Goal: Task Accomplishment & Management: Use online tool/utility

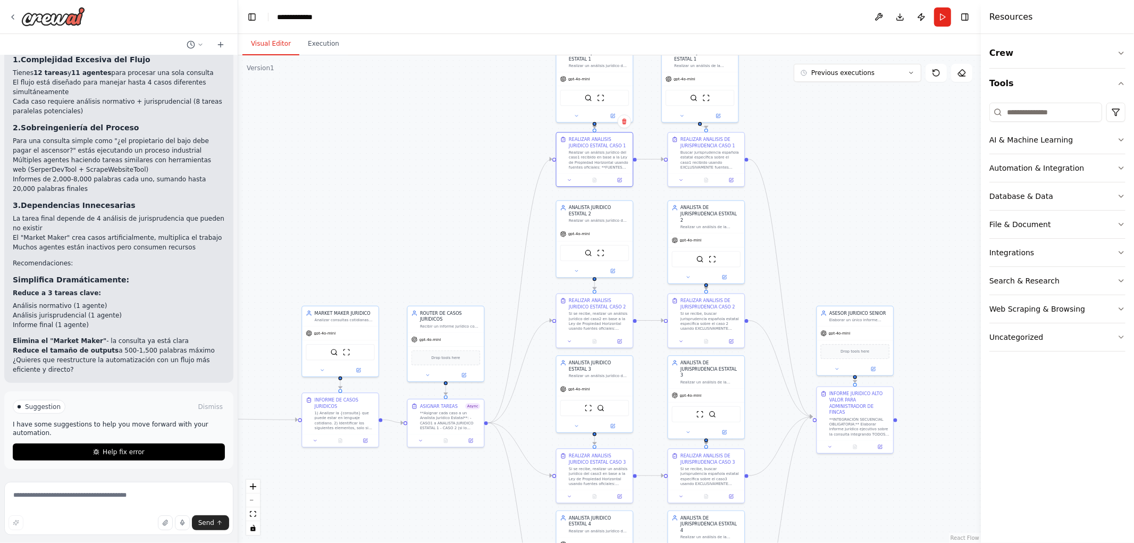
drag, startPoint x: 545, startPoint y: 154, endPoint x: 458, endPoint y: 262, distance: 138.4
click at [458, 262] on div ".deletable-edge-delete-btn { width: 20px; height: 20px; border: 0px solid #ffff…" at bounding box center [609, 298] width 742 height 487
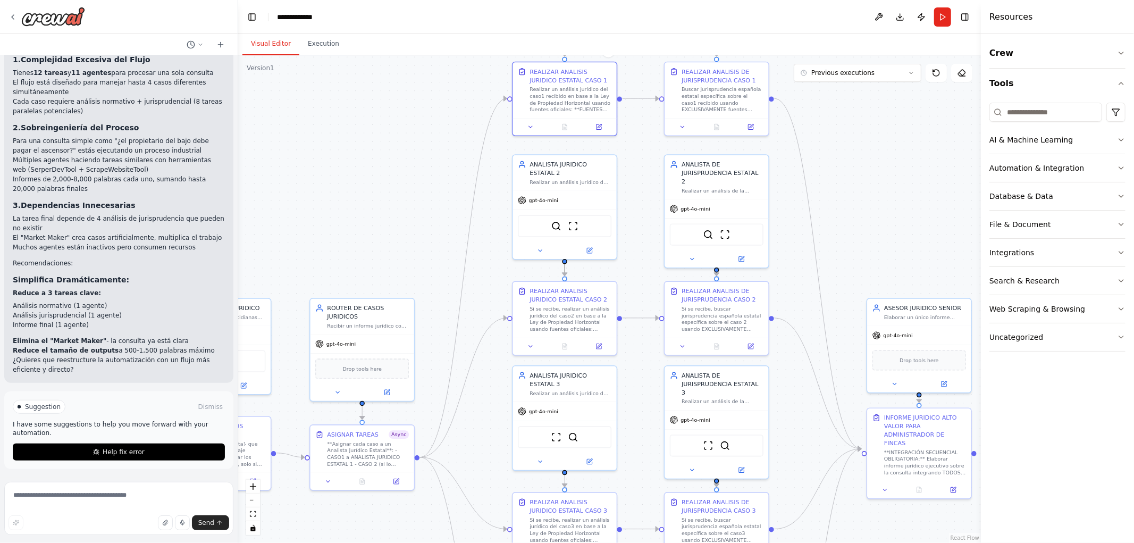
click at [561, 269] on circle "Edge from 5a99e292-3d13-4ef9-9911-970ac00e066b to de554c6f-c3df-4a92-b8ca-43c0f…" at bounding box center [564, 271] width 9 height 9
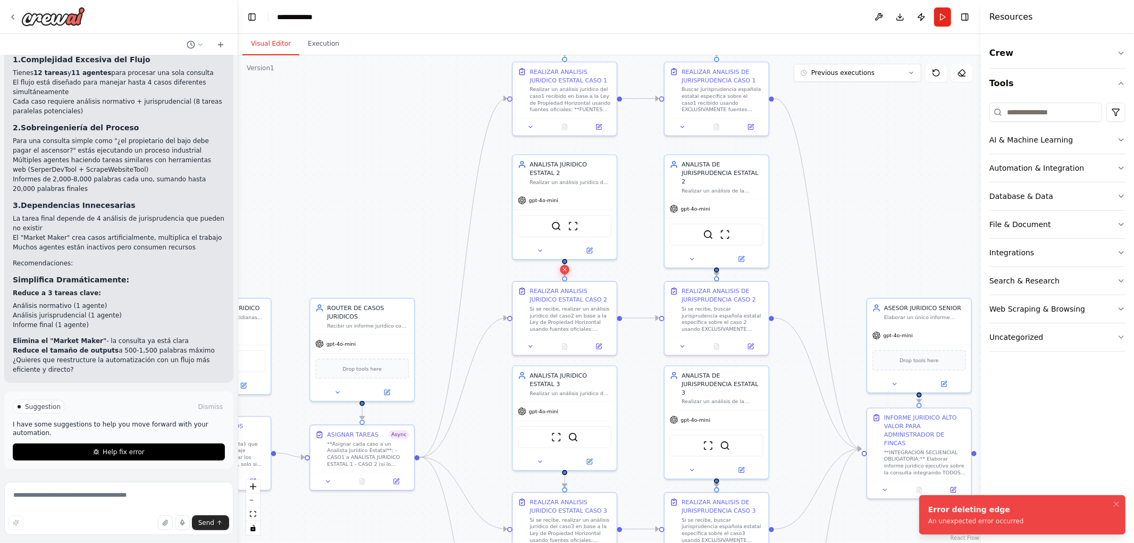
click at [568, 269] on button at bounding box center [564, 269] width 9 height 9
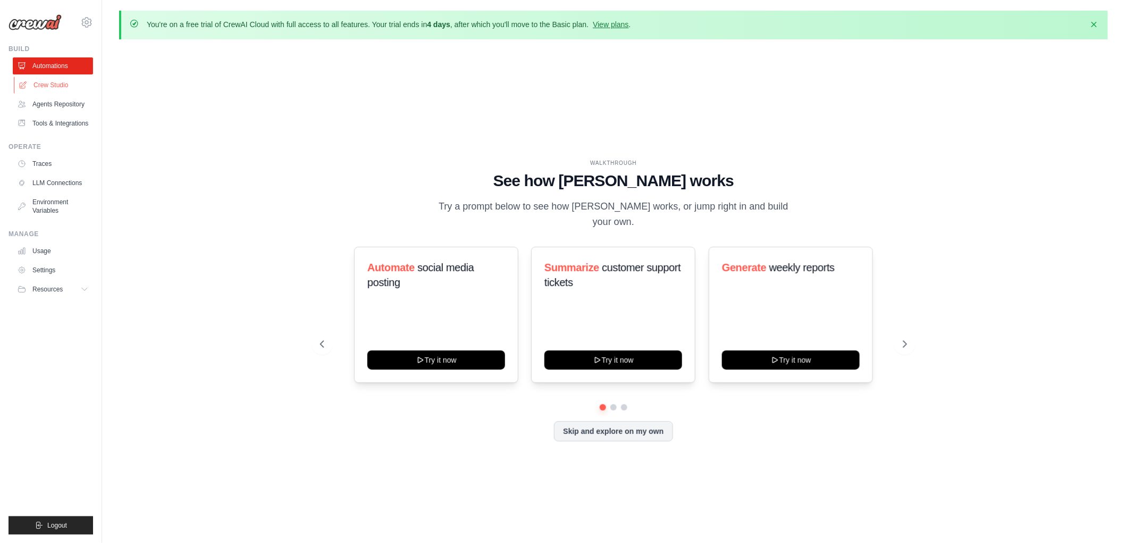
click at [40, 89] on link "Crew Studio" at bounding box center [54, 85] width 80 height 17
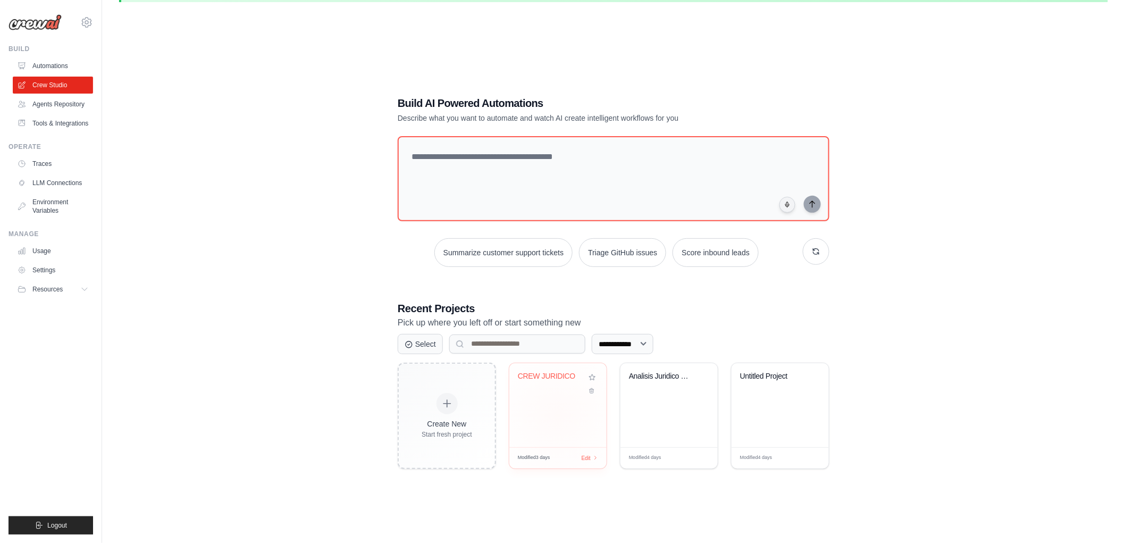
scroll to position [57, 0]
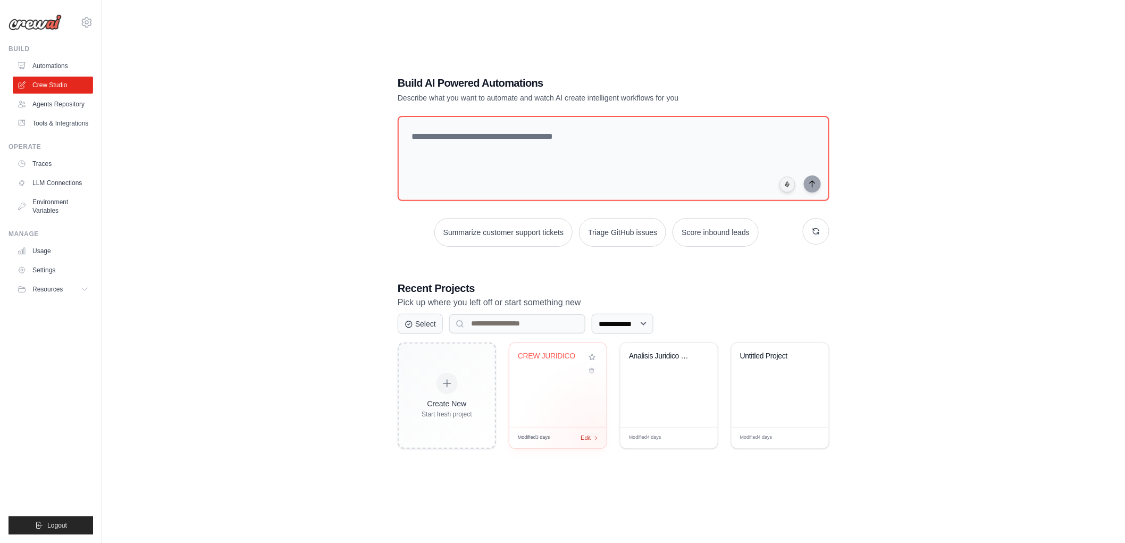
click at [588, 436] on span "Edit" at bounding box center [585, 437] width 10 height 9
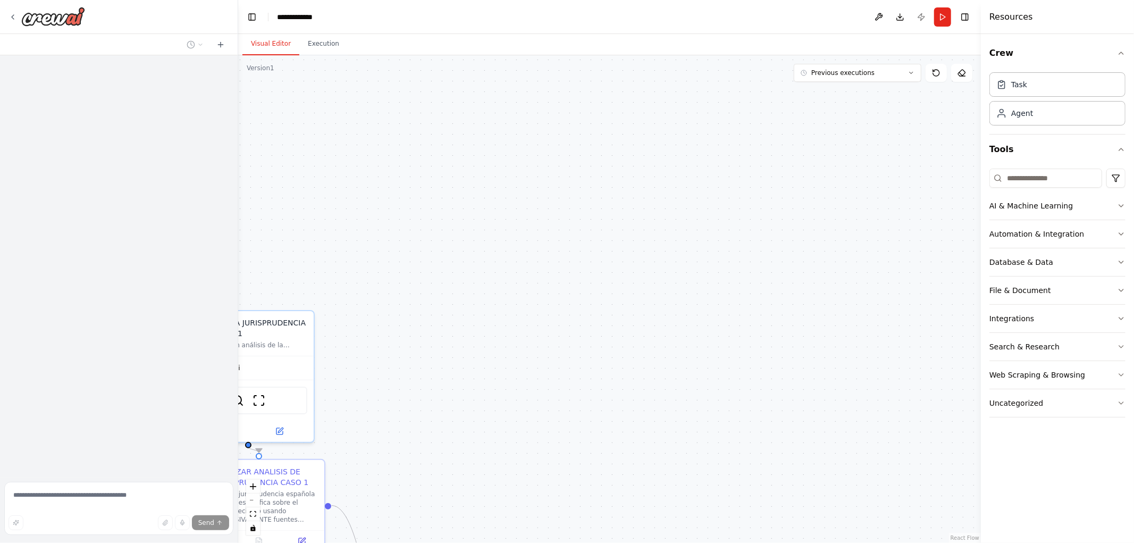
drag, startPoint x: 496, startPoint y: 404, endPoint x: 895, endPoint y: 208, distance: 444.9
click at [895, 211] on div ".deletable-edge-delete-btn { width: 20px; height: 20px; border: 0px solid #ffff…" at bounding box center [609, 298] width 742 height 487
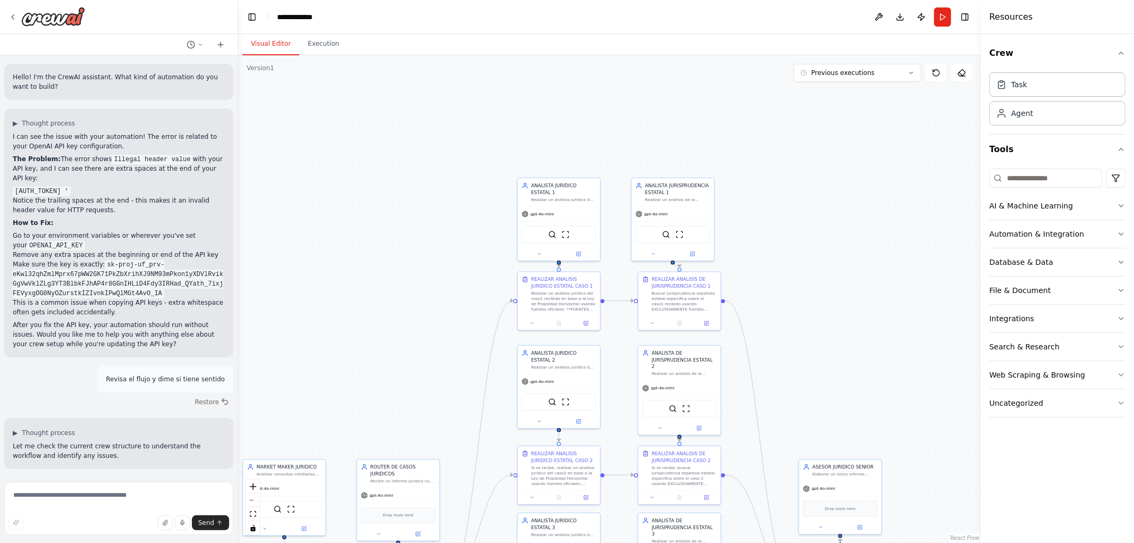
scroll to position [424, 0]
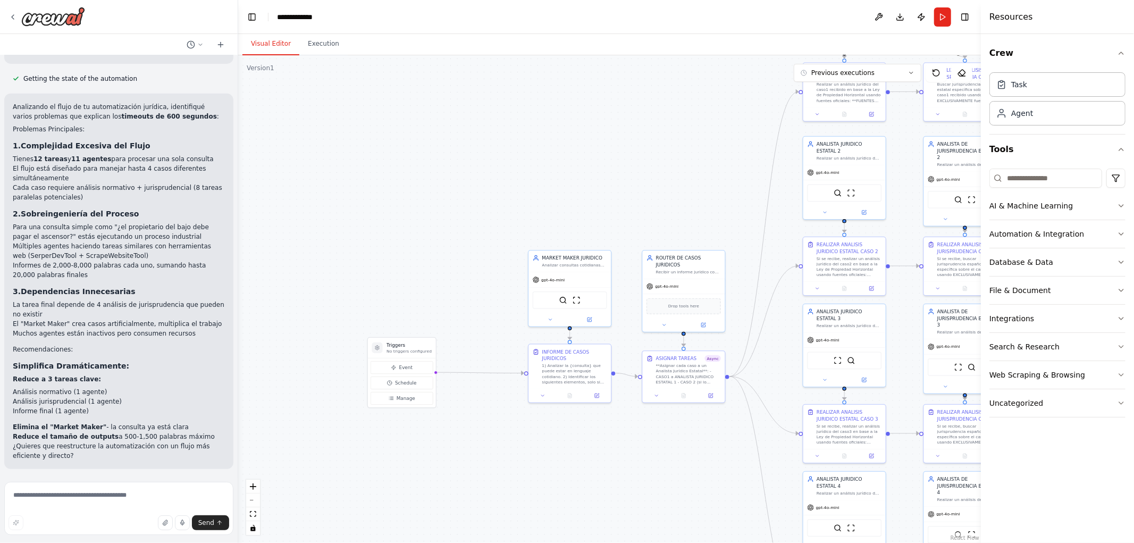
drag, startPoint x: 454, startPoint y: 322, endPoint x: 698, endPoint y: 120, distance: 316.7
click at [698, 122] on div ".deletable-edge-delete-btn { width: 20px; height: 20px; border: 0px solid #ffff…" at bounding box center [609, 298] width 742 height 487
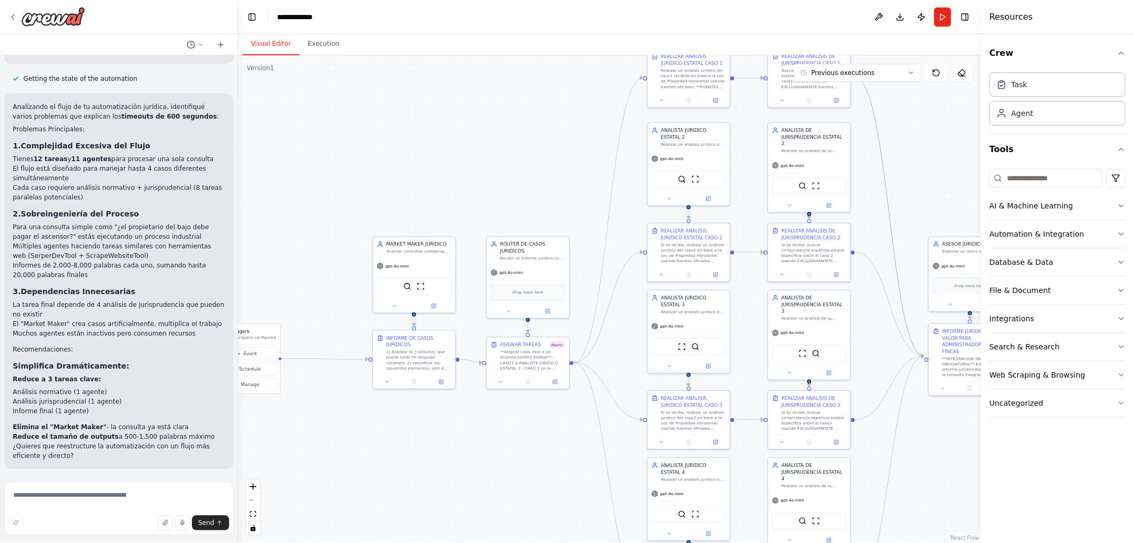
drag, startPoint x: 590, startPoint y: 431, endPoint x: 379, endPoint y: 377, distance: 217.7
click at [382, 379] on div ".deletable-edge-delete-btn { width: 20px; height: 20px; border: 0px solid #ffff…" at bounding box center [609, 298] width 742 height 487
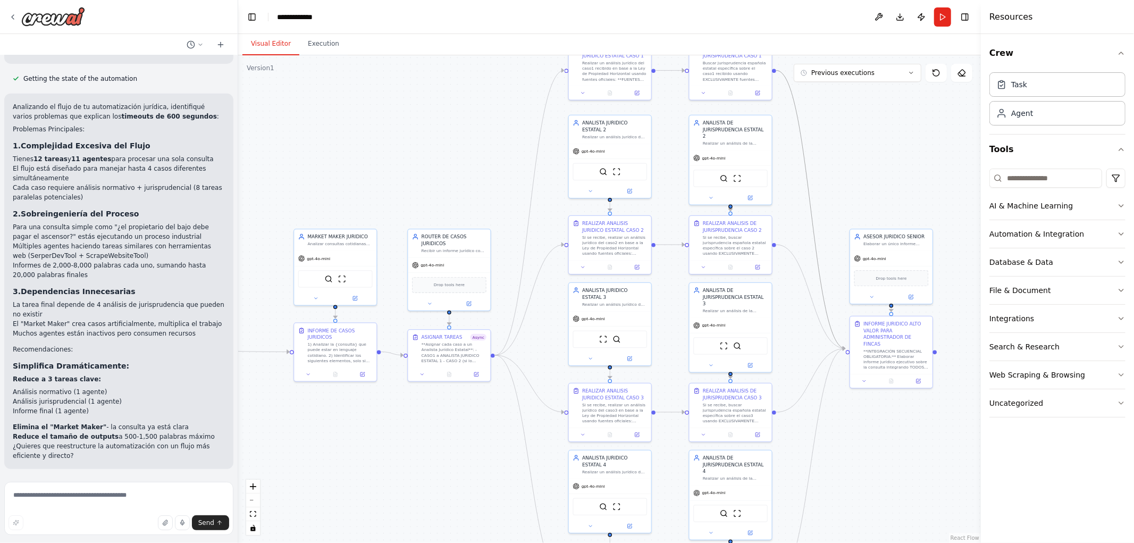
drag, startPoint x: 479, startPoint y: 116, endPoint x: 466, endPoint y: 160, distance: 46.1
click at [466, 159] on div ".deletable-edge-delete-btn { width: 20px; height: 20px; border: 0px solid #ffff…" at bounding box center [609, 298] width 742 height 487
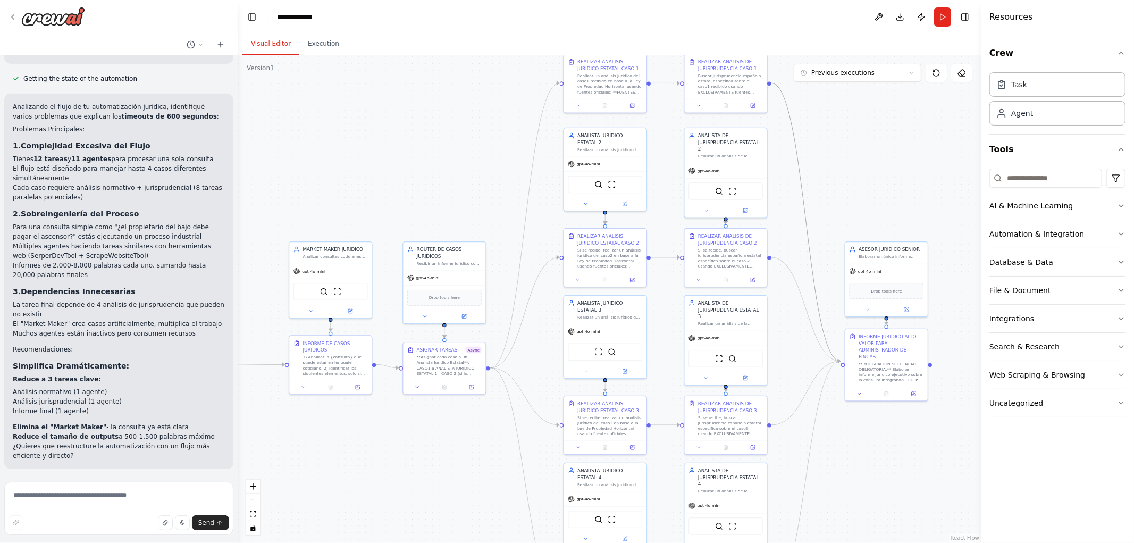
drag, startPoint x: 471, startPoint y: 178, endPoint x: 474, endPoint y: 186, distance: 8.4
click at [474, 186] on div ".deletable-edge-delete-btn { width: 20px; height: 20px; border: 0px solid #ffff…" at bounding box center [609, 298] width 742 height 487
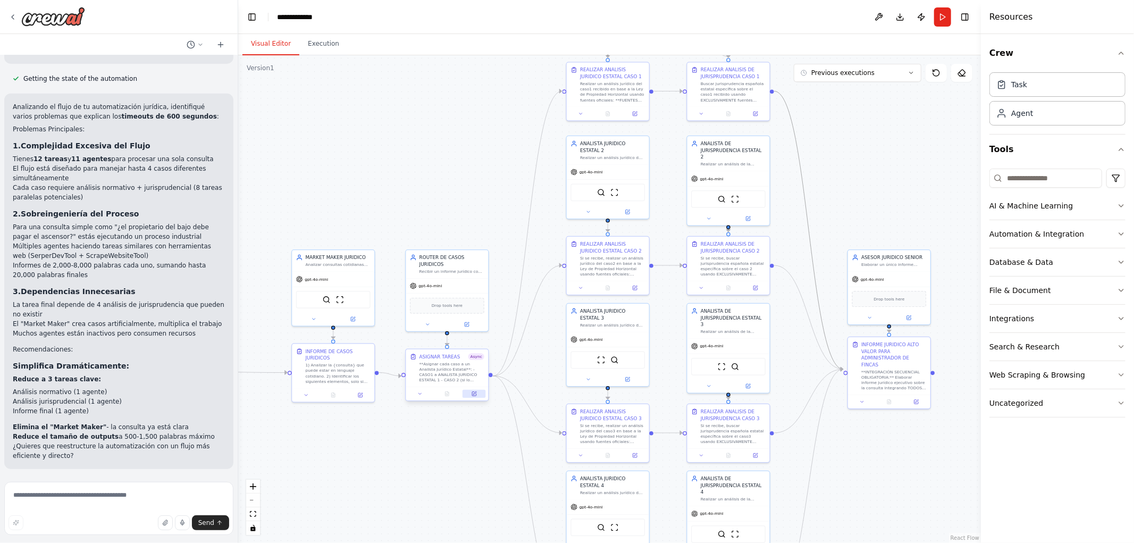
click at [475, 397] on button at bounding box center [473, 394] width 23 height 8
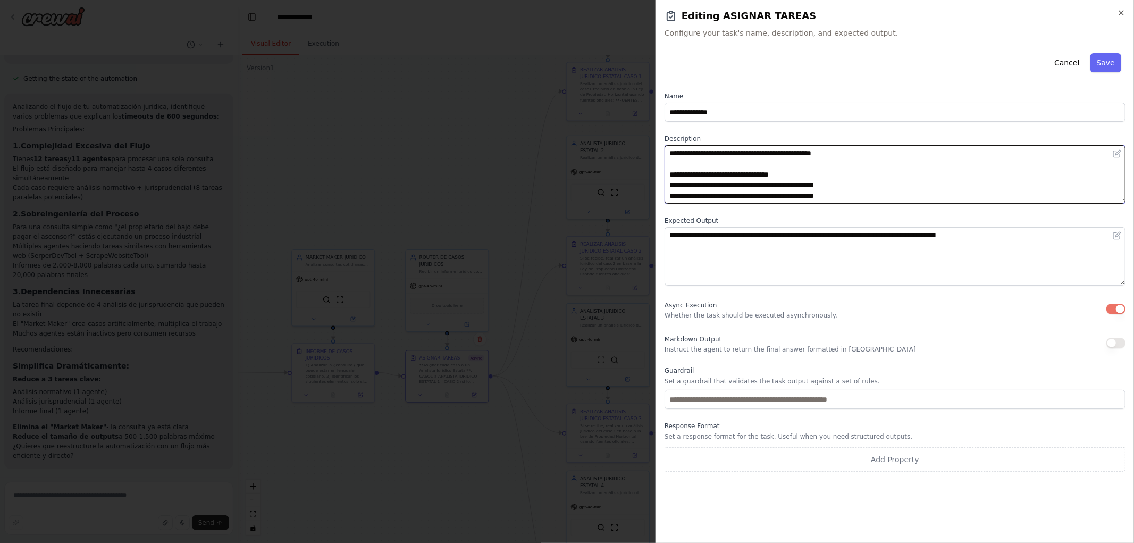
drag, startPoint x: 751, startPoint y: 152, endPoint x: 828, endPoint y: 153, distance: 76.5
click at [828, 153] on textarea "**********" at bounding box center [894, 174] width 461 height 58
type textarea "**********"
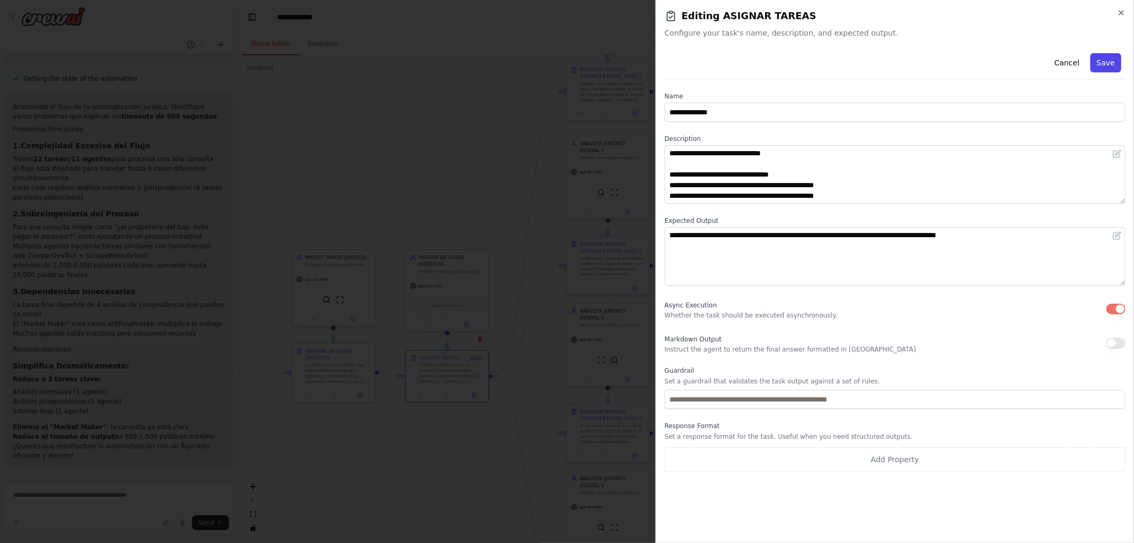
click at [1102, 61] on button "Save" at bounding box center [1105, 62] width 31 height 19
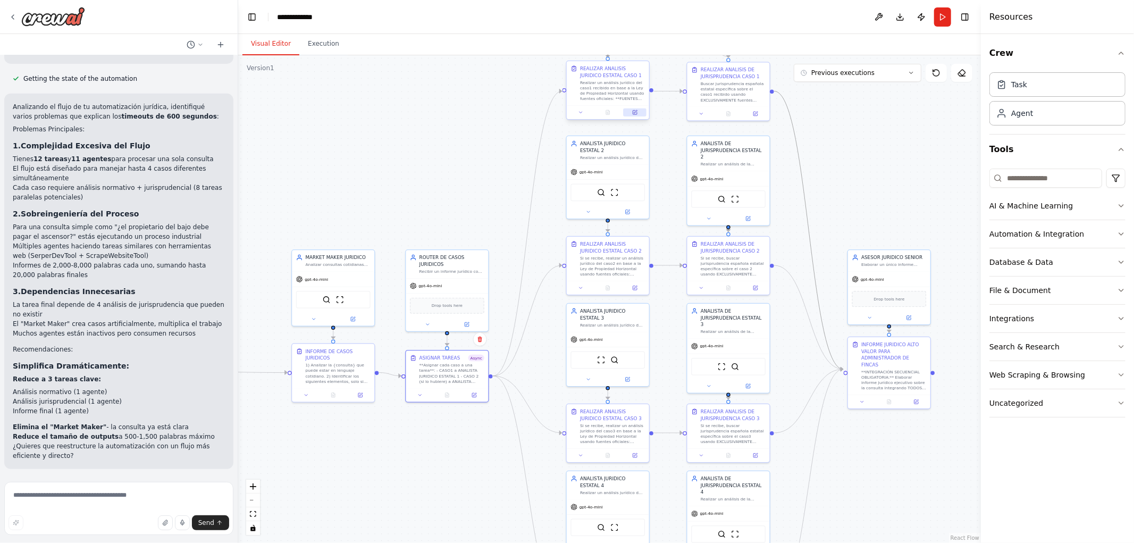
click at [636, 115] on button at bounding box center [634, 112] width 23 height 8
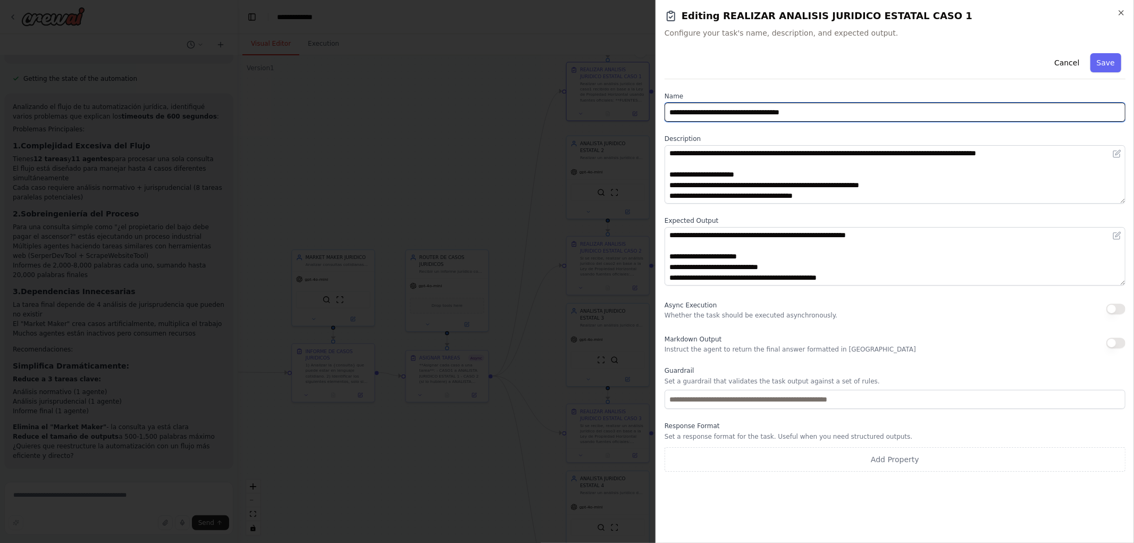
drag, startPoint x: 857, startPoint y: 117, endPoint x: 503, endPoint y: 123, distance: 353.5
click at [507, 122] on body "Hello! I'm the CrewAI assistant. What kind of automation do you want to build? …" at bounding box center [567, 271] width 1134 height 543
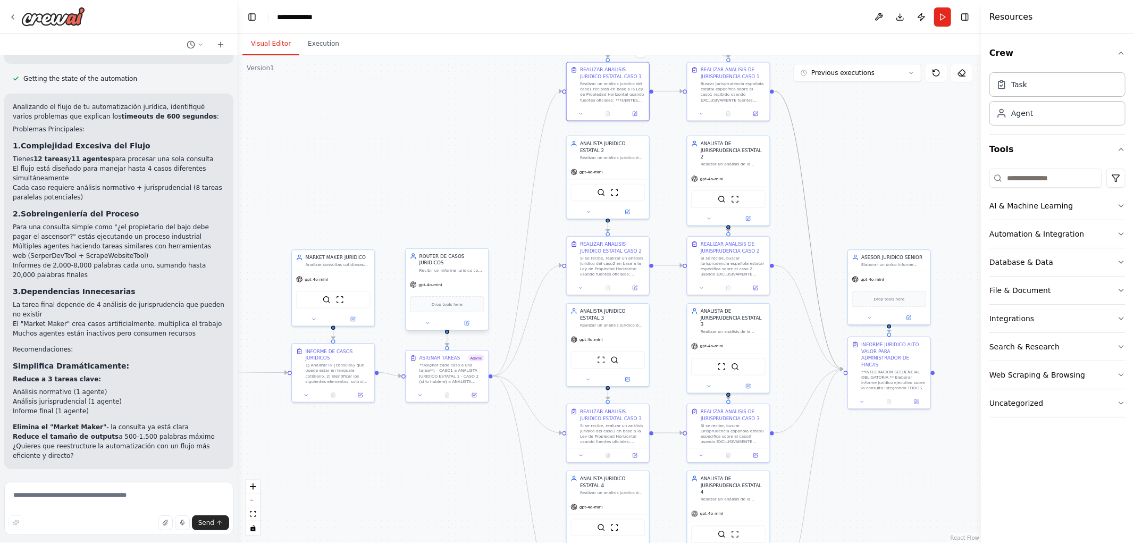
click at [469, 316] on div at bounding box center [446, 322] width 82 height 13
click at [469, 320] on icon at bounding box center [466, 322] width 5 height 5
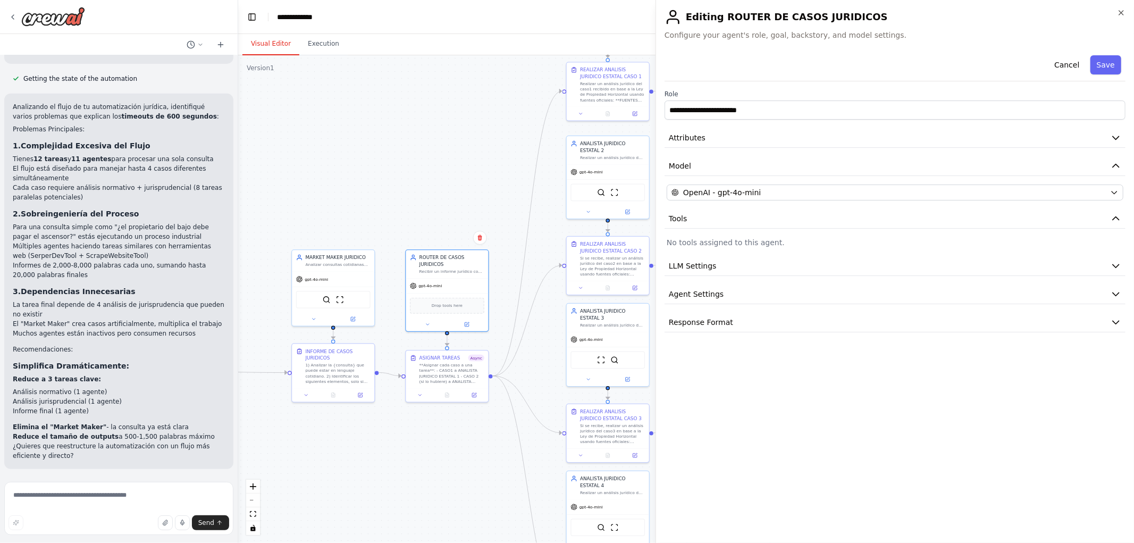
drag, startPoint x: 406, startPoint y: 447, endPoint x: 456, endPoint y: 403, distance: 67.0
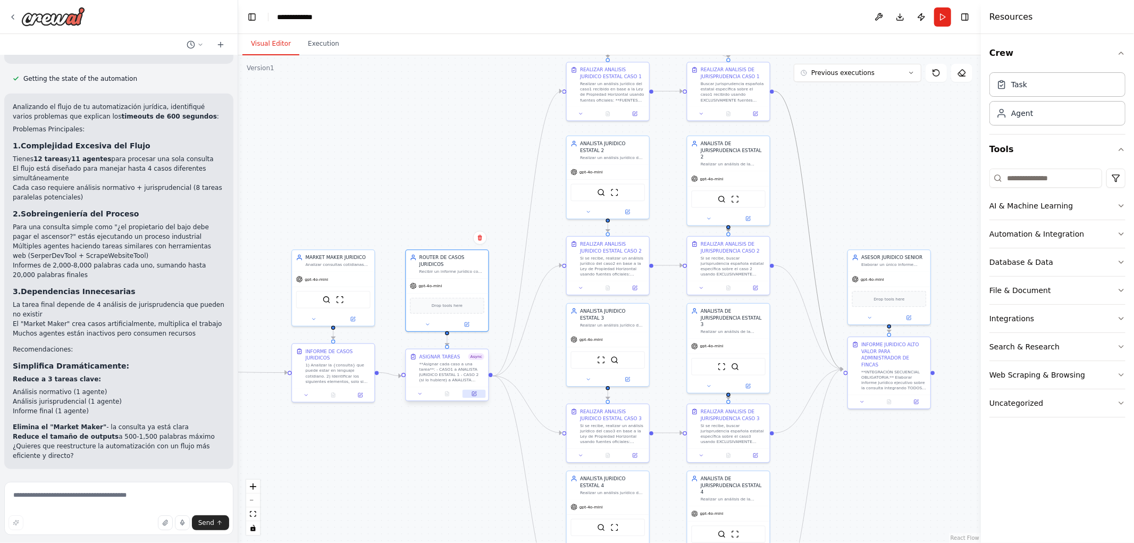
click at [475, 392] on icon at bounding box center [474, 392] width 3 height 3
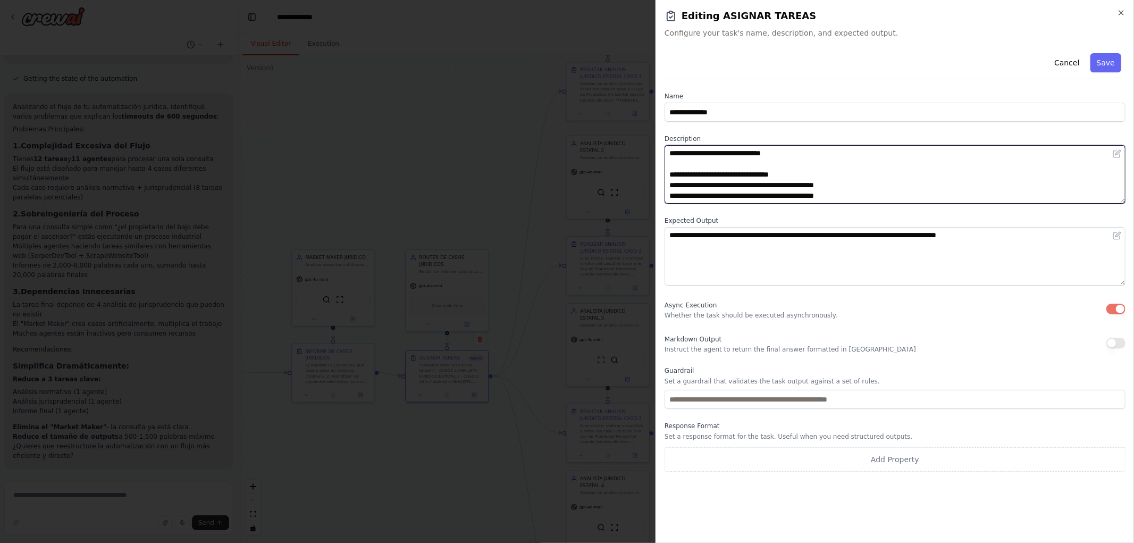
drag, startPoint x: 752, startPoint y: 184, endPoint x: 797, endPoint y: 188, distance: 45.4
click at [797, 188] on textarea "**********" at bounding box center [894, 174] width 461 height 58
drag, startPoint x: 705, startPoint y: 174, endPoint x: 845, endPoint y: 176, distance: 139.8
click at [845, 176] on textarea "**********" at bounding box center [894, 174] width 461 height 58
paste textarea "**********"
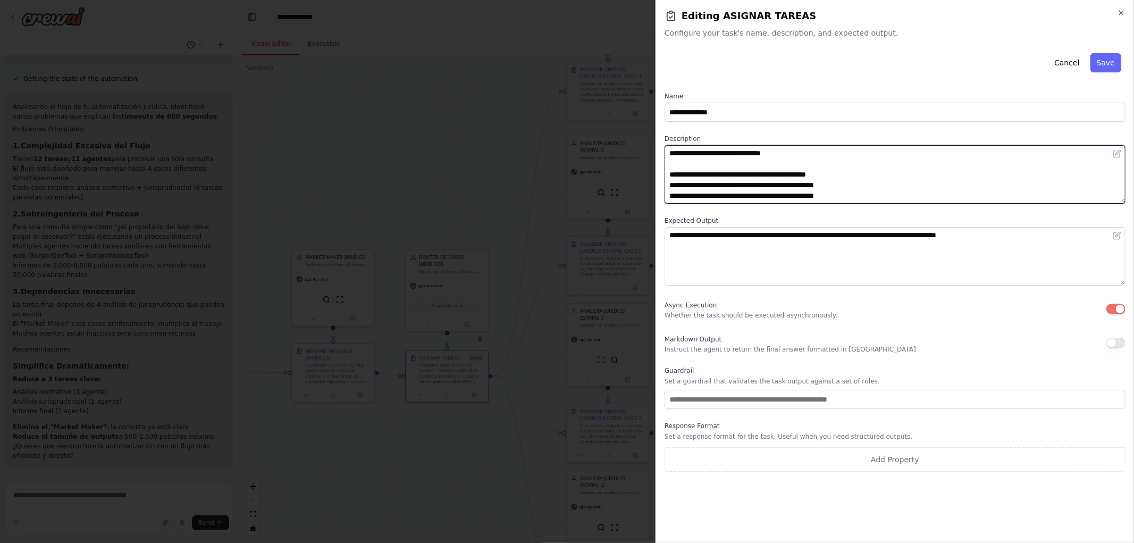
click at [773, 155] on textarea "**********" at bounding box center [894, 174] width 461 height 58
drag, startPoint x: 755, startPoint y: 183, endPoint x: 869, endPoint y: 183, distance: 113.7
click at [869, 183] on textarea "**********" at bounding box center [894, 174] width 461 height 58
paste textarea "**********"
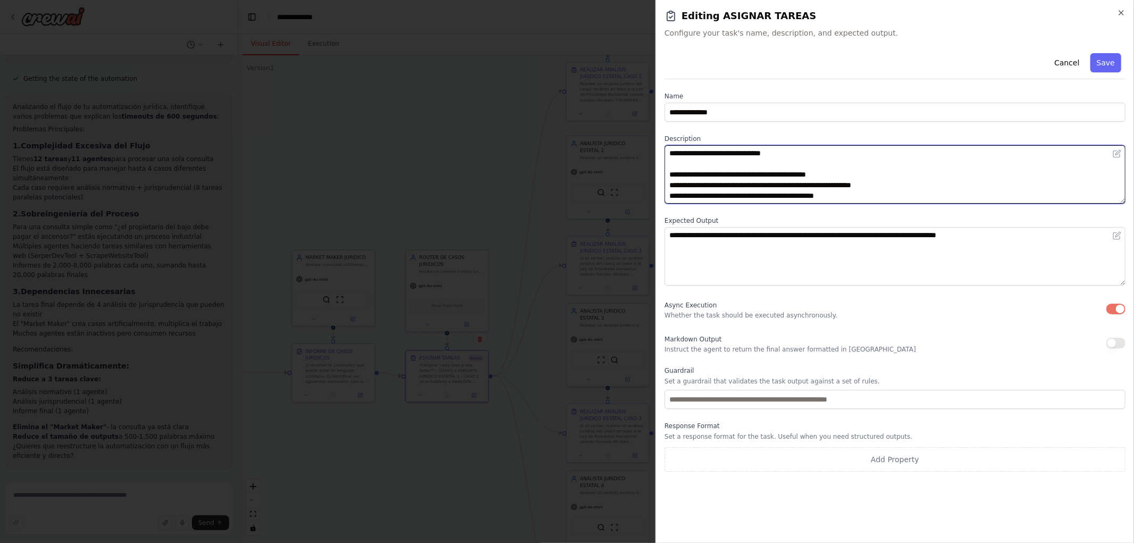
drag, startPoint x: 753, startPoint y: 192, endPoint x: 891, endPoint y: 191, distance: 138.2
click at [891, 191] on textarea "**********" at bounding box center [894, 174] width 461 height 58
paste textarea "**********"
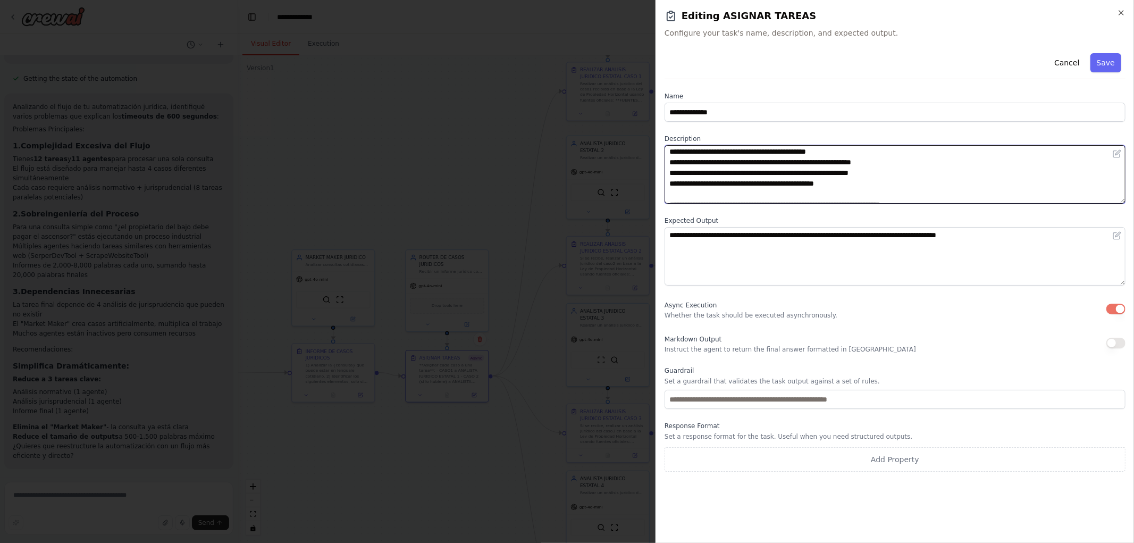
scroll to position [43, 0]
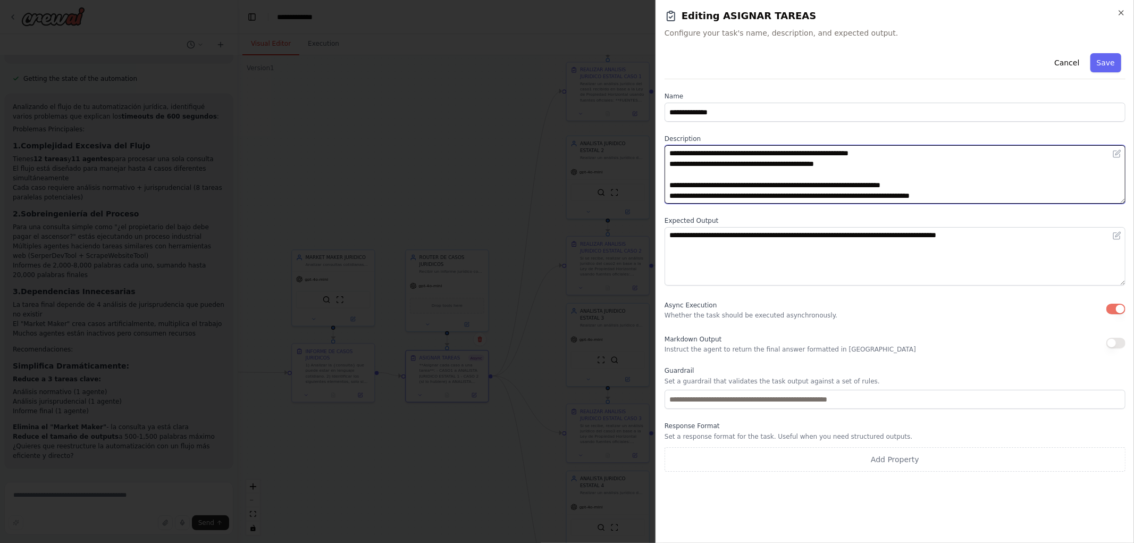
click at [753, 152] on textarea "**********" at bounding box center [894, 174] width 461 height 58
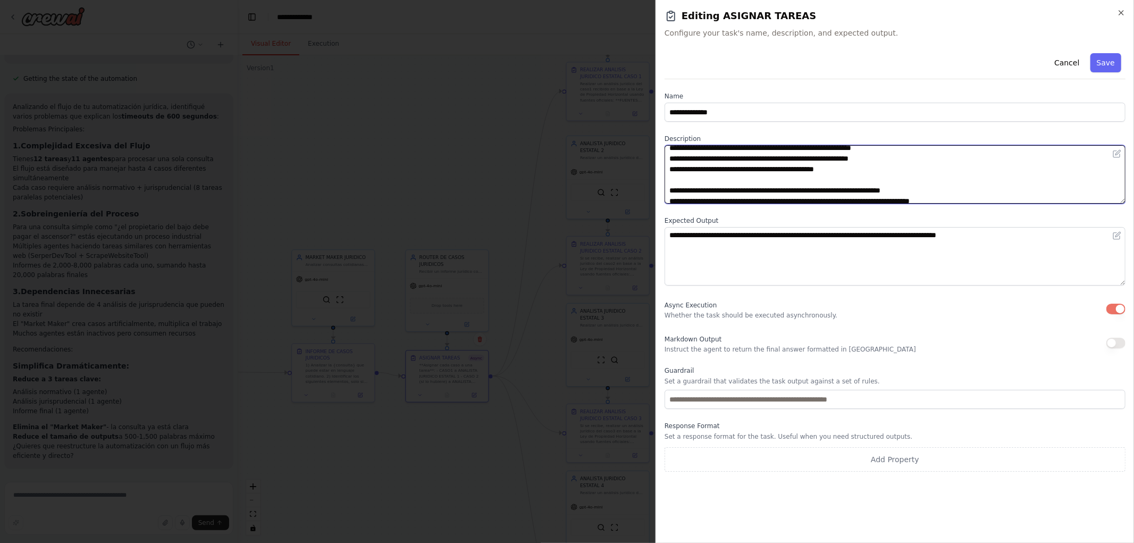
click at [753, 160] on textarea "**********" at bounding box center [894, 174] width 461 height 58
drag, startPoint x: 755, startPoint y: 168, endPoint x: 897, endPoint y: 166, distance: 141.9
click at [897, 166] on textarea "**********" at bounding box center [894, 174] width 461 height 58
paste textarea "**********"
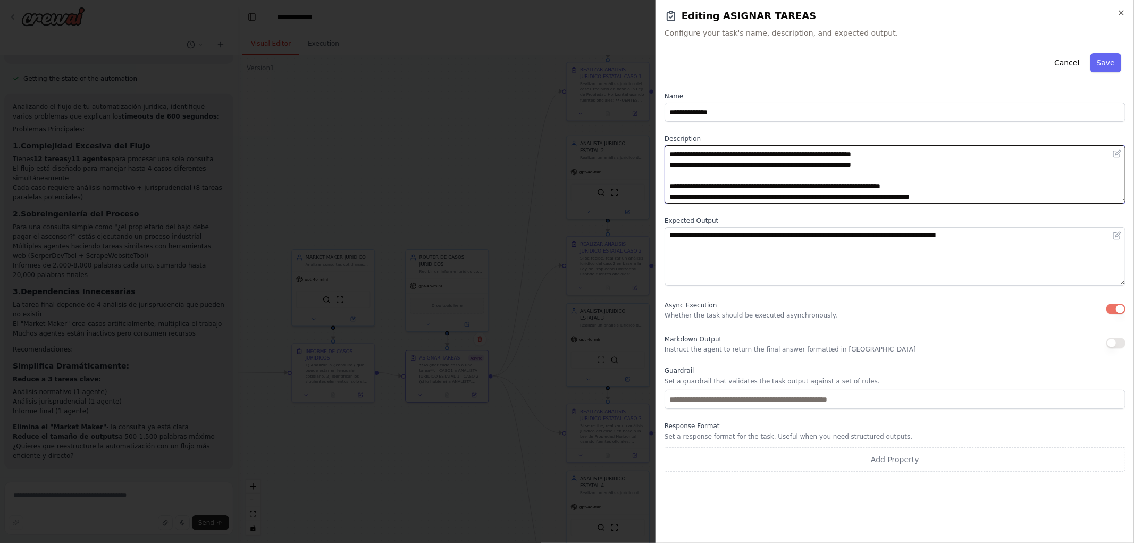
scroll to position [43, 0]
drag, startPoint x: 986, startPoint y: 197, endPoint x: 590, endPoint y: 184, distance: 396.1
click at [590, 184] on body "Hello! I'm the CrewAI assistant. What kind of automation do you want to build? …" at bounding box center [567, 271] width 1134 height 543
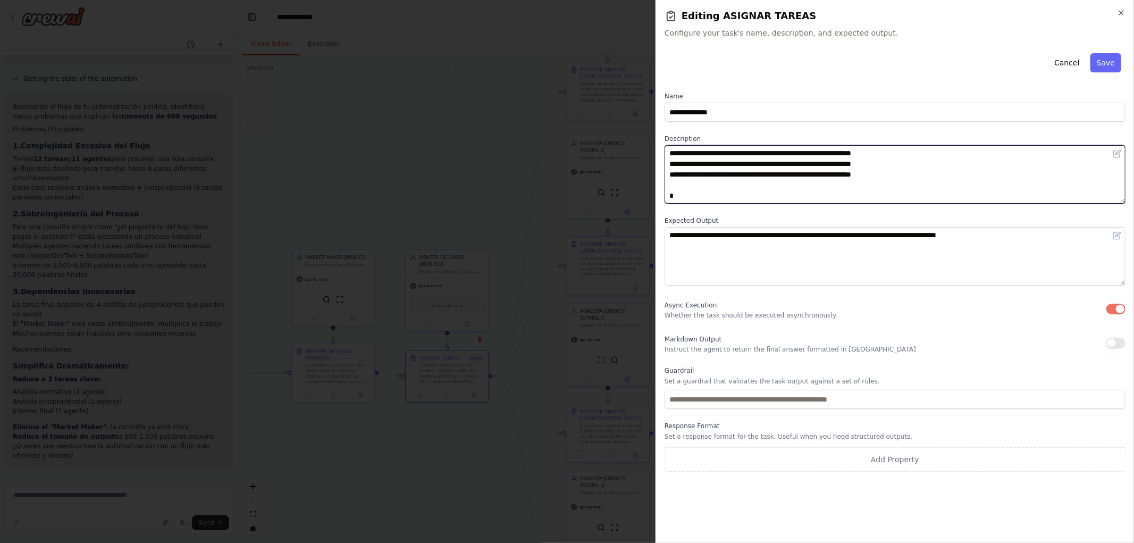
scroll to position [32, 0]
type textarea "**********"
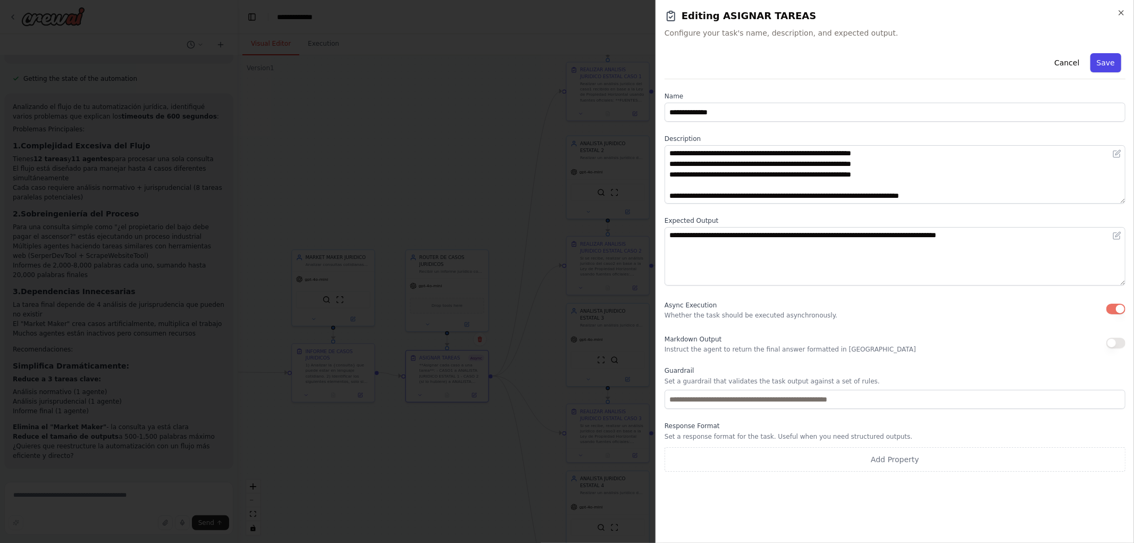
click at [1104, 61] on button "Save" at bounding box center [1105, 62] width 31 height 19
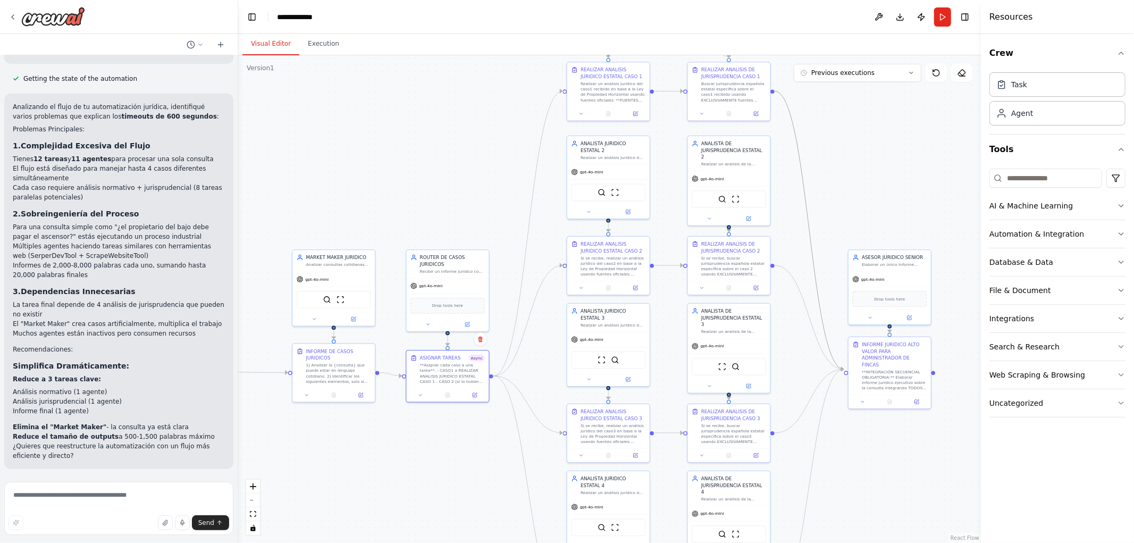
click at [433, 157] on div ".deletable-edge-delete-btn { width: 20px; height: 20px; border: 0px solid #ffff…" at bounding box center [609, 298] width 742 height 487
click at [469, 319] on div at bounding box center [447, 322] width 82 height 13
click at [470, 319] on button at bounding box center [467, 323] width 38 height 8
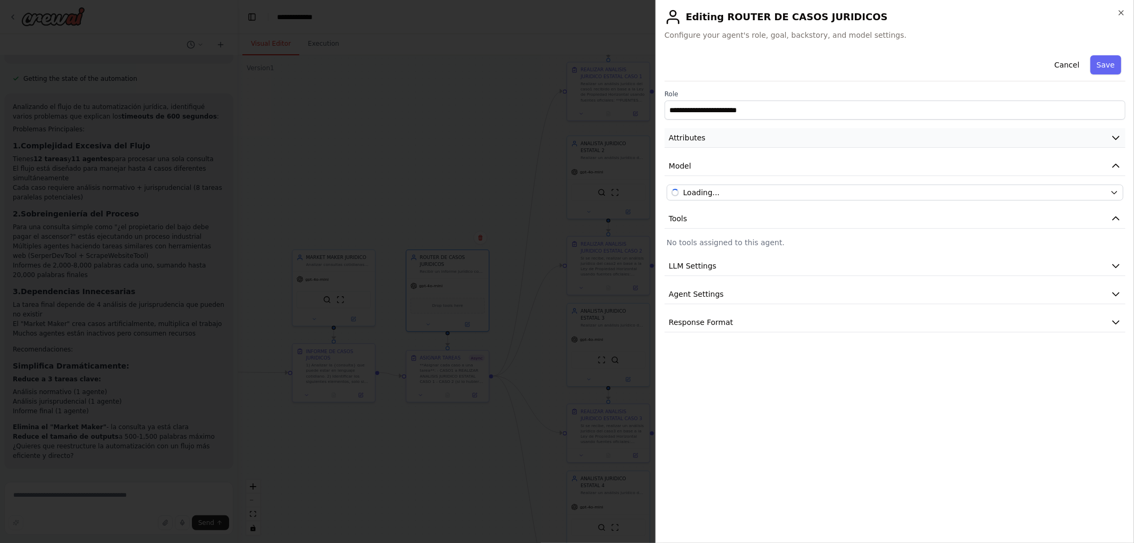
click at [768, 142] on button "Attributes" at bounding box center [894, 138] width 461 height 20
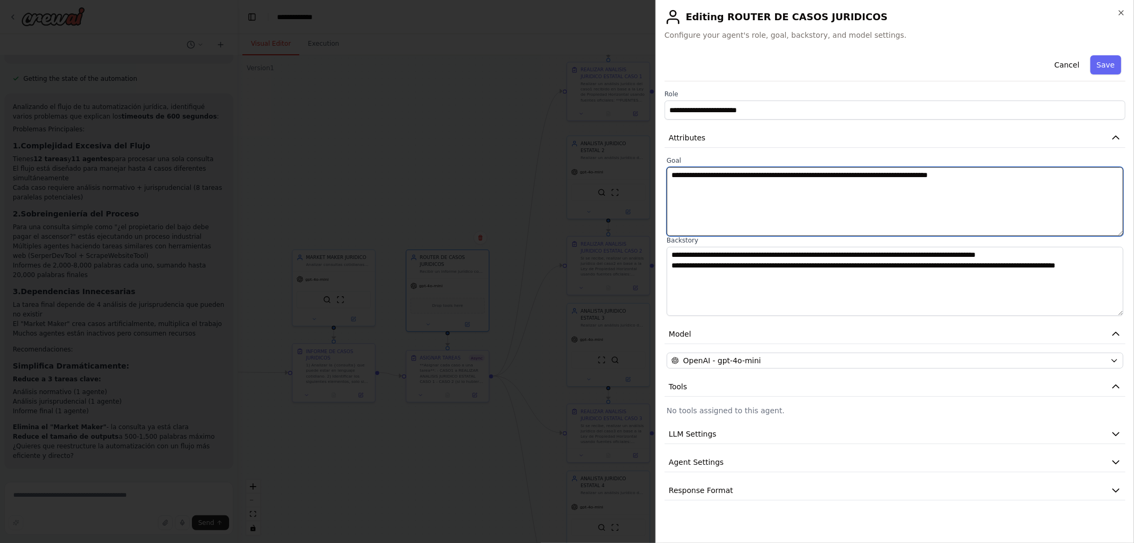
click at [826, 176] on textarea "**********" at bounding box center [894, 201] width 457 height 69
drag, startPoint x: 893, startPoint y: 177, endPoint x: 1110, endPoint y: 170, distance: 216.4
click at [1109, 178] on textarea "**********" at bounding box center [894, 201] width 457 height 69
type textarea "**********"
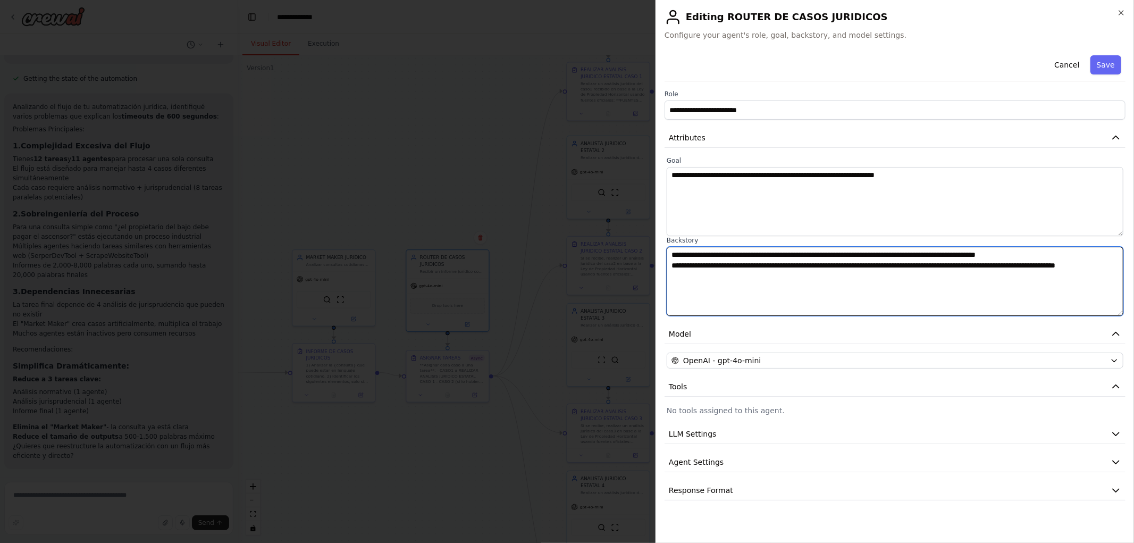
drag, startPoint x: 1024, startPoint y: 264, endPoint x: 1102, endPoint y: 266, distance: 77.6
click at [1102, 266] on textarea "**********" at bounding box center [894, 281] width 457 height 69
type textarea "**********"
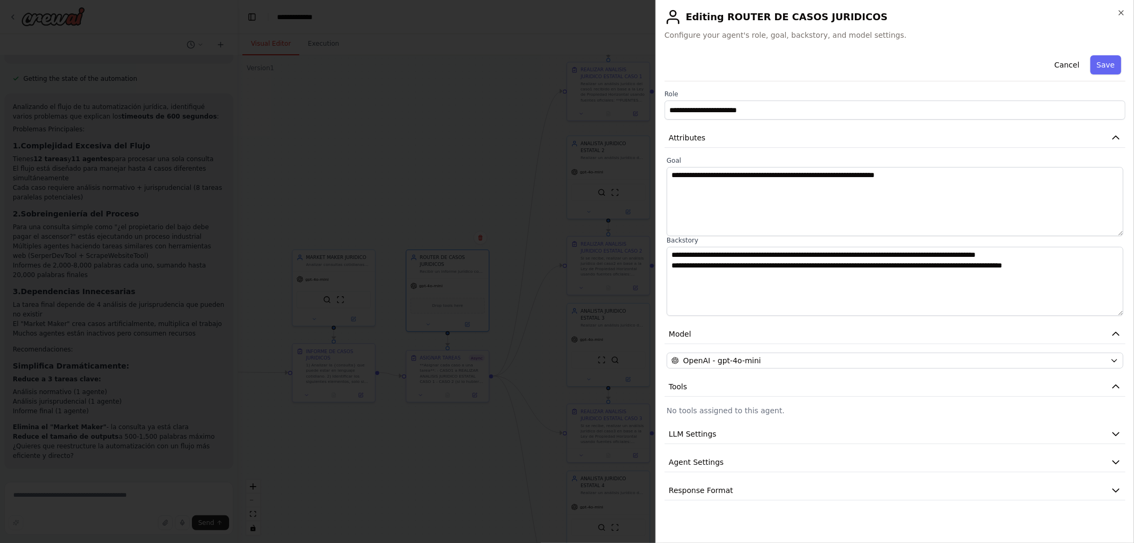
click at [1102, 59] on button "Save" at bounding box center [1105, 64] width 31 height 19
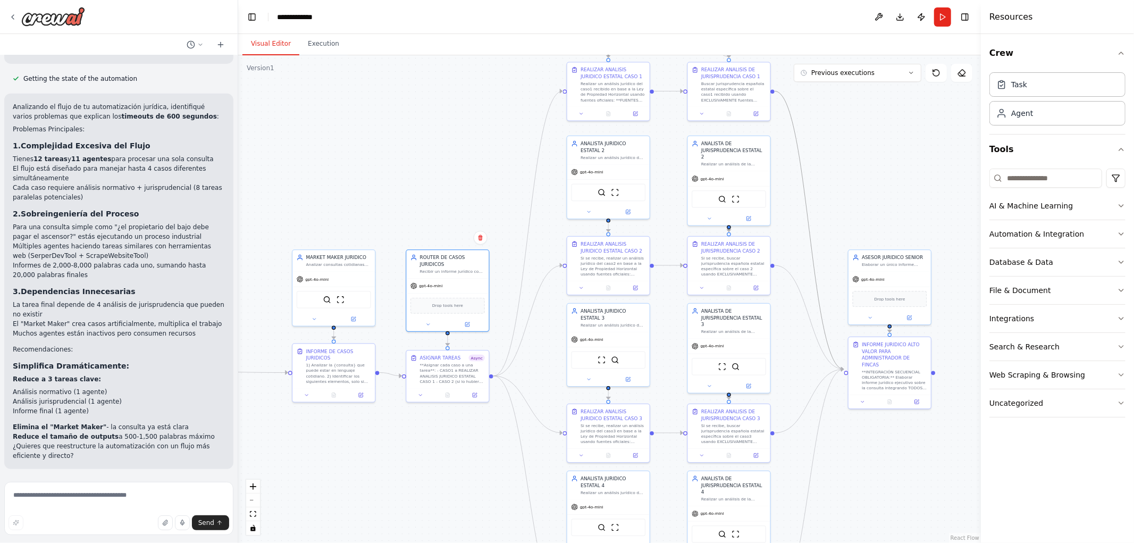
drag, startPoint x: 445, startPoint y: 191, endPoint x: 399, endPoint y: 214, distance: 52.1
click at [399, 214] on div ".deletable-edge-delete-btn { width: 20px; height: 20px; border: 0px solid #ffff…" at bounding box center [609, 298] width 742 height 487
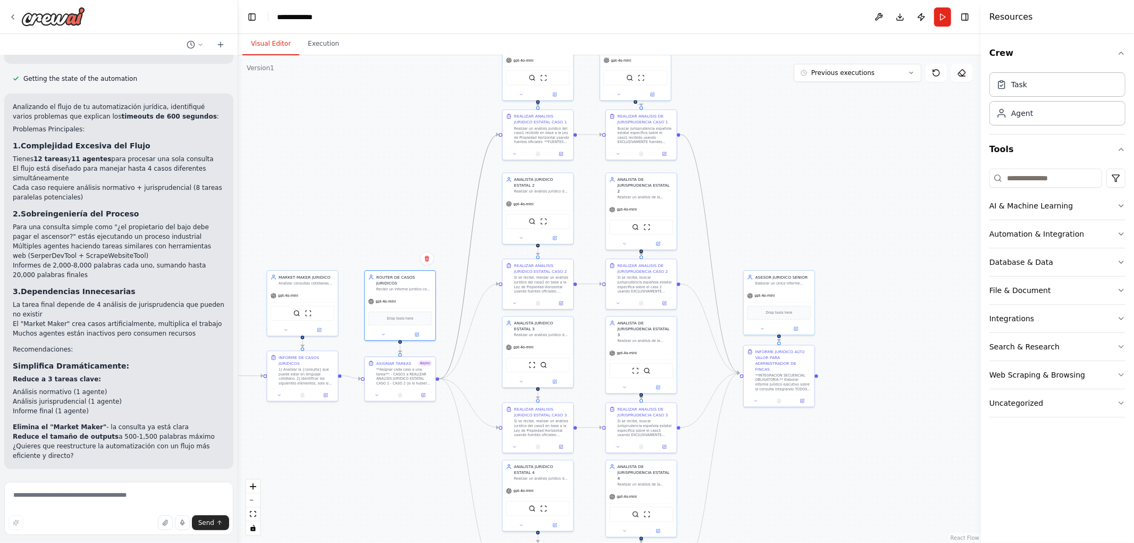
click at [475, 213] on icon "Edge from 04e57eb2-b382-474b-a3db-0f41a50021cb to c76fb646-3dda-4b9d-8a02-16635…" at bounding box center [469, 256] width 59 height 244
click at [529, 194] on div "ANALISTA JURIDICO ESTATAL 2 Realizar un análisis jurídico de cada oportunidad d…" at bounding box center [537, 184] width 71 height 24
click at [534, 250] on div ".deletable-edge-delete-btn { width: 20px; height: 20px; border: 0px solid #ffff…" at bounding box center [609, 298] width 742 height 487
click at [538, 248] on icon "Edge from 5a99e292-3d13-4ef9-9911-970ac00e066b to de554c6f-c3df-4a92-b8ca-43c0f…" at bounding box center [538, 251] width 0 height 9
click at [537, 248] on icon at bounding box center [538, 250] width 4 height 5
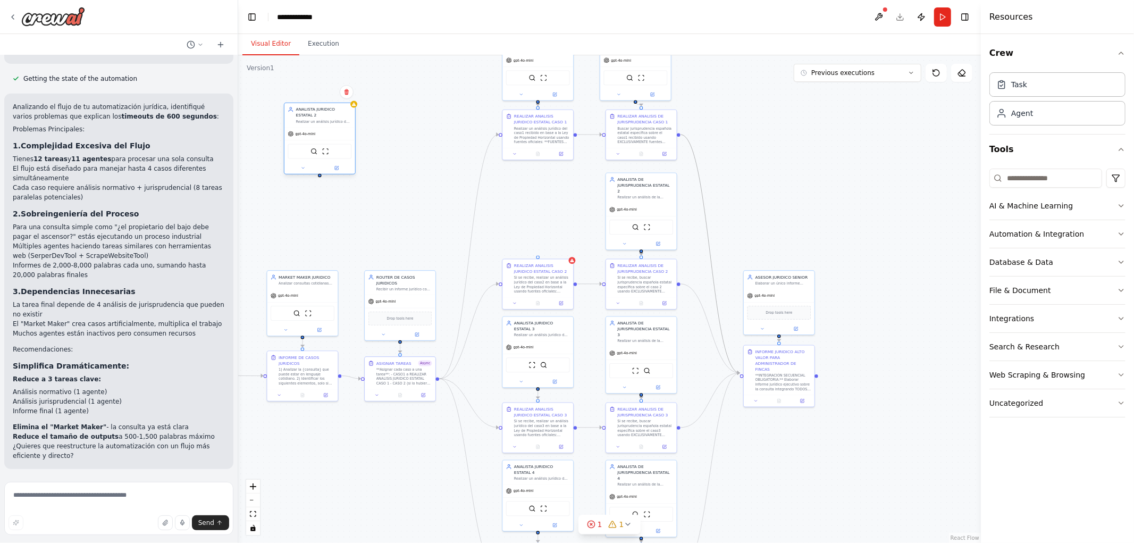
drag, startPoint x: 510, startPoint y: 195, endPoint x: 328, endPoint y: 130, distance: 193.3
click at [328, 130] on div "gpt-4o-mini" at bounding box center [319, 134] width 71 height 13
click at [542, 337] on div "ANALISTA JURIDICO ESTATAL 3 Realizar un análisis jurídico de cada oportunidad d…" at bounding box center [537, 327] width 71 height 24
click at [537, 391] on circle "Edge from 5f54a3cd-db37-4c22-8261-7de831bd83e0 to 7b65c16a-599f-4f0b-a302-ec59f…" at bounding box center [538, 393] width 6 height 6
click at [537, 393] on div ".deletable-edge-delete-btn { width: 20px; height: 20px; border: 0px solid #ffff…" at bounding box center [609, 298] width 742 height 487
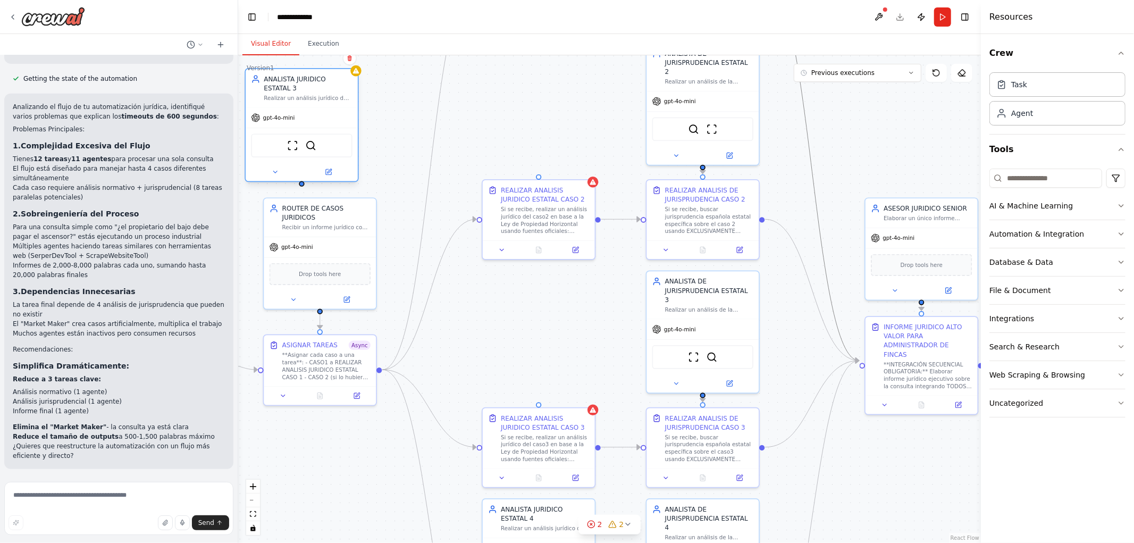
drag, startPoint x: 530, startPoint y: 314, endPoint x: 283, endPoint y: 106, distance: 322.9
click at [283, 106] on div "ANALISTA JURIDICO ESTATAL 3 Realizar un análisis jurídico de cada oportunidad d…" at bounding box center [301, 125] width 114 height 114
drag, startPoint x: 419, startPoint y: 195, endPoint x: 692, endPoint y: 426, distance: 357.9
click at [692, 426] on div ".deletable-edge-delete-btn { width: 20px; height: 20px; border: 0px solid #ffff…" at bounding box center [609, 298] width 742 height 487
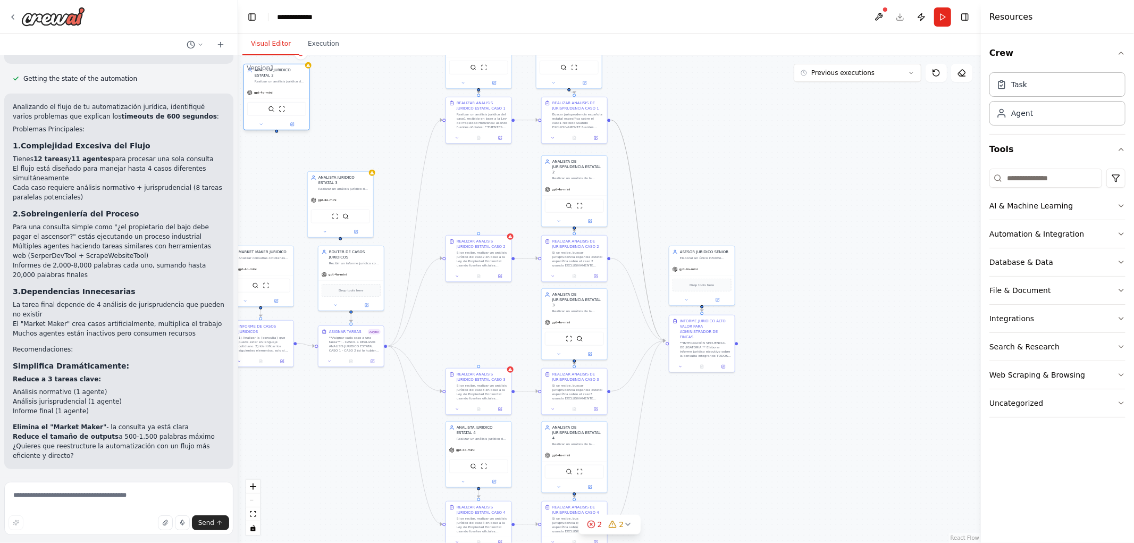
drag, startPoint x: 288, startPoint y: 119, endPoint x: 289, endPoint y: 112, distance: 7.5
click at [289, 112] on div "SerperDevTool ScrapeWebsiteTool" at bounding box center [276, 109] width 59 height 14
drag, startPoint x: 359, startPoint y: 208, endPoint x: 381, endPoint y: 102, distance: 108.0
click at [381, 102] on div "ScrapeWebsiteTool SerperDevTool" at bounding box center [361, 104] width 59 height 14
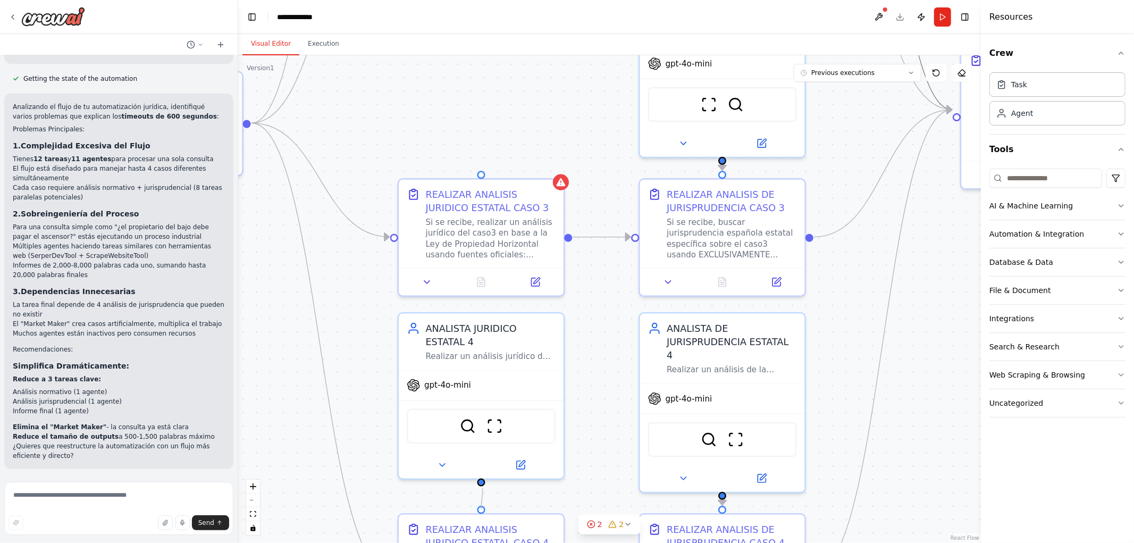
click at [483, 487] on circle "Edge from 80de1b4e-03d3-409a-b2f7-c61fb2008868 to 36eff1be-4c9b-460c-97e8-b7082…" at bounding box center [481, 491] width 13 height 13
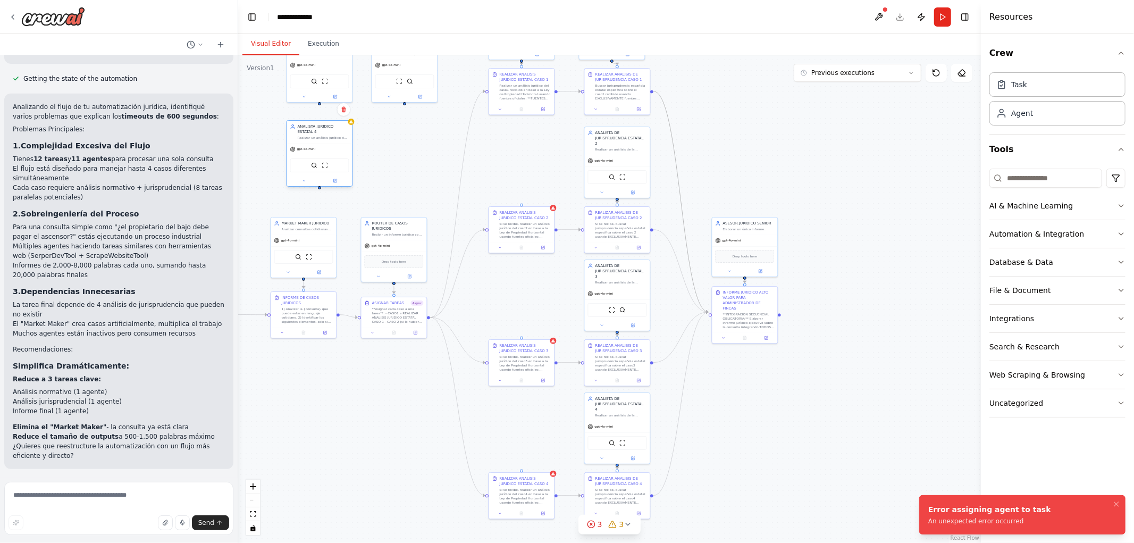
drag, startPoint x: 459, startPoint y: 420, endPoint x: 316, endPoint y: 145, distance: 310.0
click at [316, 145] on div "gpt-4o-mini" at bounding box center [319, 149] width 65 height 12
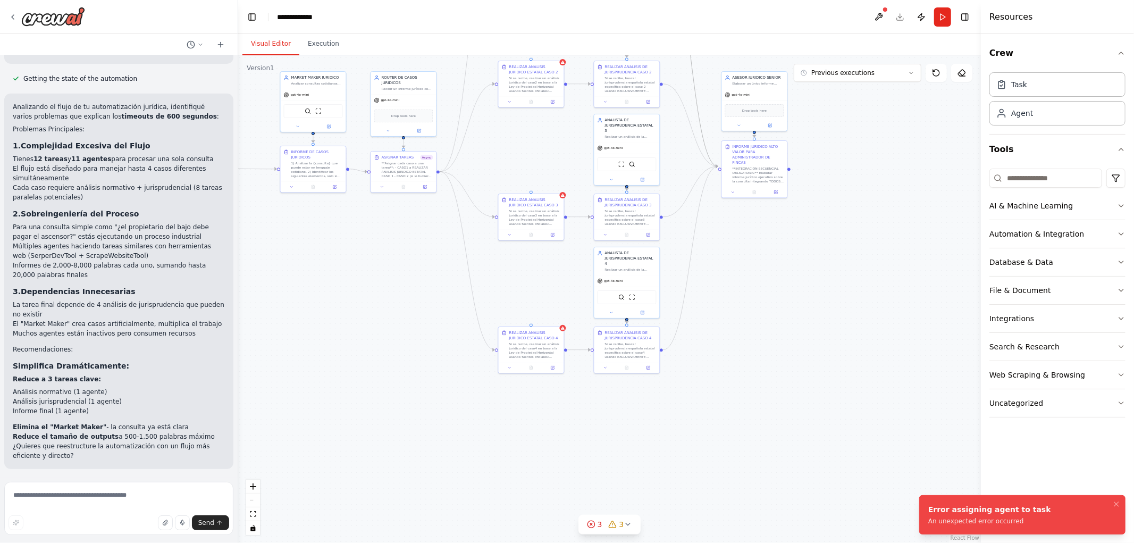
drag, startPoint x: 370, startPoint y: 511, endPoint x: 381, endPoint y: 344, distance: 167.7
click at [380, 343] on div ".deletable-edge-delete-btn { width: 20px; height: 20px; border: 0px solid #ffff…" at bounding box center [609, 298] width 742 height 487
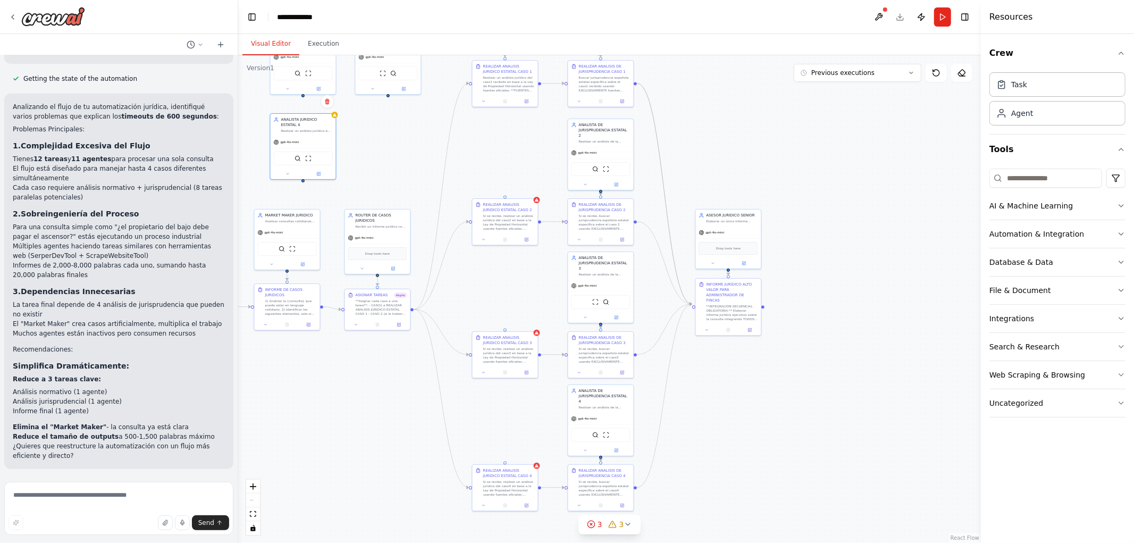
drag, startPoint x: 389, startPoint y: 378, endPoint x: 356, endPoint y: 545, distance: 169.6
click at [356, 542] on html "Hello! I'm the CrewAI assistant. What kind of automation do you want to build? …" at bounding box center [567, 271] width 1134 height 543
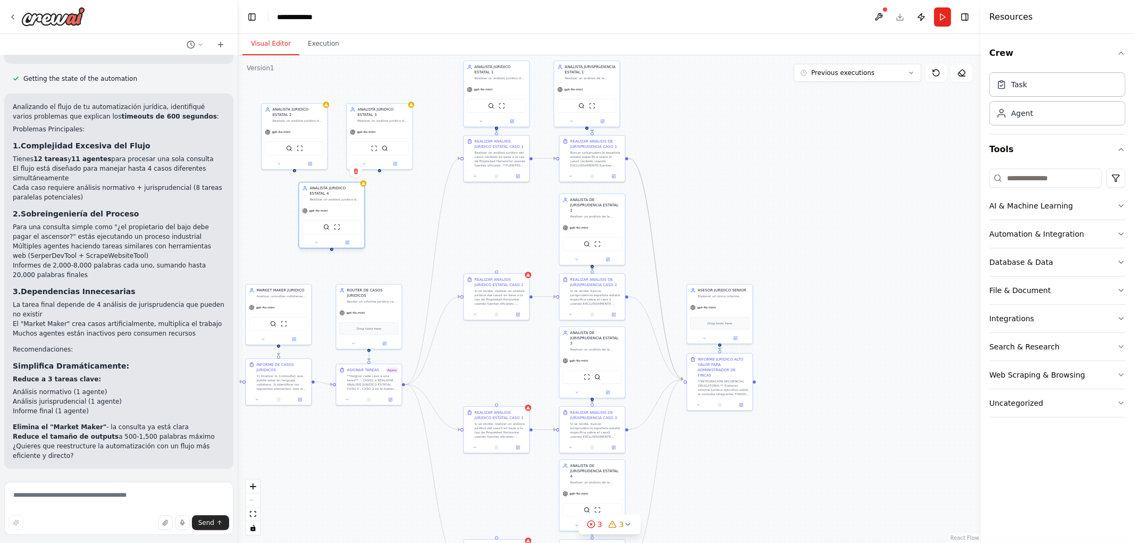
drag, startPoint x: 291, startPoint y: 221, endPoint x: 353, endPoint y: 230, distance: 62.3
click at [321, 218] on div "SerperDevTool ScrapeWebsiteTool" at bounding box center [331, 226] width 65 height 21
click at [500, 236] on div ".deletable-edge-delete-btn { width: 20px; height: 20px; border: 0px solid #ffff…" at bounding box center [609, 298] width 742 height 487
drag, startPoint x: 496, startPoint y: 121, endPoint x: 497, endPoint y: 272, distance: 150.9
click at [586, 177] on div "Triggers No triggers configured Event Schedule Manage REALIZAR ANALISIS JURIDIC…" at bounding box center [771, 55] width 371 height 244
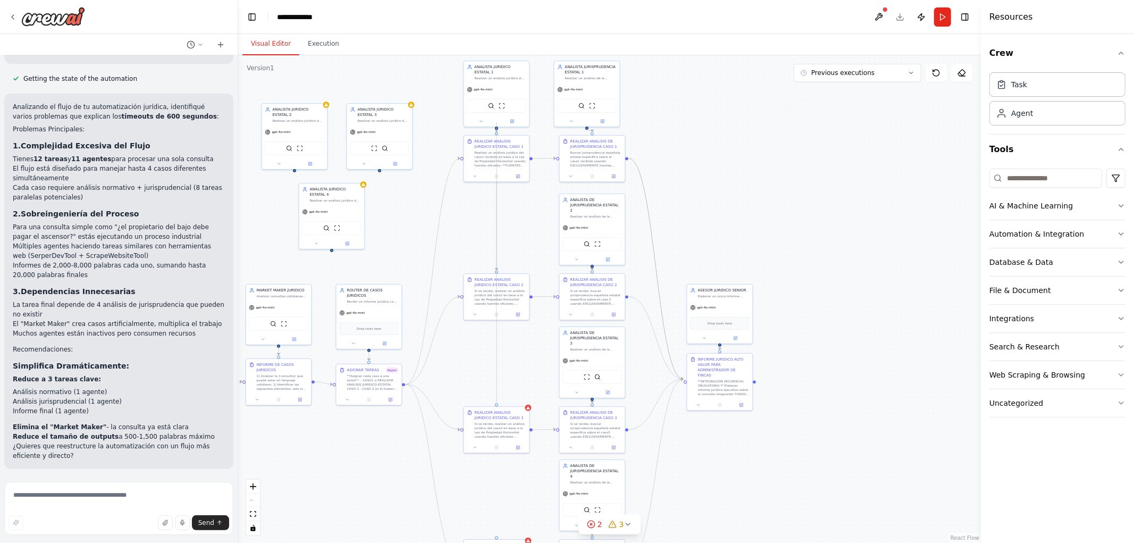
drag, startPoint x: 495, startPoint y: 121, endPoint x: 498, endPoint y: 404, distance: 283.8
click at [498, 404] on div ".deletable-edge-delete-btn { width: 20px; height: 20px; border: 0px solid #ffff…" at bounding box center [609, 298] width 742 height 487
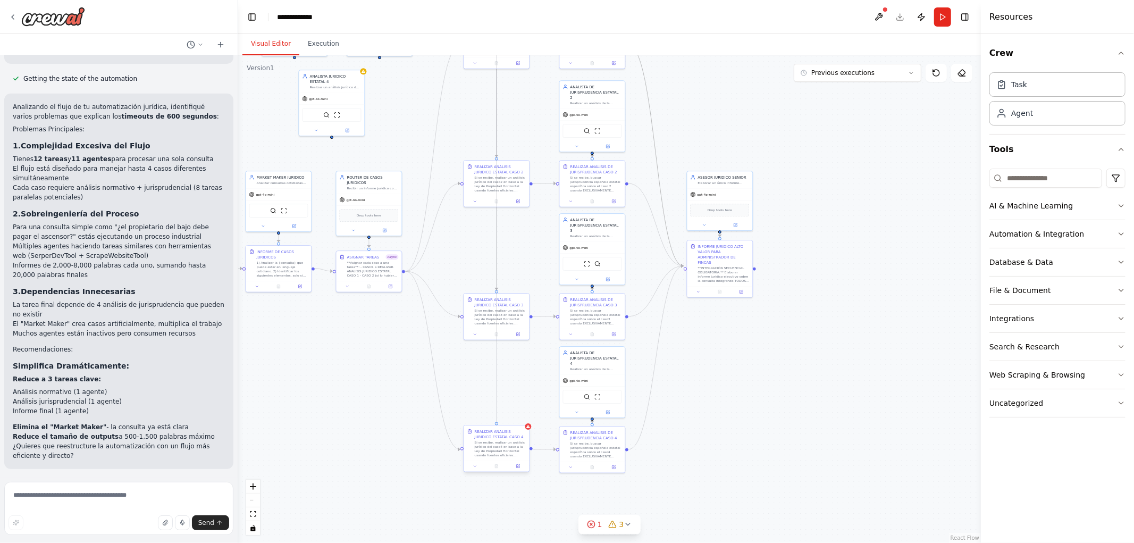
drag, startPoint x: 496, startPoint y: 123, endPoint x: 498, endPoint y: 427, distance: 304.0
drag, startPoint x: 443, startPoint y: 96, endPoint x: 441, endPoint y: 269, distance: 173.3
click at [441, 269] on div ".deletable-edge-delete-btn { width: 20px; height: 20px; border: 0px solid #ffff…" at bounding box center [609, 298] width 742 height 487
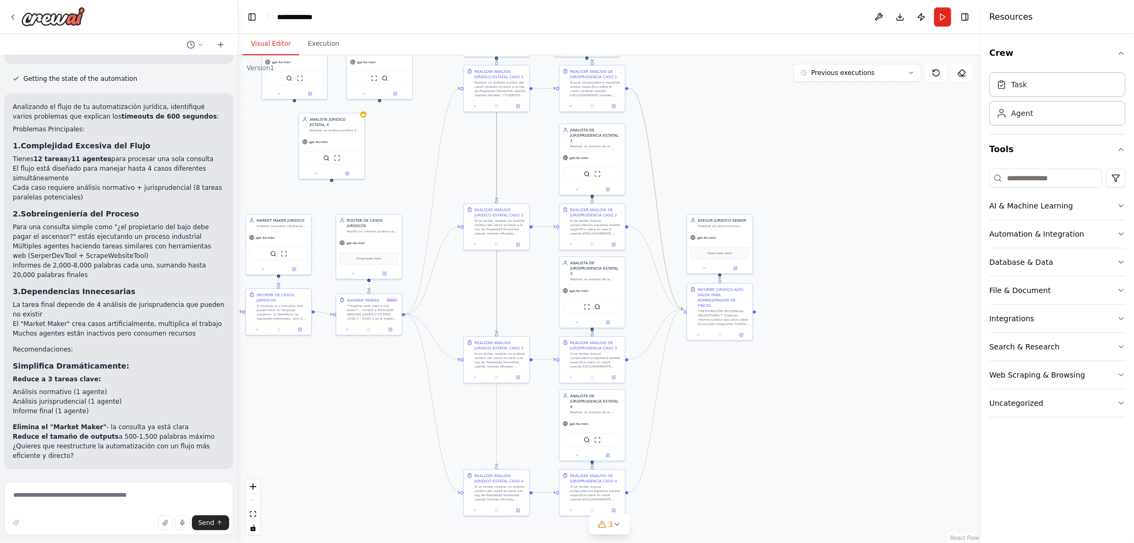
drag, startPoint x: 459, startPoint y: 156, endPoint x: 446, endPoint y: 337, distance: 181.1
click at [446, 336] on div ".deletable-edge-delete-btn { width: 20px; height: 20px; border: 0px solid #ffff…" at bounding box center [609, 298] width 742 height 487
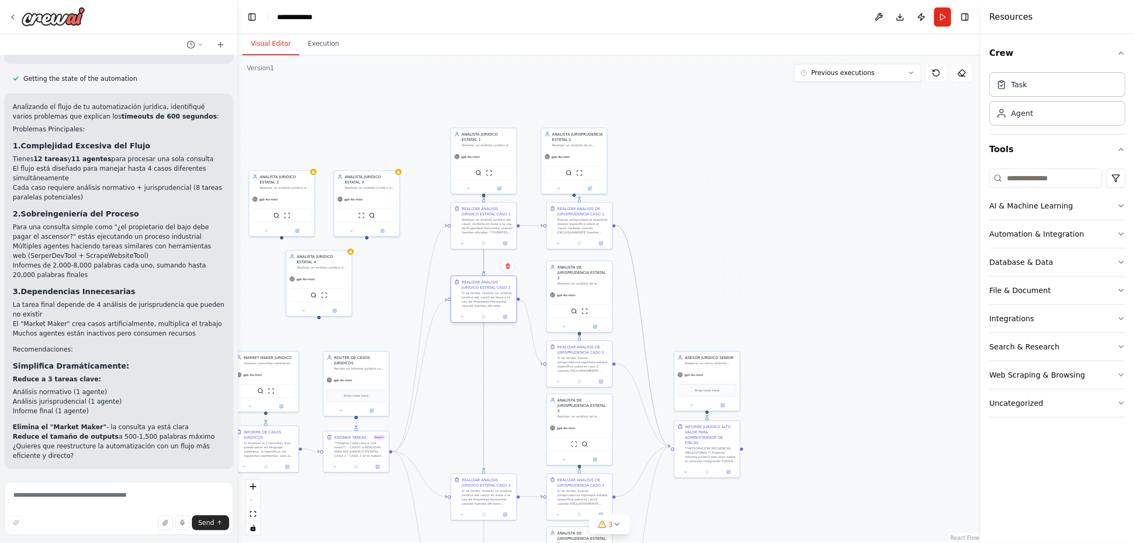
drag, startPoint x: 471, startPoint y: 361, endPoint x: 471, endPoint y: 300, distance: 61.6
click at [471, 300] on div "Si se recibe, realizar un análisis jurídico del caso2 en base a la Ley de Propi…" at bounding box center [488, 299] width 52 height 17
drag, startPoint x: 480, startPoint y: 480, endPoint x: 479, endPoint y: 367, distance: 113.7
click at [479, 367] on div "REALIZAR ANALISIS JURIDICO ESTATAL CASO 3" at bounding box center [488, 369] width 52 height 11
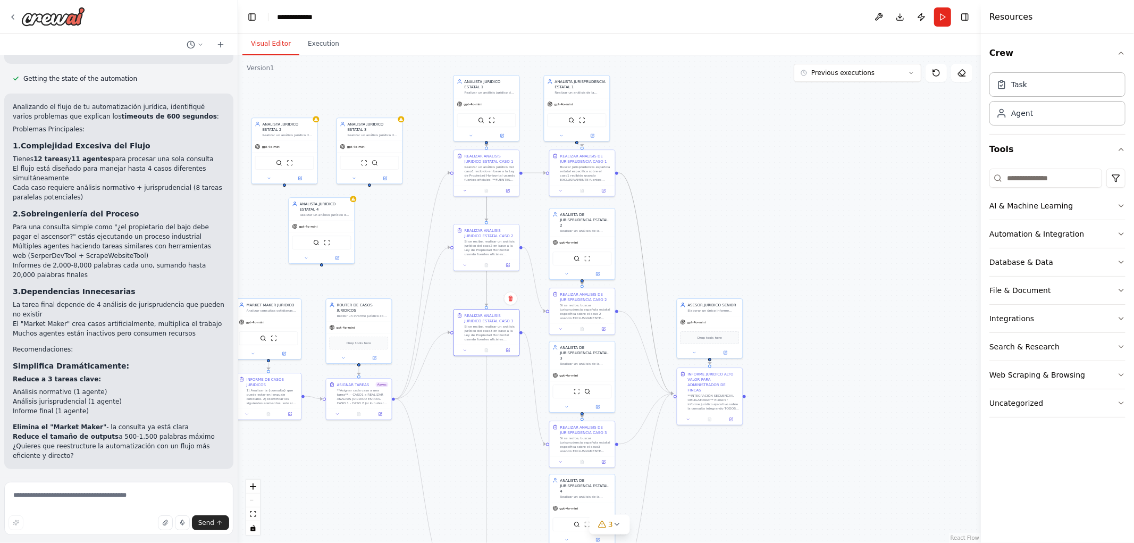
drag, startPoint x: 471, startPoint y: 444, endPoint x: 469, endPoint y: 317, distance: 126.5
click at [471, 317] on div ".deletable-edge-delete-btn { width: 20px; height: 20px; border: 0px solid #ffff…" at bounding box center [609, 298] width 742 height 487
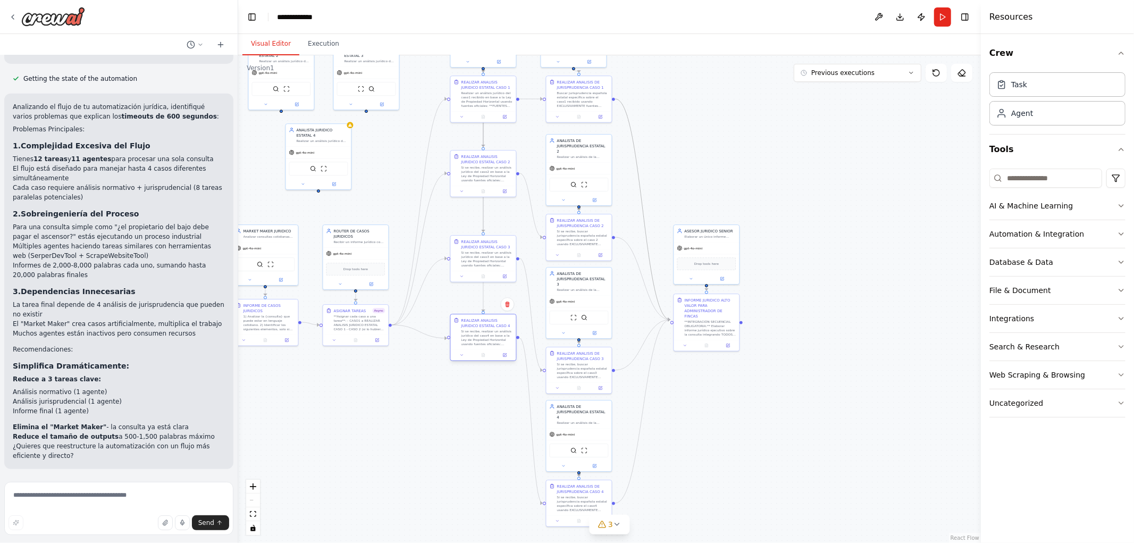
drag, startPoint x: 480, startPoint y: 507, endPoint x: 480, endPoint y: 344, distance: 162.6
click at [480, 344] on div "Si se recibe, realizar un análisis jurídico del caso4 en base a la Ley de Propi…" at bounding box center [487, 337] width 52 height 17
drag, startPoint x: 428, startPoint y: 435, endPoint x: 399, endPoint y: 417, distance: 34.8
click at [428, 435] on div ".deletable-edge-delete-btn { width: 20px; height: 20px; border: 0px solid #ffff…" at bounding box center [609, 298] width 742 height 487
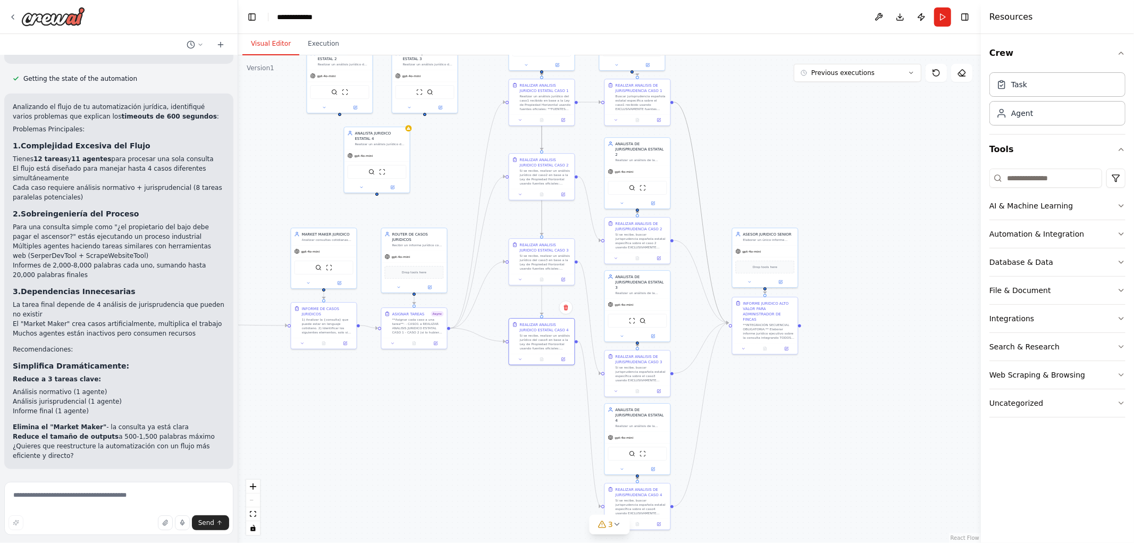
drag, startPoint x: 380, startPoint y: 404, endPoint x: 518, endPoint y: 426, distance: 139.8
click at [521, 427] on div ".deletable-edge-delete-btn { width: 20px; height: 20px; border: 0px solid #ffff…" at bounding box center [609, 298] width 742 height 487
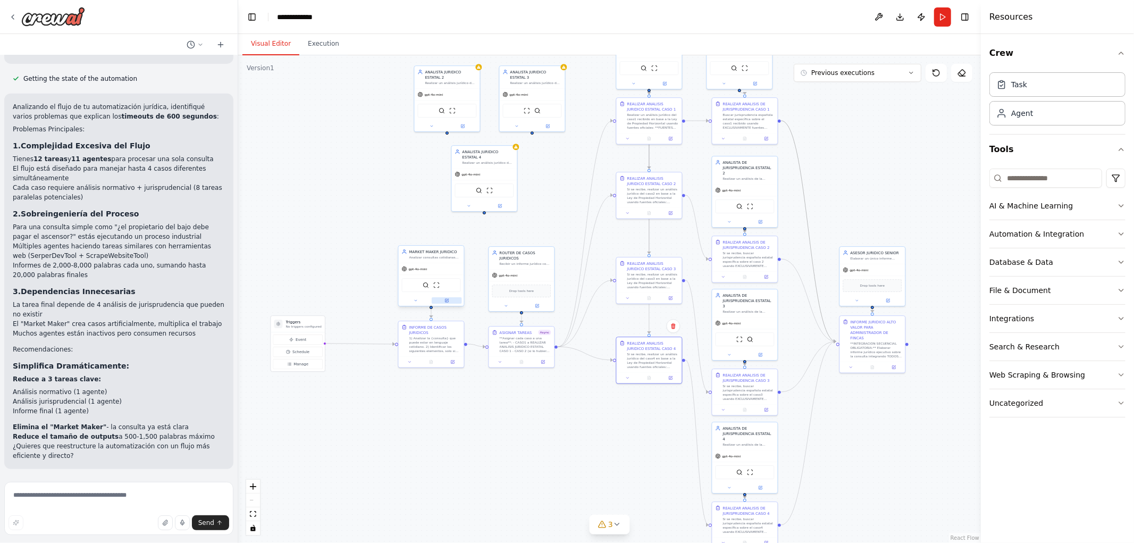
click at [445, 301] on icon at bounding box center [446, 300] width 3 height 3
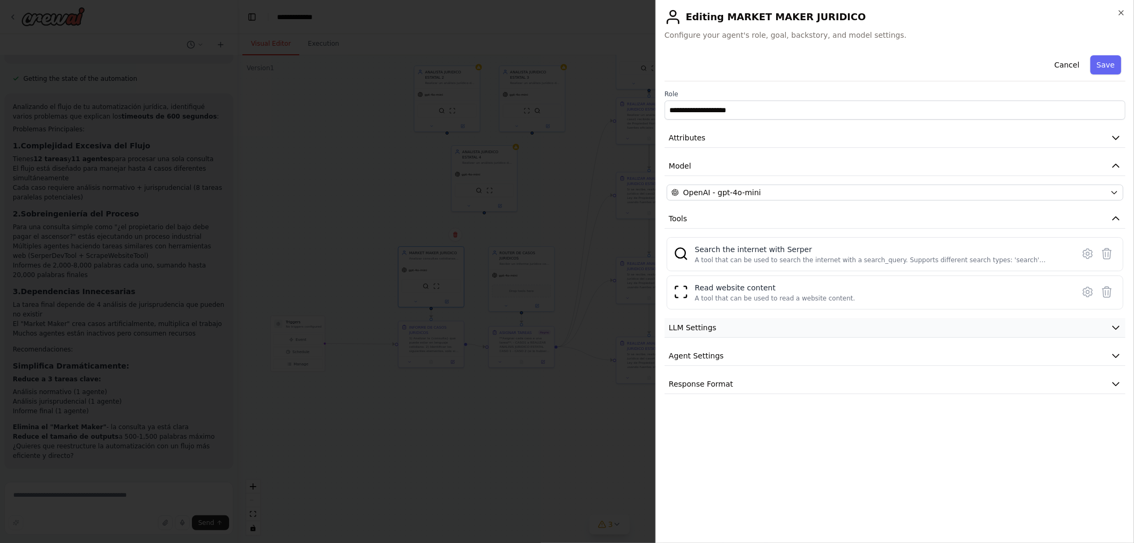
click at [740, 329] on button "LLM Settings" at bounding box center [894, 328] width 461 height 20
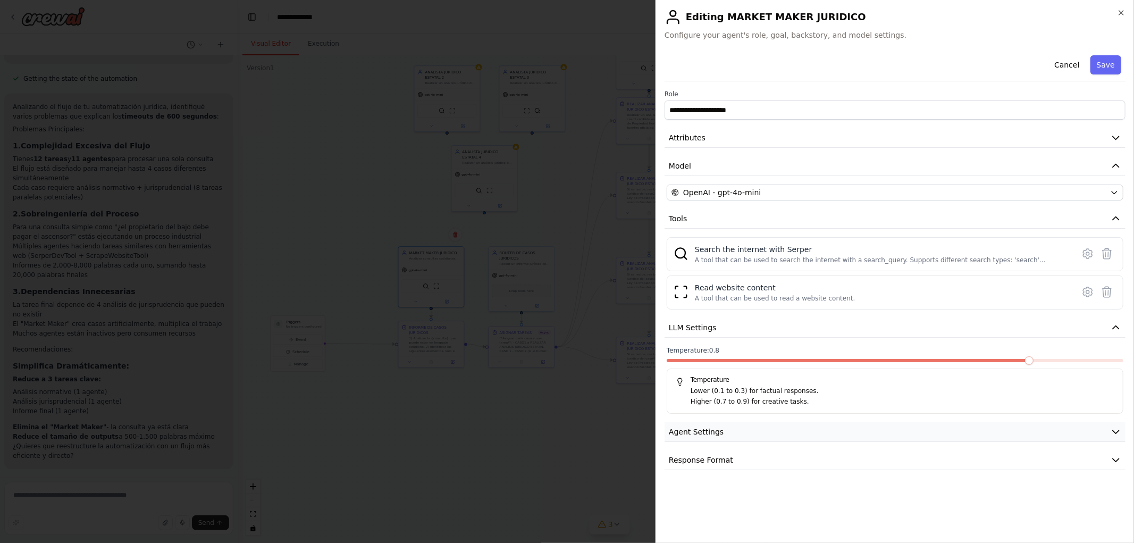
click at [709, 438] on button "Agent Settings" at bounding box center [894, 432] width 461 height 20
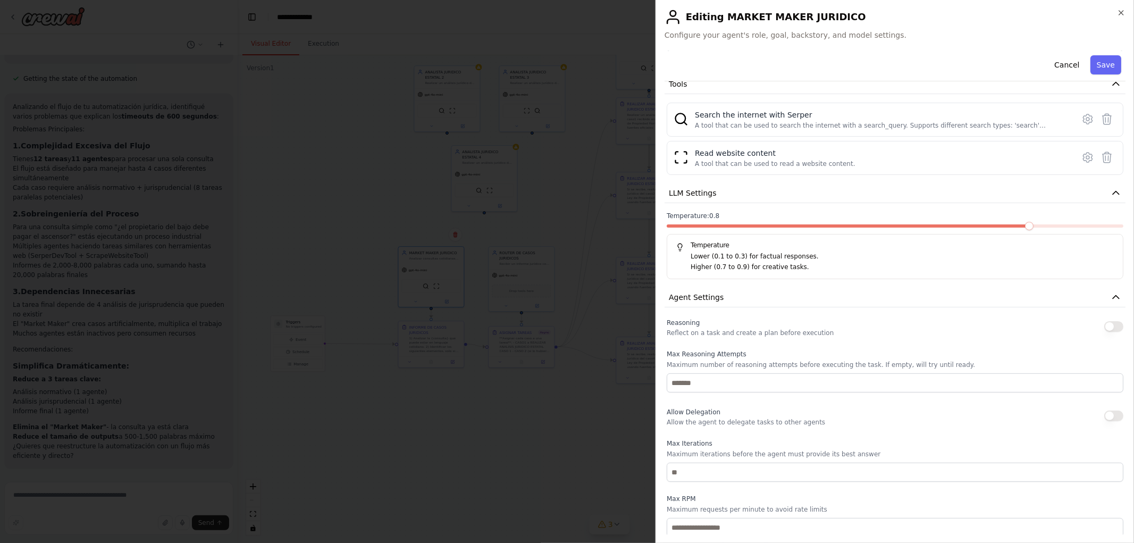
scroll to position [177, 0]
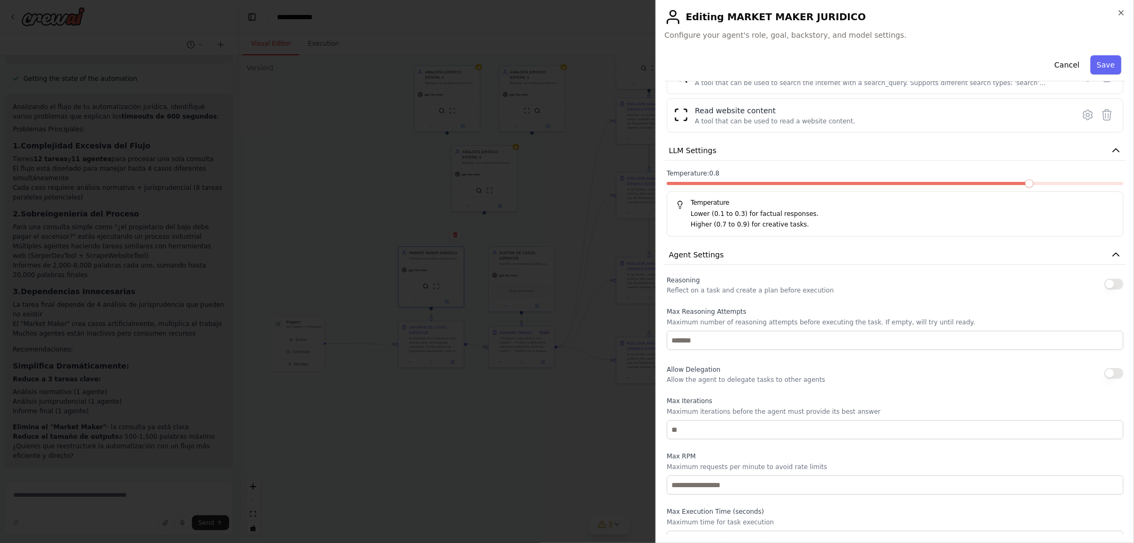
click at [1108, 286] on button "button" at bounding box center [1113, 283] width 19 height 11
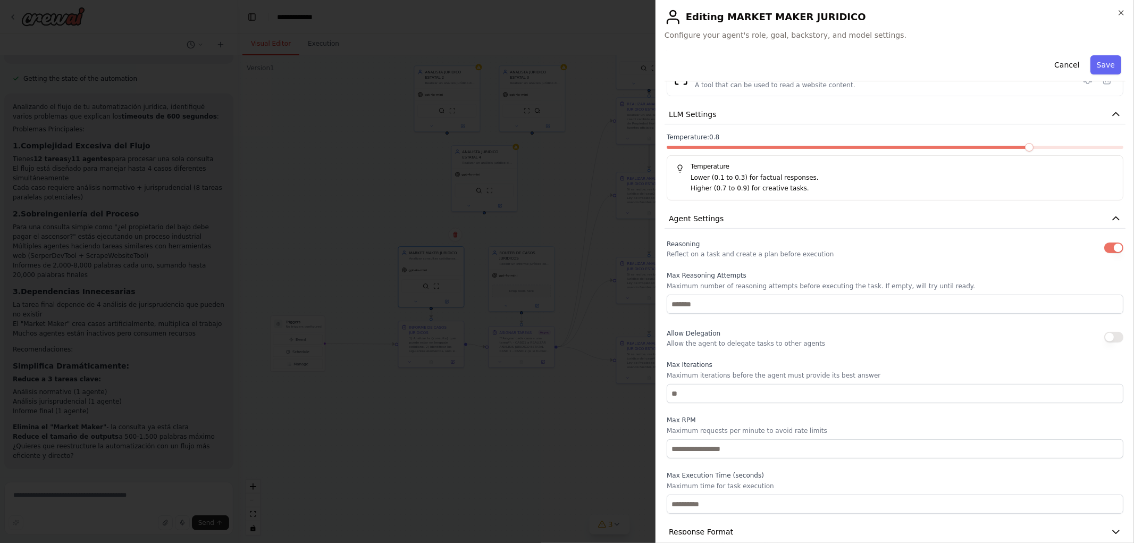
scroll to position [229, 0]
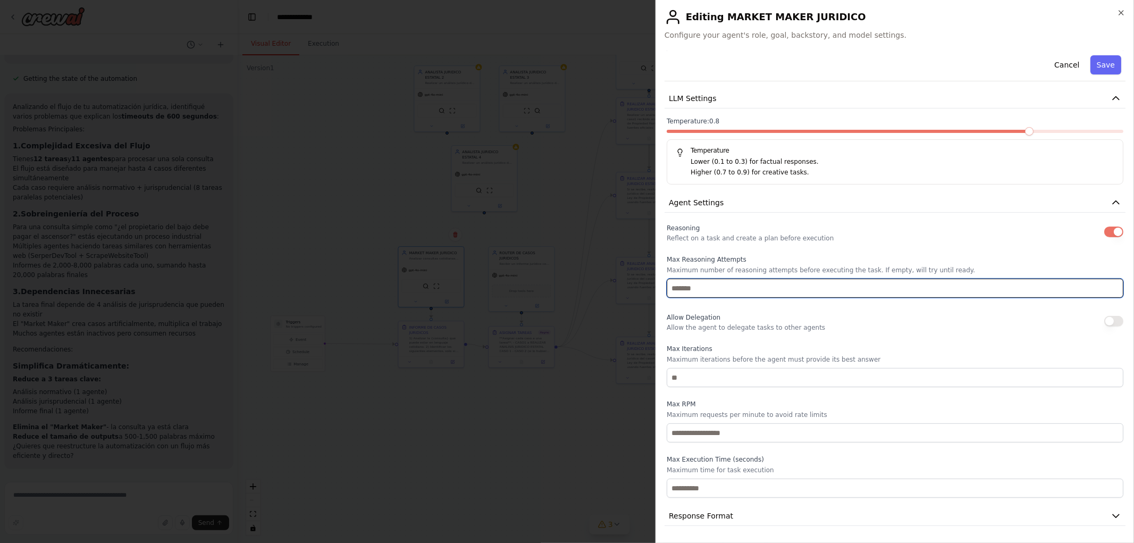
drag, startPoint x: 721, startPoint y: 285, endPoint x: 747, endPoint y: 295, distance: 27.4
click at [721, 285] on input "number" at bounding box center [894, 287] width 457 height 19
type input "**"
drag, startPoint x: 713, startPoint y: 288, endPoint x: 595, endPoint y: 282, distance: 118.1
click at [606, 286] on body "Hello! I'm the CrewAI assistant. What kind of automation do you want to build? …" at bounding box center [567, 271] width 1134 height 543
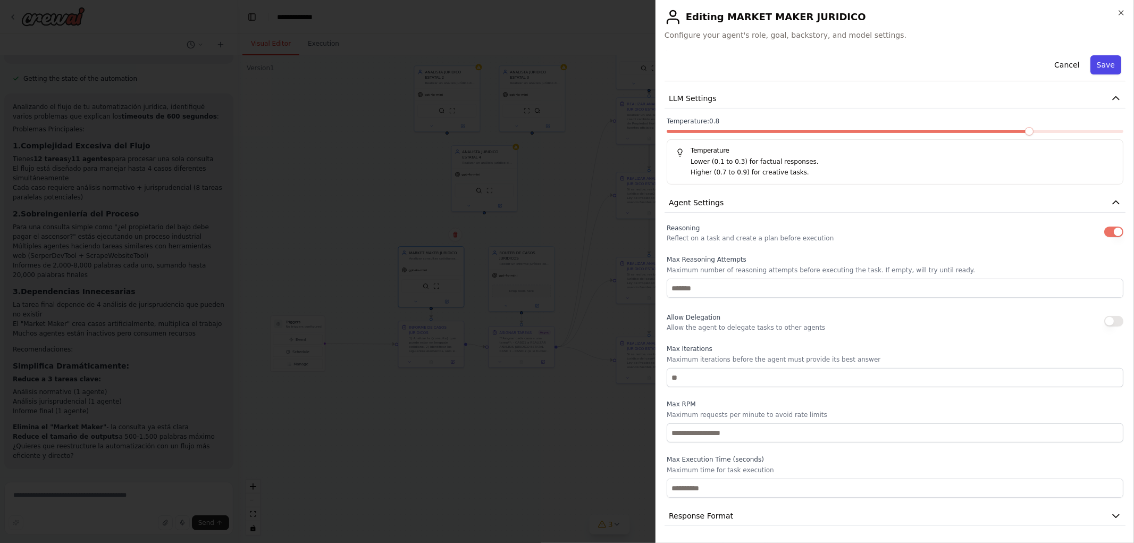
click at [1093, 69] on button "Save" at bounding box center [1105, 64] width 31 height 19
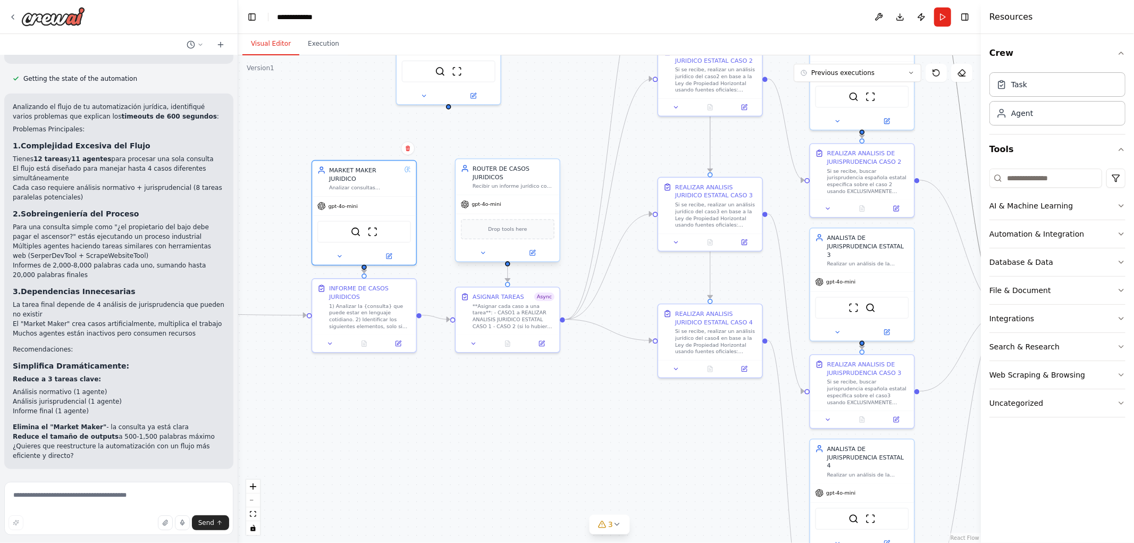
click at [534, 253] on div "ROUTER DE CASOS JURIDICOS Recibir un informe jurídico con varios casos, asignar…" at bounding box center [507, 212] width 105 height 104
click at [534, 248] on button at bounding box center [532, 253] width 48 height 10
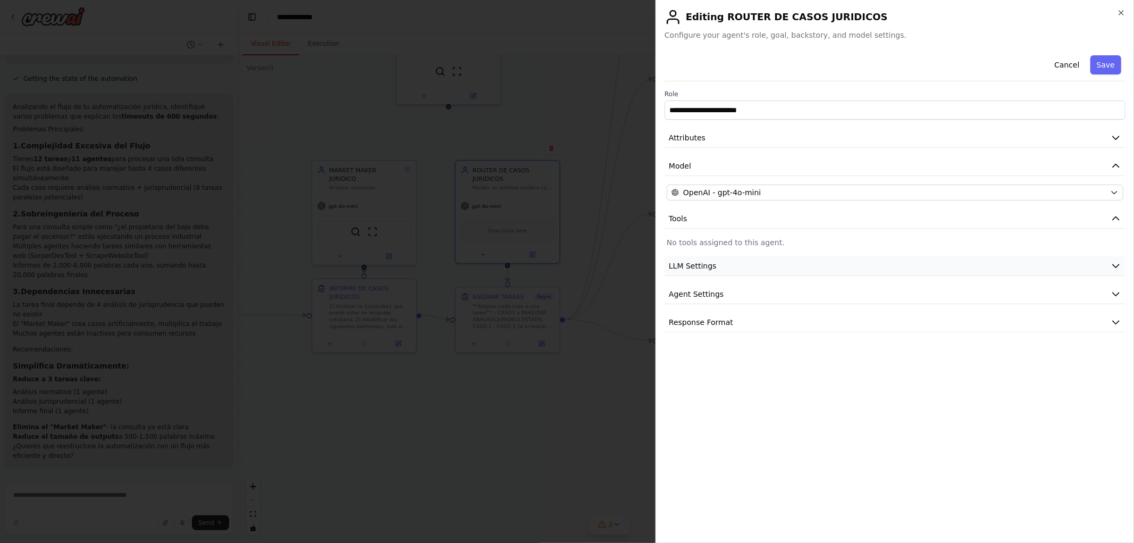
click at [699, 264] on span "LLM Settings" at bounding box center [693, 265] width 48 height 11
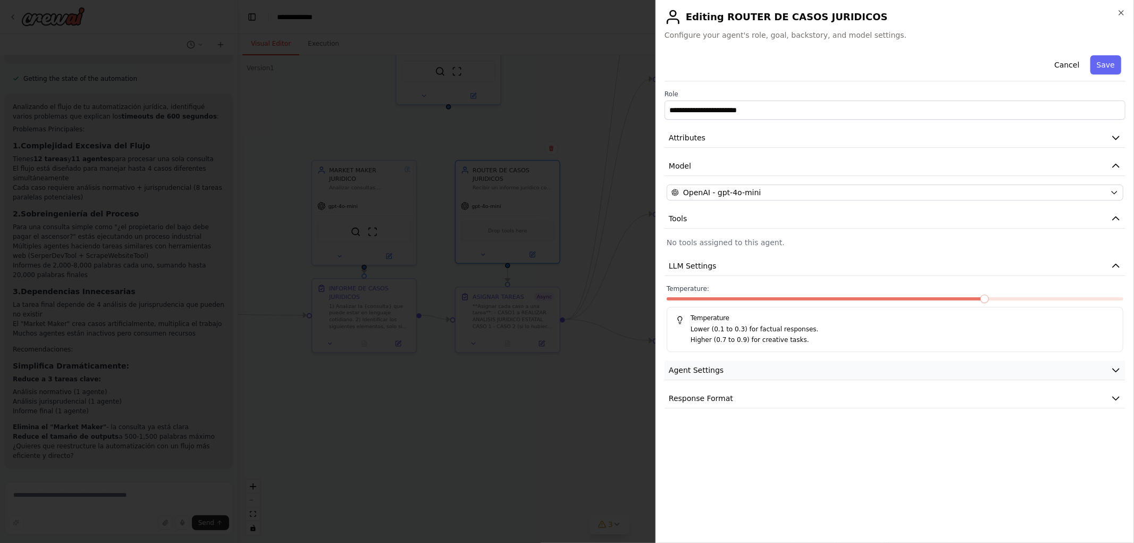
click at [699, 370] on span "Agent Settings" at bounding box center [696, 370] width 55 height 11
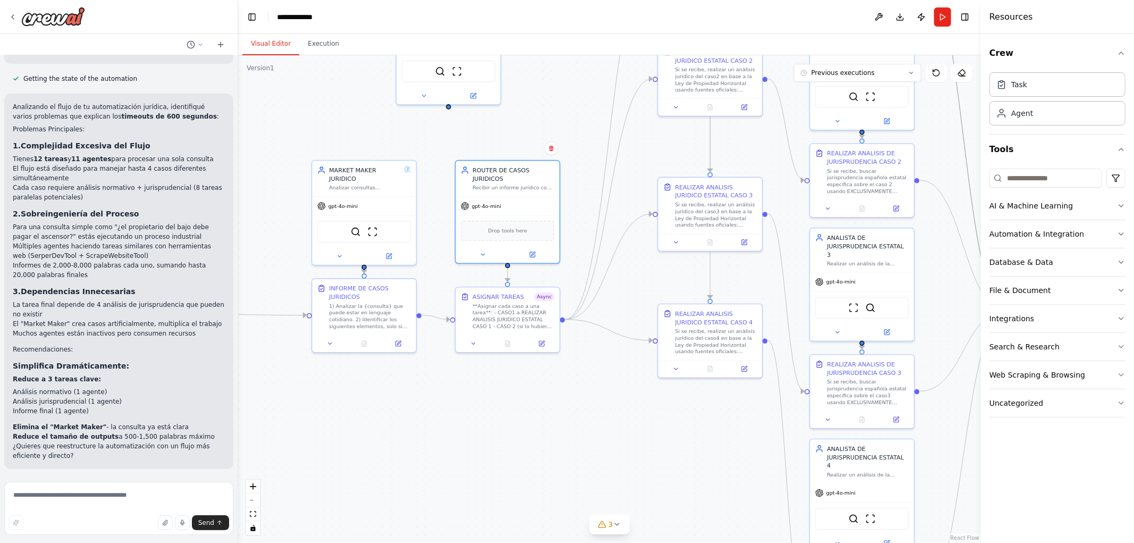
drag, startPoint x: 599, startPoint y: 407, endPoint x: 469, endPoint y: 494, distance: 157.0
click at [469, 494] on div ".deletable-edge-delete-btn { width: 20px; height: 20px; border: 0px solid #ffff…" at bounding box center [609, 298] width 742 height 487
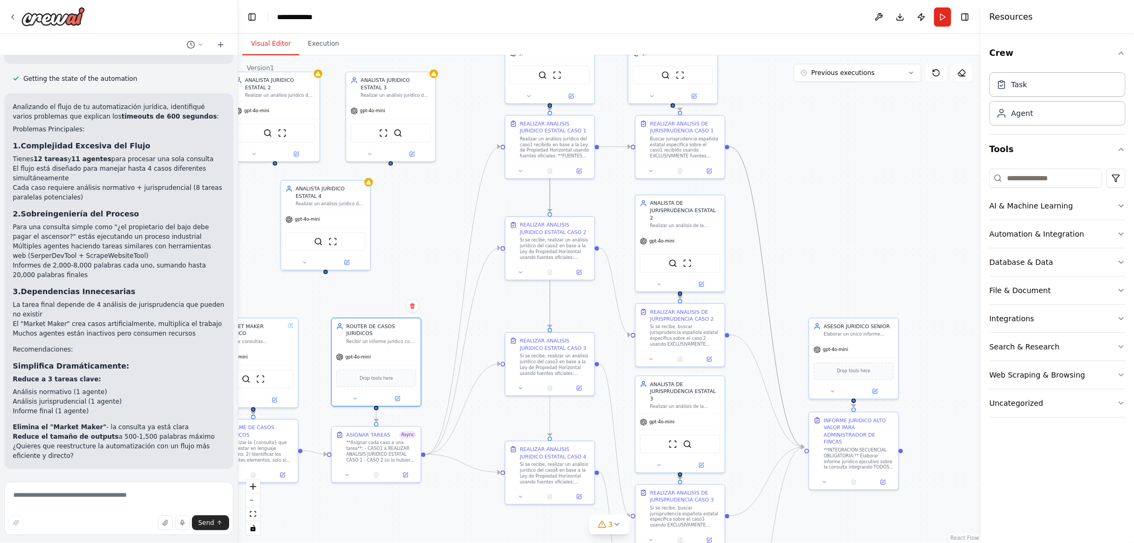
drag, startPoint x: 585, startPoint y: 197, endPoint x: 616, endPoint y: 208, distance: 33.8
click at [616, 208] on div ".deletable-edge-delete-btn { width: 20px; height: 20px; border: 0px solid #ffff…" at bounding box center [609, 298] width 742 height 487
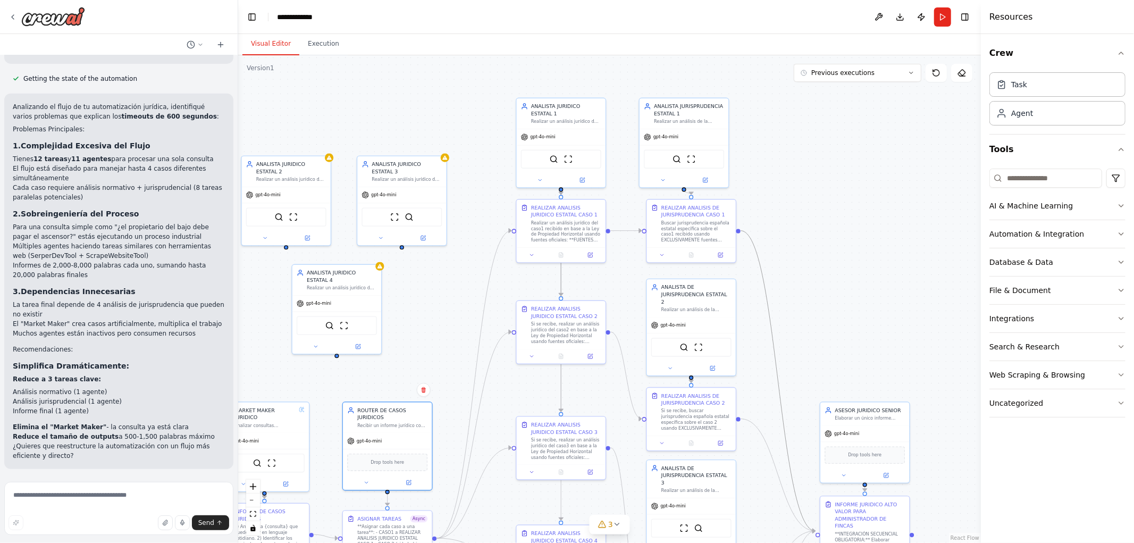
drag, startPoint x: 882, startPoint y: 227, endPoint x: 852, endPoint y: 301, distance: 80.1
click at [893, 300] on div ".deletable-edge-delete-btn { width: 20px; height: 20px; border: 0px solid #ffff…" at bounding box center [609, 298] width 742 height 487
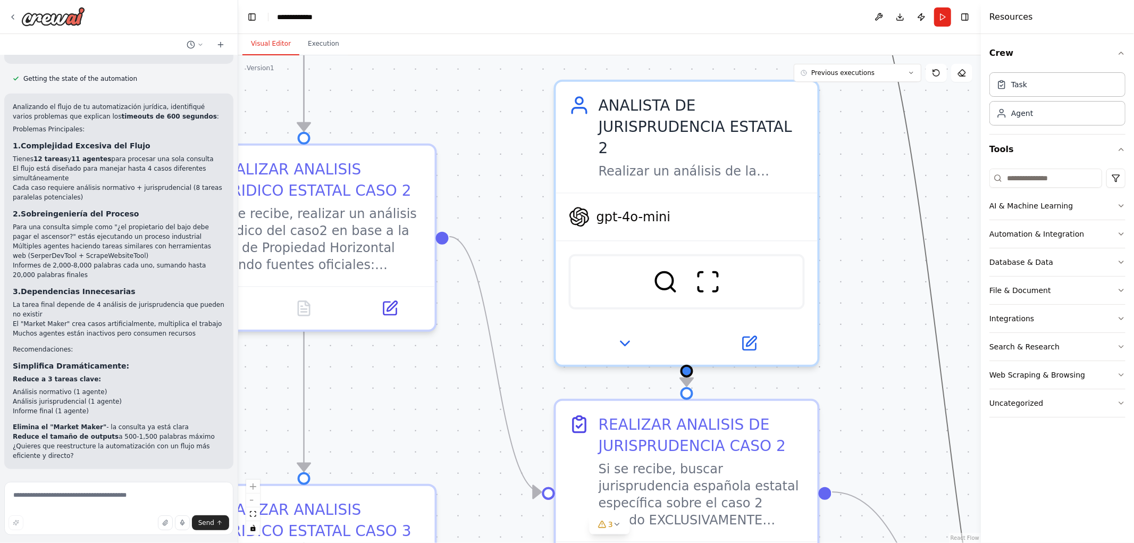
click at [687, 369] on circle "Edge from 33637260-2e1c-4a74-9fb3-185d5bd39d58 to a111fb8d-324b-49b8-ac76-16869…" at bounding box center [686, 375] width 21 height 21
click at [682, 371] on div ".deletable-edge-delete-btn { width: 20px; height: 20px; border: 0px solid #ffff…" at bounding box center [609, 298] width 742 height 487
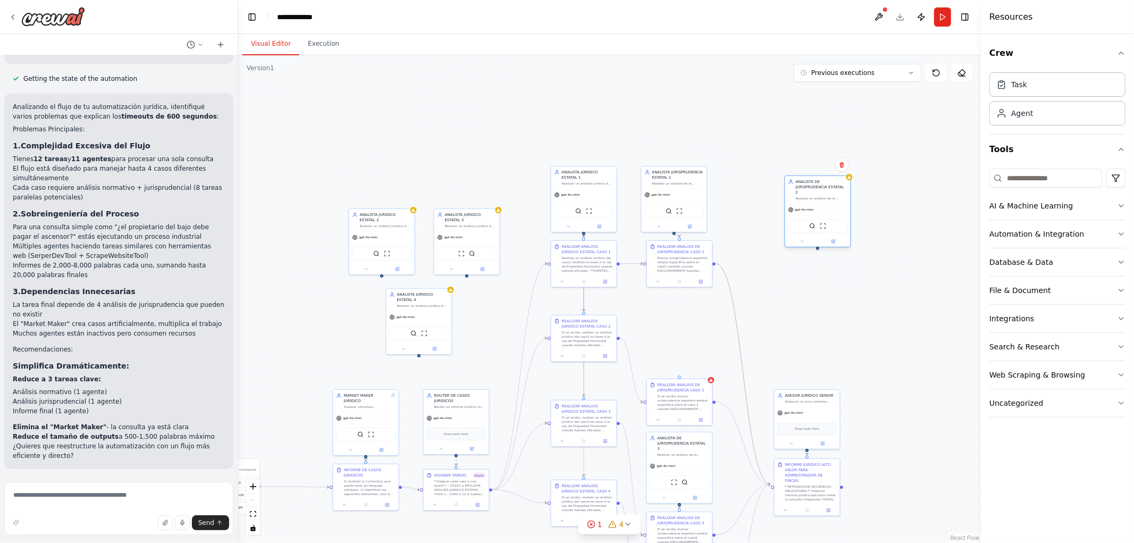
drag, startPoint x: 679, startPoint y: 334, endPoint x: 817, endPoint y: 211, distance: 184.8
click at [817, 215] on div "SerperDevTool ScrapeWebsiteTool" at bounding box center [817, 225] width 65 height 21
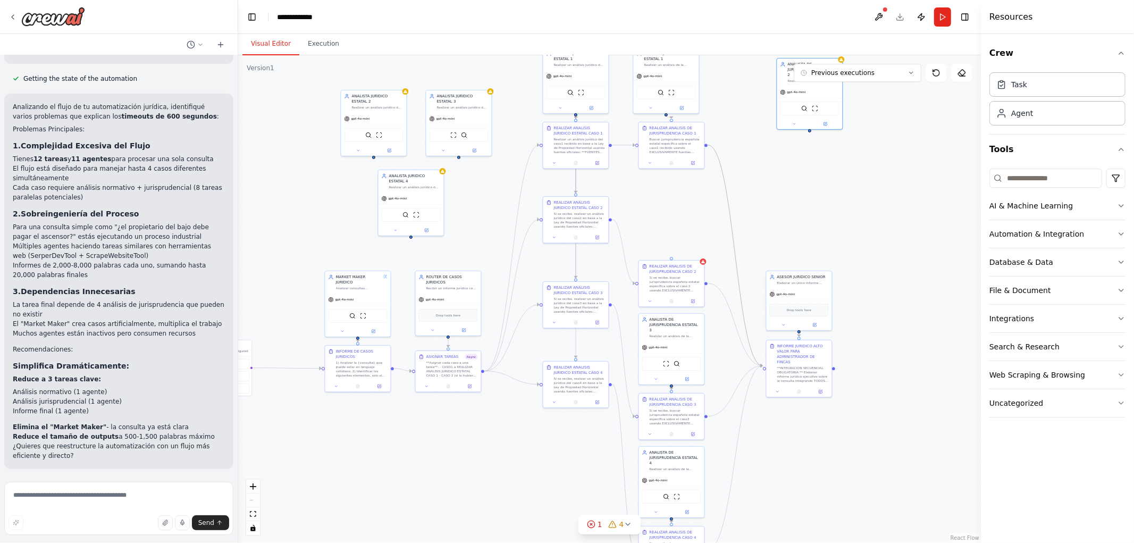
drag, startPoint x: 899, startPoint y: 461, endPoint x: 891, endPoint y: 332, distance: 129.4
click at [891, 332] on div ".deletable-edge-delete-btn { width: 20px; height: 20px; border: 0px solid #ffff…" at bounding box center [609, 298] width 742 height 487
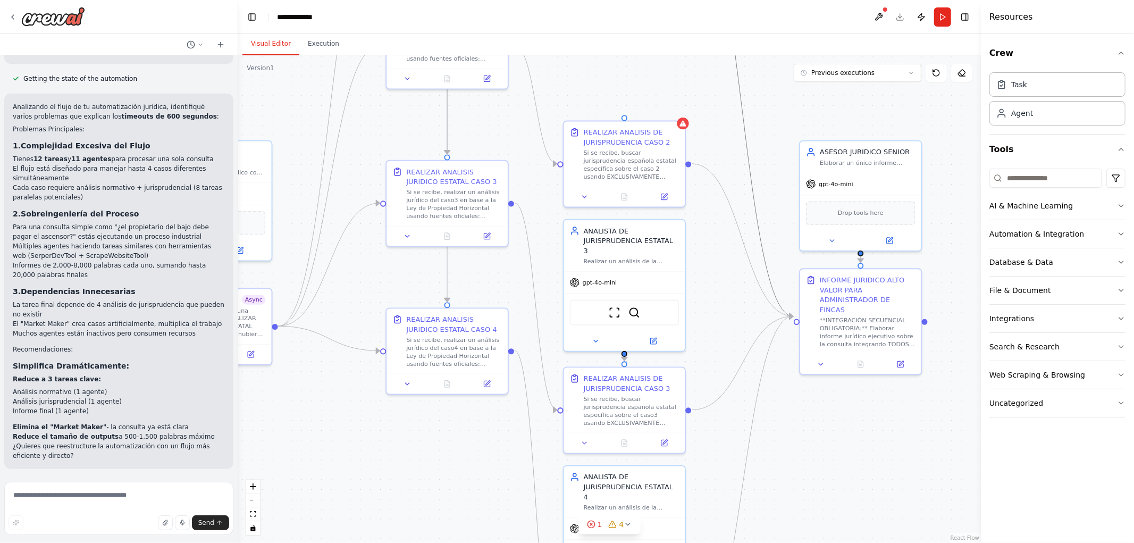
click at [623, 353] on circle "Edge from 5ccc27d0-7b9d-499f-9d37-f9ac0290e6ea to 195b816f-b730-469e-803b-18ab6…" at bounding box center [624, 356] width 10 height 10
click at [623, 353] on div ".deletable-edge-delete-btn { width: 20px; height: 20px; border: 0px solid #ffff…" at bounding box center [609, 298] width 742 height 487
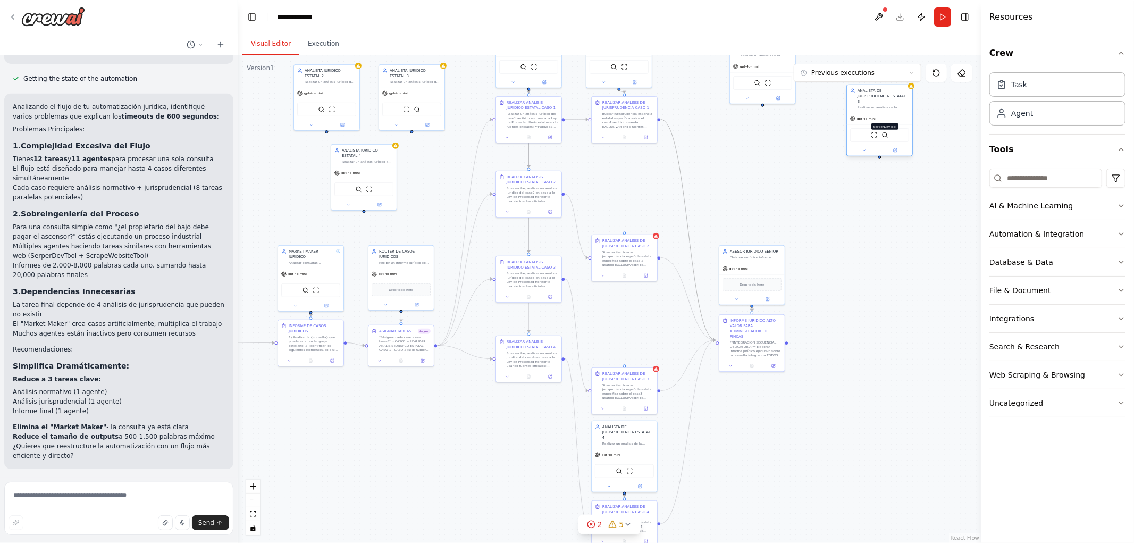
drag, startPoint x: 626, startPoint y: 332, endPoint x: 852, endPoint y: 131, distance: 302.3
click at [882, 132] on img at bounding box center [885, 135] width 6 height 6
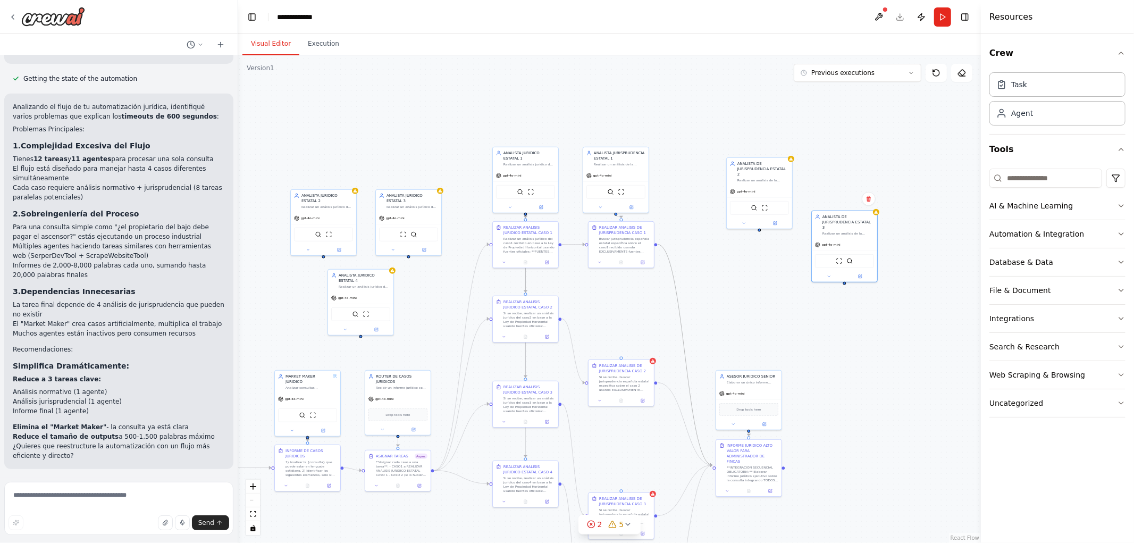
drag, startPoint x: 762, startPoint y: 184, endPoint x: 742, endPoint y: 350, distance: 167.0
click at [746, 355] on div ".deletable-edge-delete-btn { width: 20px; height: 20px; border: 0px solid #ffff…" at bounding box center [609, 298] width 742 height 487
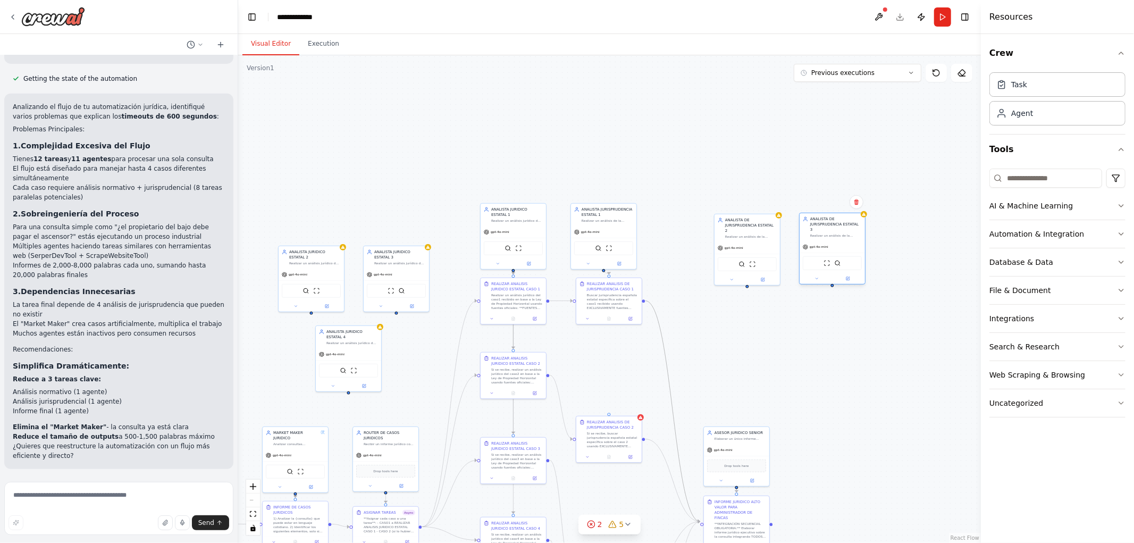
drag, startPoint x: 816, startPoint y: 299, endPoint x: 814, endPoint y: 245, distance: 53.7
click at [814, 245] on div "gpt-4o-mini" at bounding box center [831, 247] width 65 height 12
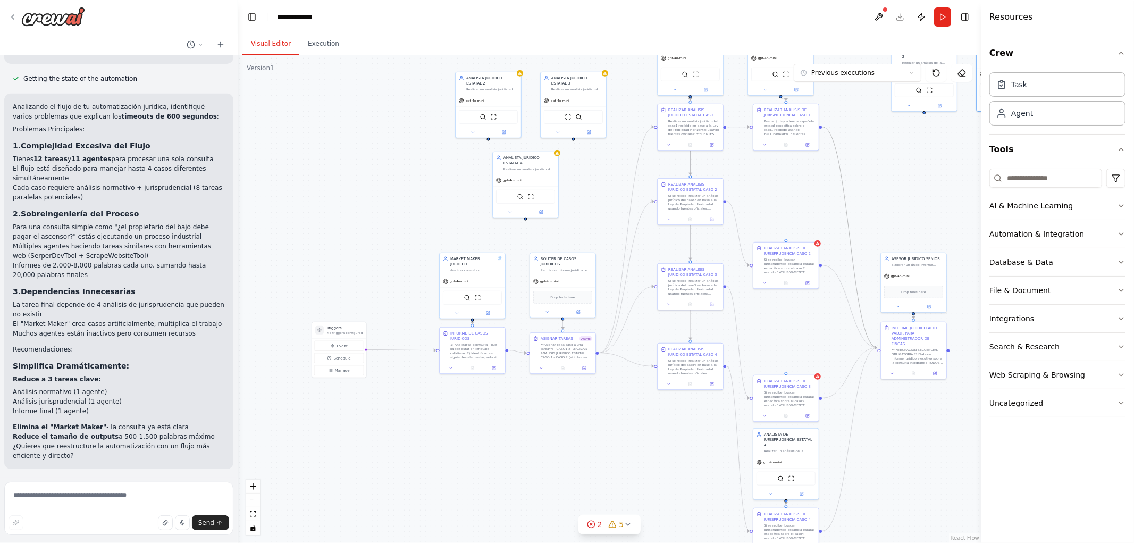
drag, startPoint x: 748, startPoint y: 359, endPoint x: 922, endPoint y: 190, distance: 242.4
click at [922, 190] on div ".deletable-edge-delete-btn { width: 20px; height: 20px; border: 0px solid #ffff…" at bounding box center [609, 298] width 742 height 487
drag, startPoint x: 798, startPoint y: 306, endPoint x: 665, endPoint y: 314, distance: 132.6
click at [666, 314] on div ".deletable-edge-delete-btn { width: 20px; height: 20px; border: 0px solid #ffff…" at bounding box center [609, 298] width 742 height 487
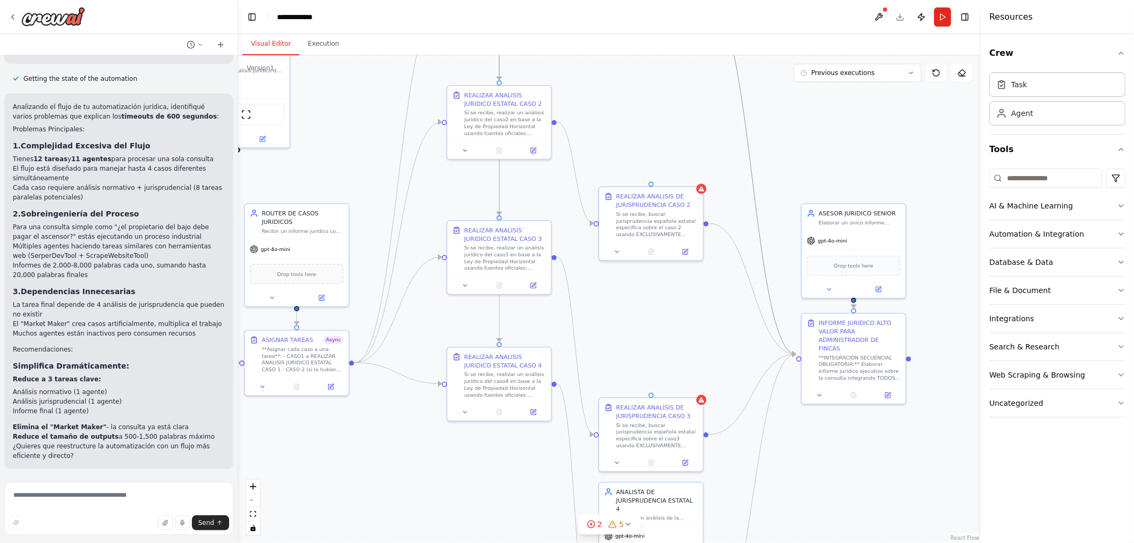
drag, startPoint x: 666, startPoint y: 381, endPoint x: 693, endPoint y: 195, distance: 187.4
click at [693, 195] on div ".deletable-edge-delete-btn { width: 20px; height: 20px; border: 0px solid #ffff…" at bounding box center [609, 298] width 742 height 487
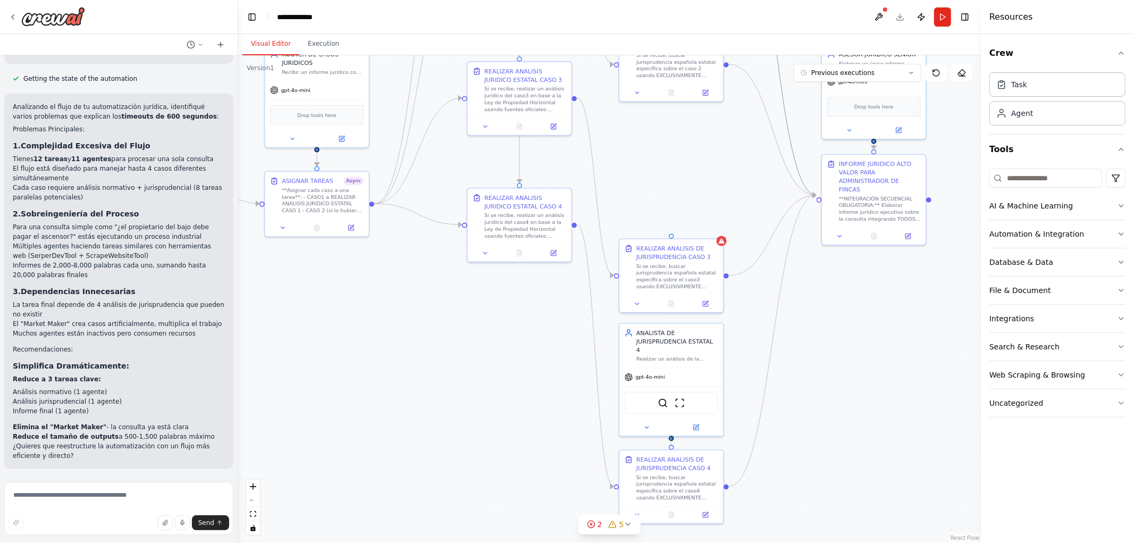
click at [670, 434] on circle "Edge from a69d0c77-4315-49be-8f3b-3ea86885b059 to 18304537-e81b-4b51-9243-73c07…" at bounding box center [671, 435] width 9 height 9
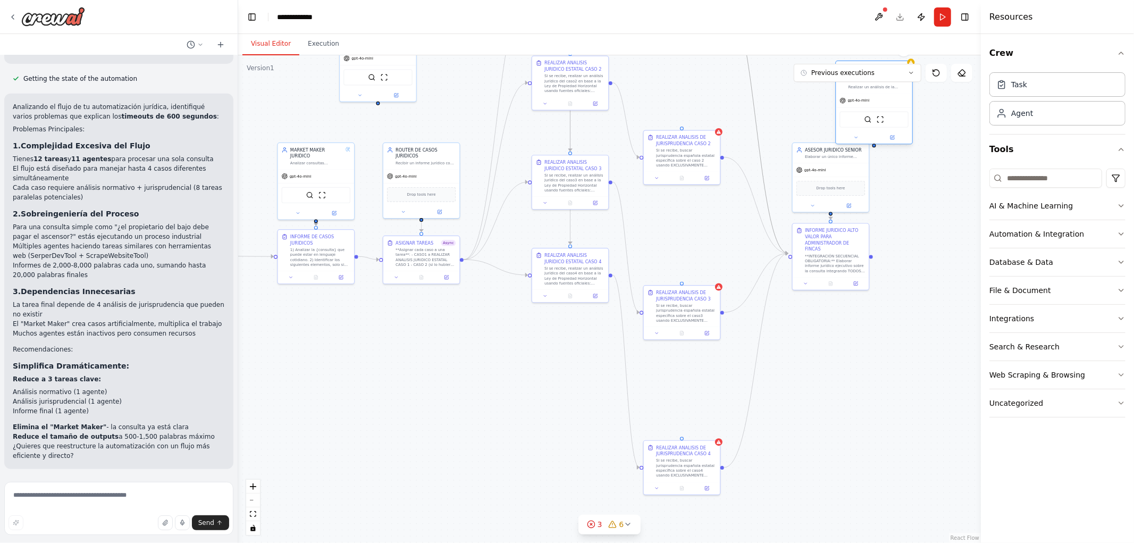
drag, startPoint x: 686, startPoint y: 394, endPoint x: 879, endPoint y: 107, distance: 346.5
click at [879, 112] on div "SerperDevTool ScrapeWebsiteTool" at bounding box center [873, 120] width 69 height 16
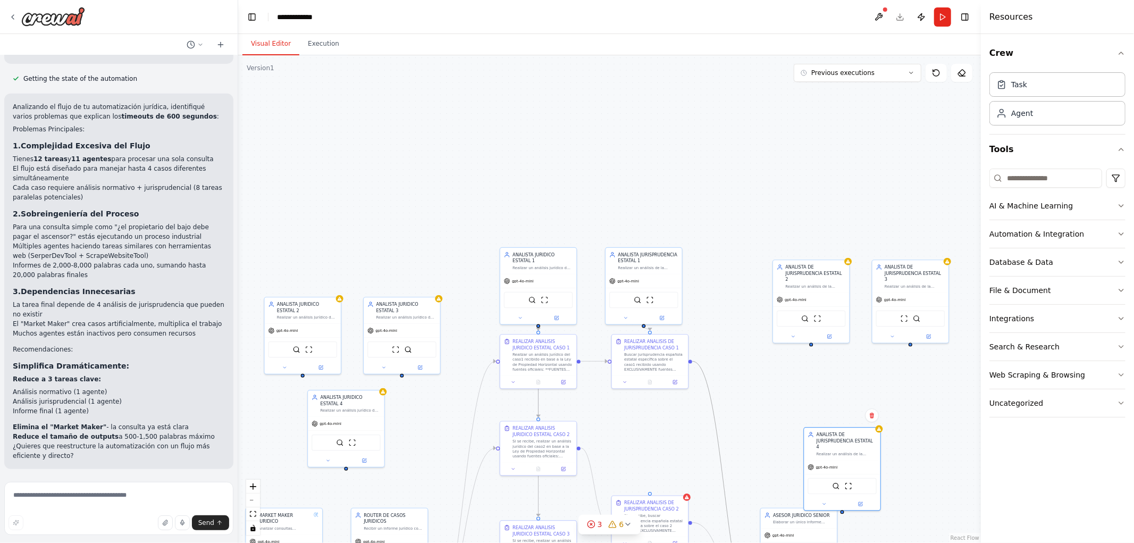
drag, startPoint x: 906, startPoint y: 347, endPoint x: 879, endPoint y: 534, distance: 189.0
click at [891, 540] on div ".deletable-edge-delete-btn { width: 20px; height: 20px; border: 0px solid #ffff…" at bounding box center [609, 298] width 742 height 487
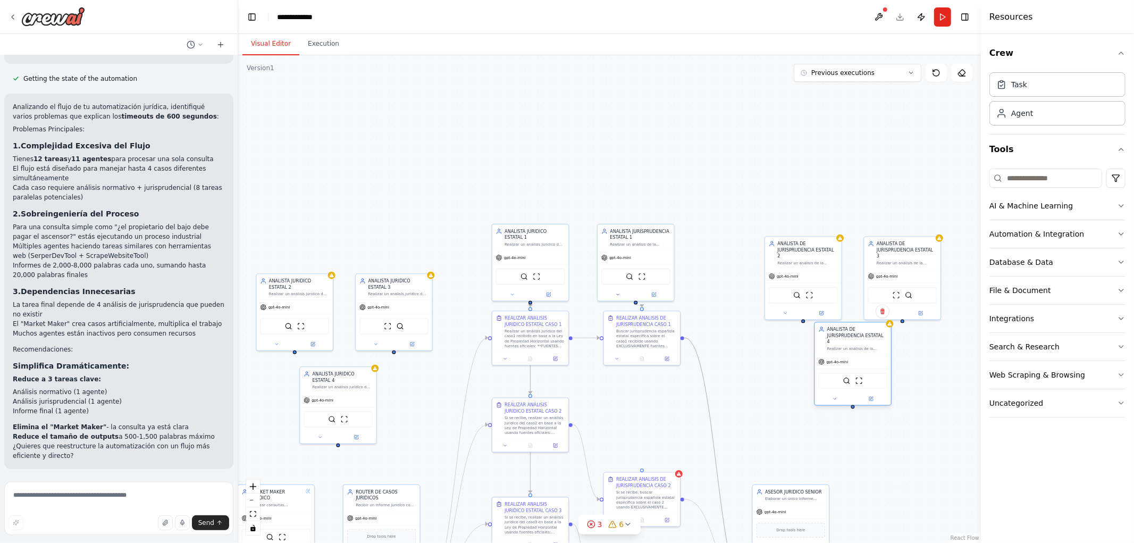
drag, startPoint x: 830, startPoint y: 444, endPoint x: 851, endPoint y: 367, distance: 80.4
click at [851, 368] on div "SerperDevTool ScrapeWebsiteTool" at bounding box center [852, 380] width 76 height 24
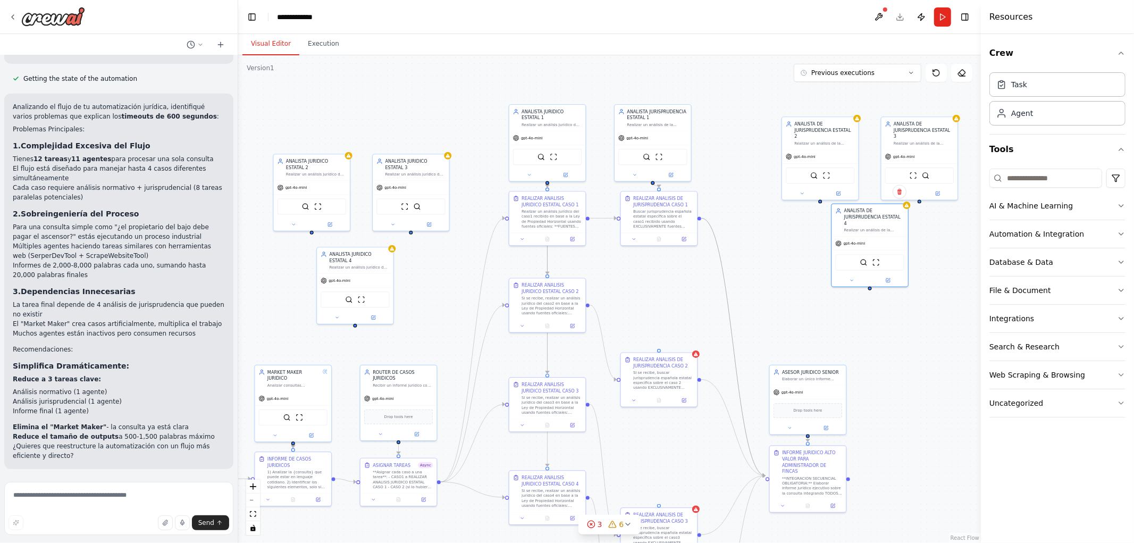
drag, startPoint x: 757, startPoint y: 413, endPoint x: 790, endPoint y: 185, distance: 230.4
click at [790, 185] on div ".deletable-edge-delete-btn { width: 20px; height: 20px; border: 0px solid #ffff…" at bounding box center [609, 298] width 742 height 487
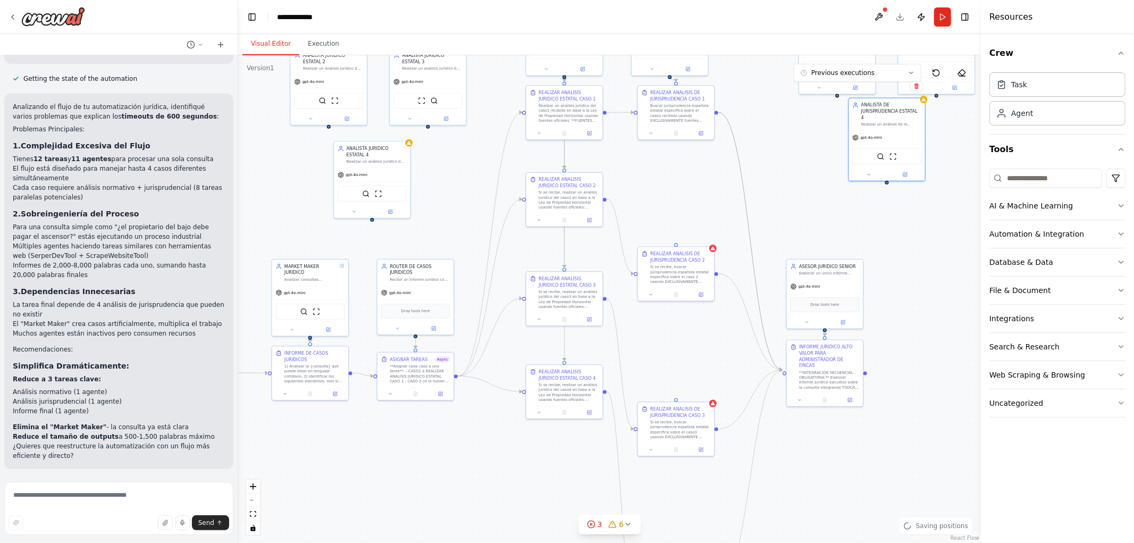
drag, startPoint x: 674, startPoint y: 175, endPoint x: 665, endPoint y: 230, distance: 54.9
click at [663, 232] on div ".deletable-edge-delete-btn { width: 20px; height: 20px; border: 0px solid #ffff…" at bounding box center [609, 298] width 742 height 487
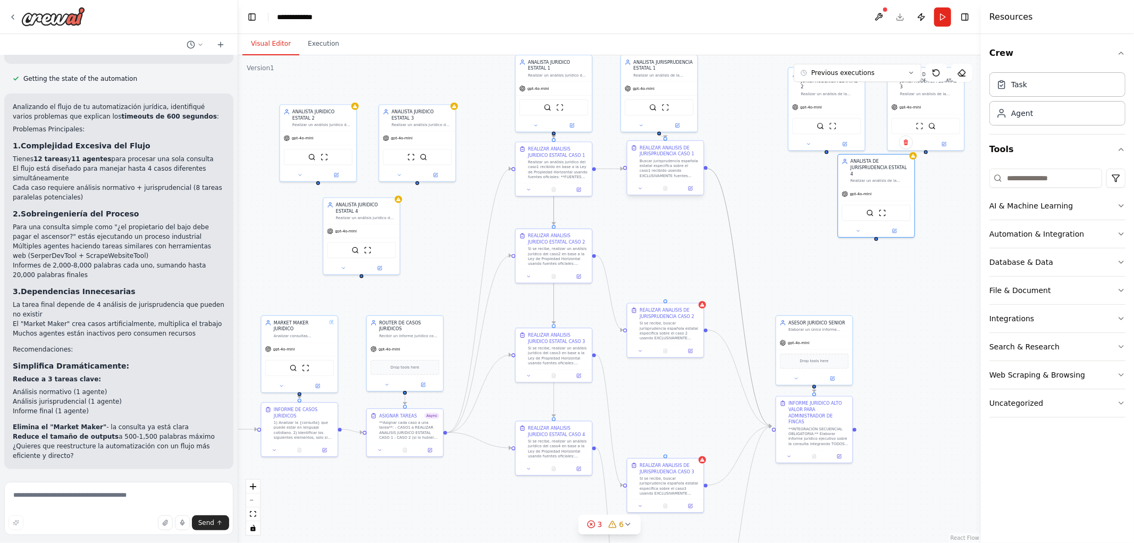
click at [665, 172] on div "Buscar jurisprudencia española estatal específica sobre el caso1 recibido usand…" at bounding box center [669, 168] width 60 height 20
drag, startPoint x: 656, startPoint y: 102, endPoint x: 660, endPoint y: 98, distance: 5.6
click at [660, 98] on img at bounding box center [658, 99] width 7 height 7
drag, startPoint x: 665, startPoint y: 124, endPoint x: 665, endPoint y: 302, distance: 178.0
click at [665, 190] on div "Triggers No triggers configured Event Schedule Manage REALIZAR ANALISIS JURIDIC…" at bounding box center [873, 48] width 433 height 284
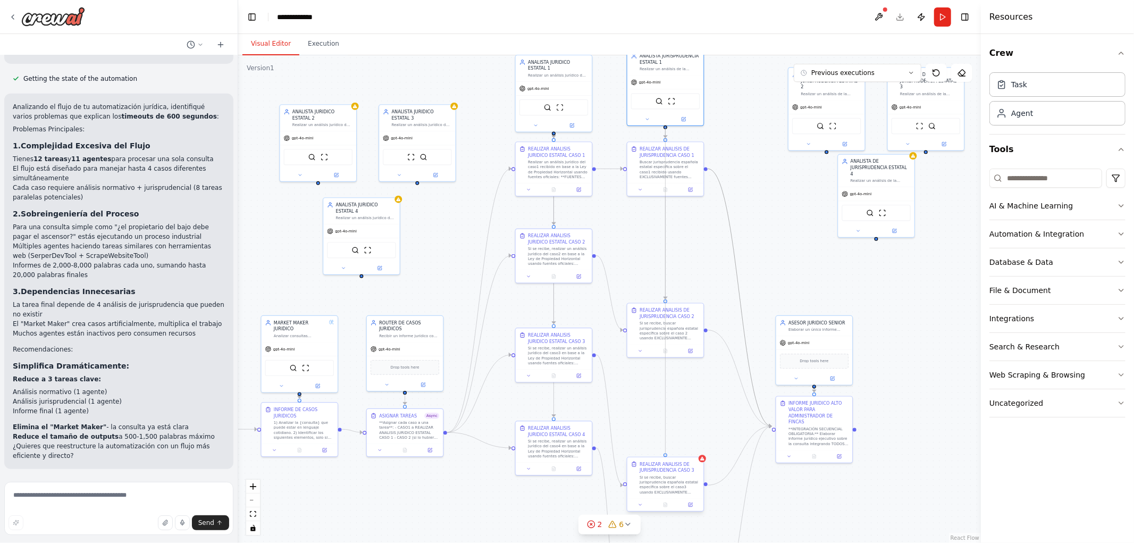
drag, startPoint x: 665, startPoint y: 126, endPoint x: 664, endPoint y: 455, distance: 329.0
click at [664, 190] on div "Triggers No triggers configured Event Schedule Manage REALIZAR ANALISIS JURIDIC…" at bounding box center [873, 48] width 433 height 284
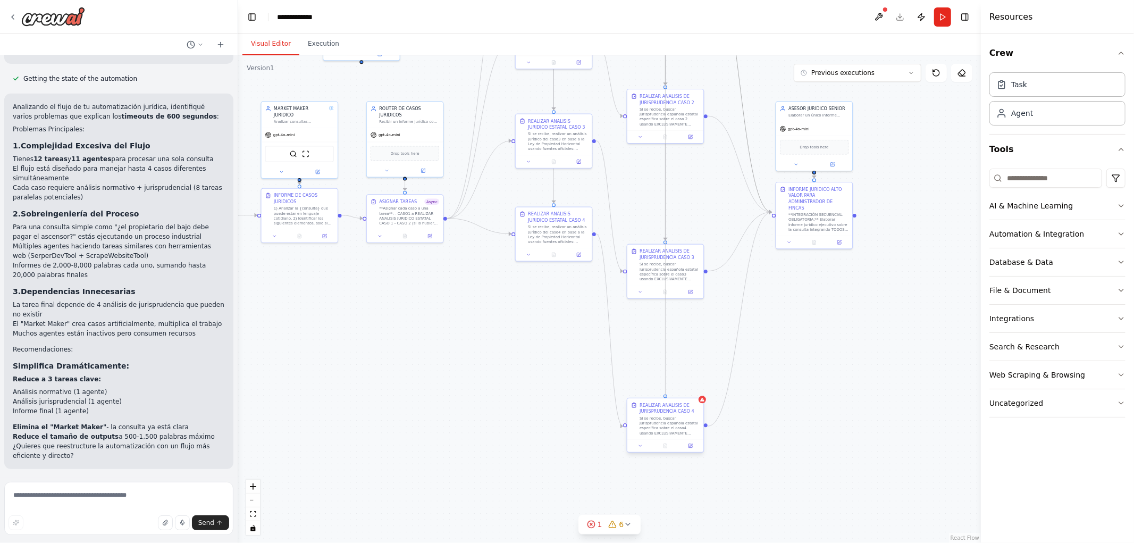
drag, startPoint x: 665, startPoint y: 124, endPoint x: 665, endPoint y: 395, distance: 271.6
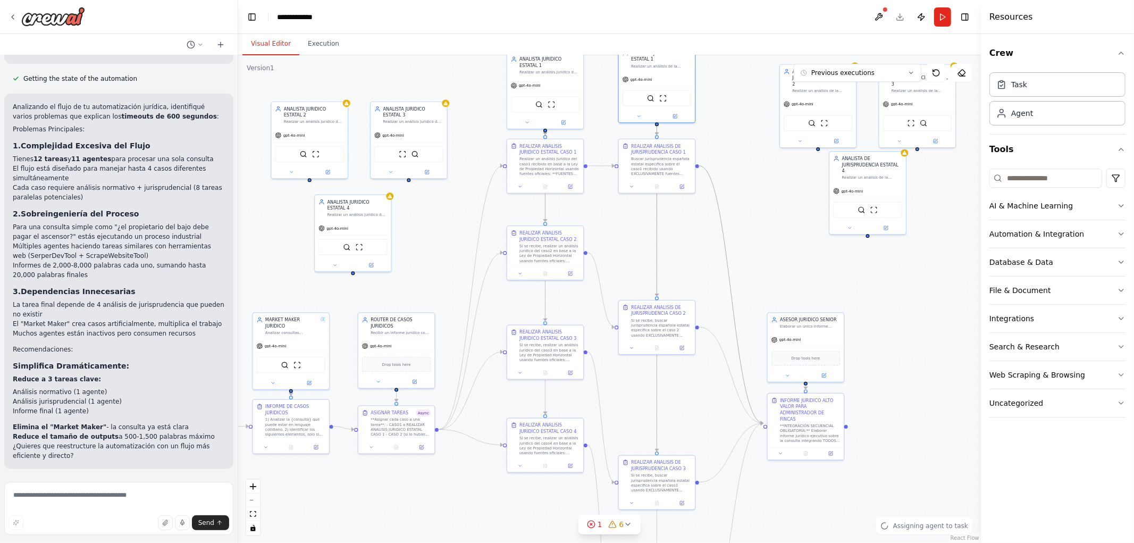
drag, startPoint x: 844, startPoint y: 411, endPoint x: 822, endPoint y: 565, distance: 155.7
click at [822, 542] on html "Hello! I'm the CrewAI assistant. What kind of automation do you want to build? …" at bounding box center [567, 271] width 1134 height 543
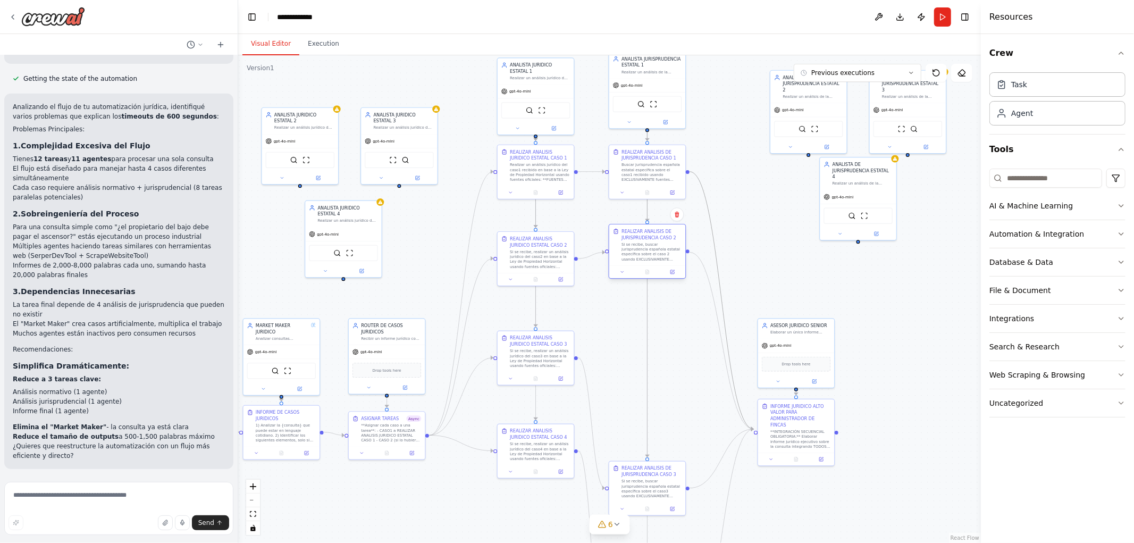
drag, startPoint x: 656, startPoint y: 332, endPoint x: 655, endPoint y: 242, distance: 89.8
click at [655, 242] on div "Si se recibe, buscar jurisprudencia española estatal específica sobre el caso 2…" at bounding box center [651, 252] width 60 height 20
click at [640, 257] on div "Si se recibe, buscar jurisprudencia española estatal específica sobre el caso 2…" at bounding box center [651, 258] width 60 height 20
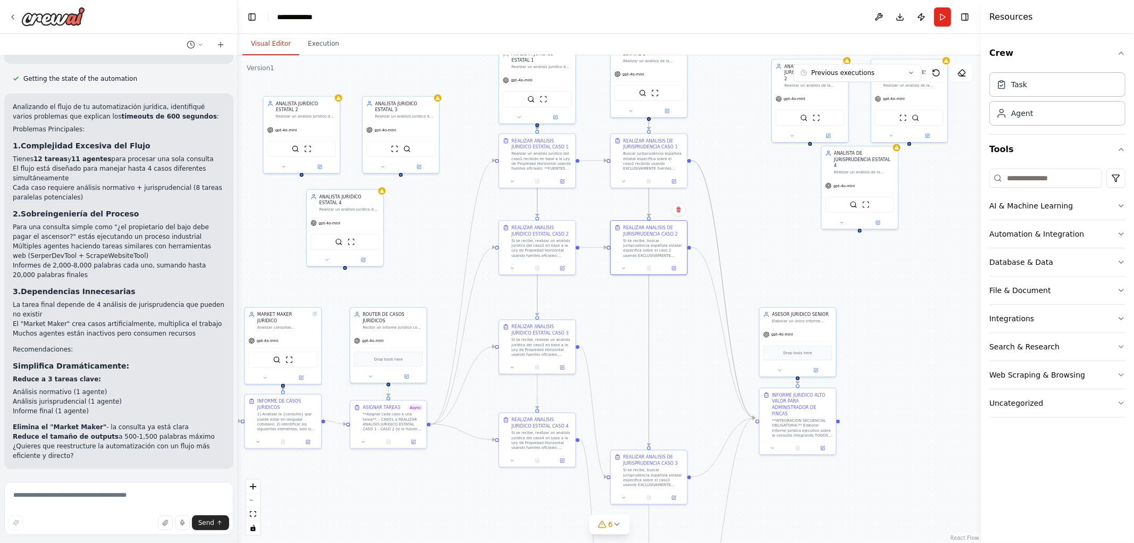
drag, startPoint x: 702, startPoint y: 349, endPoint x: 704, endPoint y: 295, distance: 53.7
click at [704, 295] on div ".deletable-edge-delete-btn { width: 20px; height: 20px; border: 0px solid #ffff…" at bounding box center [609, 298] width 742 height 487
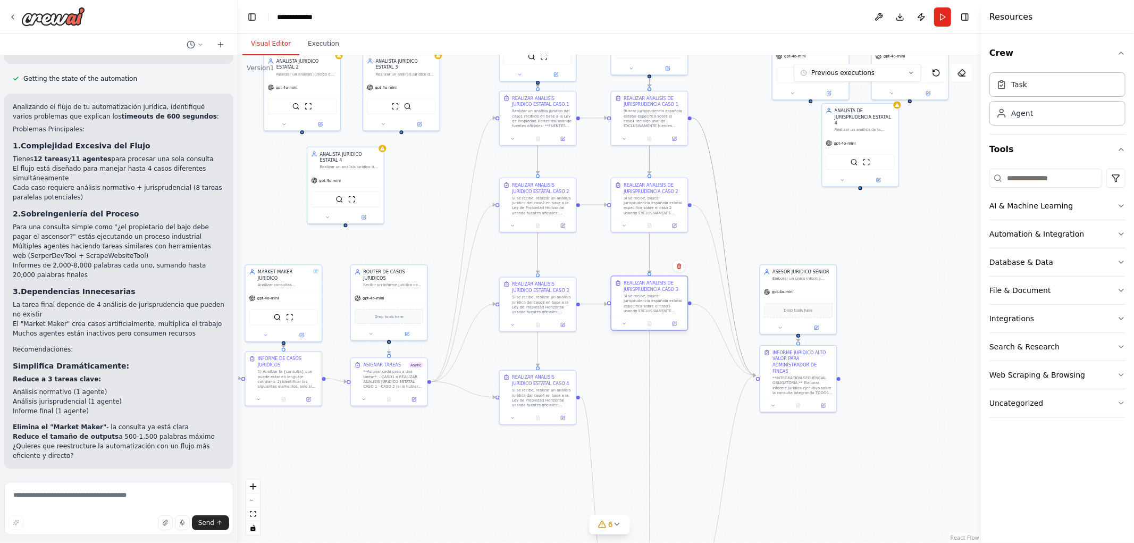
drag, startPoint x: 655, startPoint y: 433, endPoint x: 655, endPoint y: 306, distance: 127.5
click at [655, 306] on div "Si se recibe, buscar jurisprudencia española estatal específica sobre el caso3 …" at bounding box center [653, 303] width 60 height 20
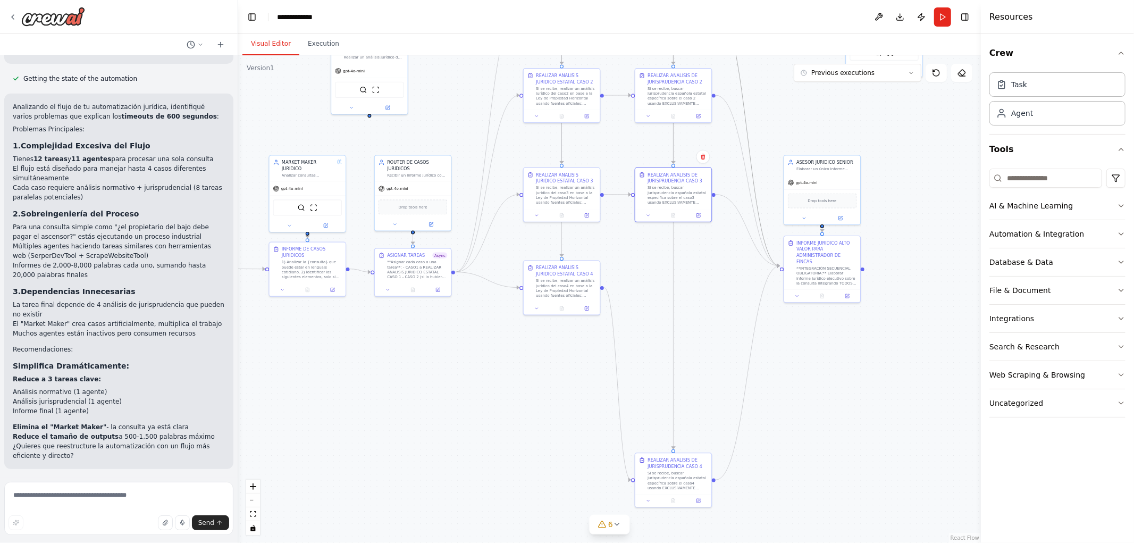
drag, startPoint x: 684, startPoint y: 390, endPoint x: 683, endPoint y: 299, distance: 90.9
click at [698, 288] on div ".deletable-edge-delete-btn { width: 20px; height: 20px; border: 0px solid #ffff…" at bounding box center [609, 298] width 742 height 487
drag, startPoint x: 672, startPoint y: 502, endPoint x: 679, endPoint y: 311, distance: 191.5
click at [679, 311] on div at bounding box center [677, 305] width 76 height 13
click at [647, 385] on div ".deletable-edge-delete-btn { width: 20px; height: 20px; border: 0px solid #ffff…" at bounding box center [609, 298] width 742 height 487
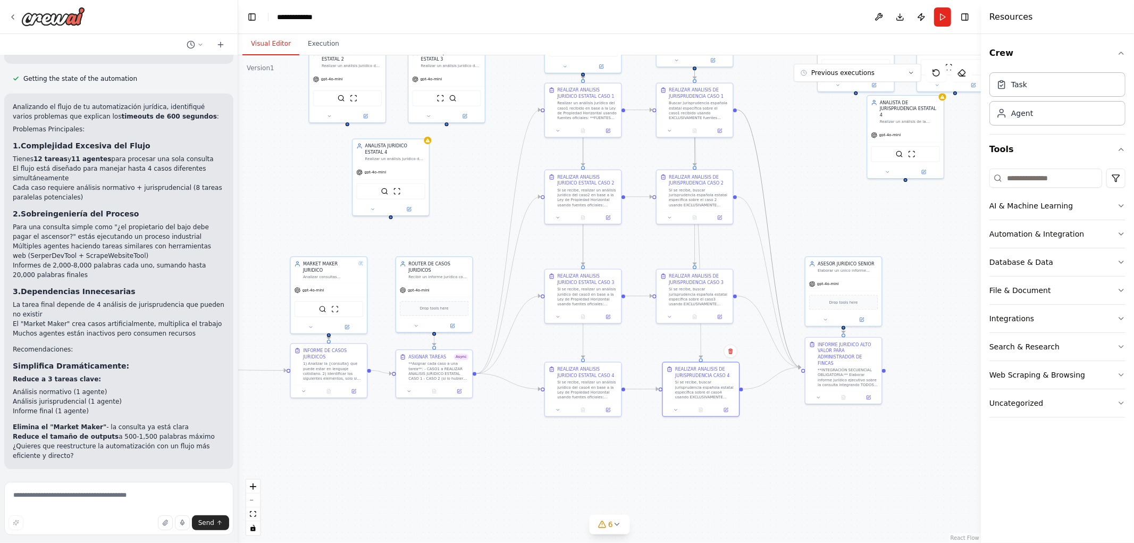
drag, startPoint x: 485, startPoint y: 376, endPoint x: 478, endPoint y: 487, distance: 111.8
click at [478, 487] on div ".deletable-edge-delete-btn { width: 20px; height: 20px; border: 0px solid #ffff…" at bounding box center [609, 298] width 742 height 487
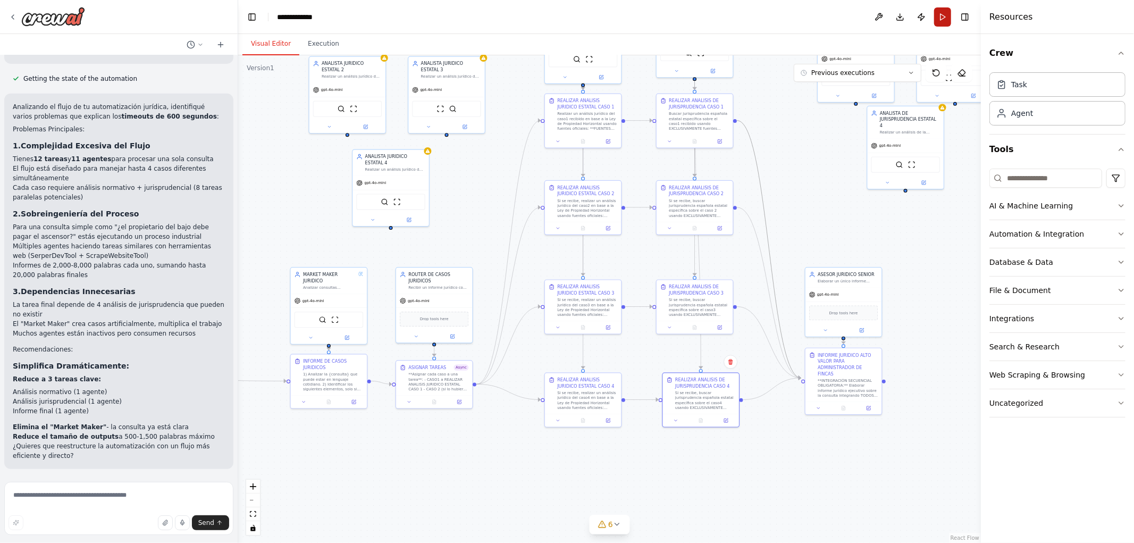
click at [948, 21] on button "Run" at bounding box center [942, 16] width 17 height 19
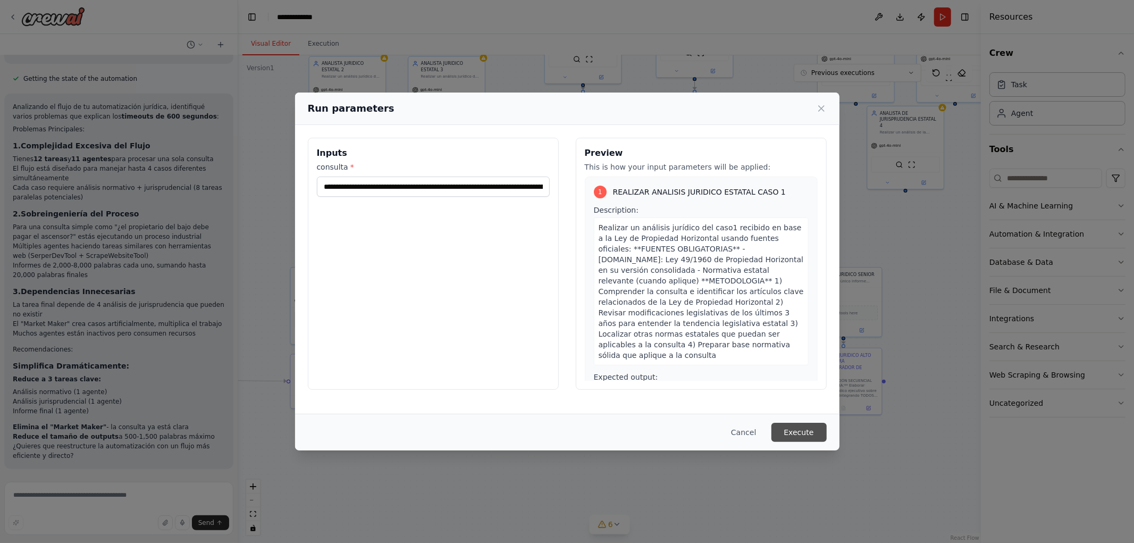
click at [798, 436] on button "Execute" at bounding box center [798, 431] width 55 height 19
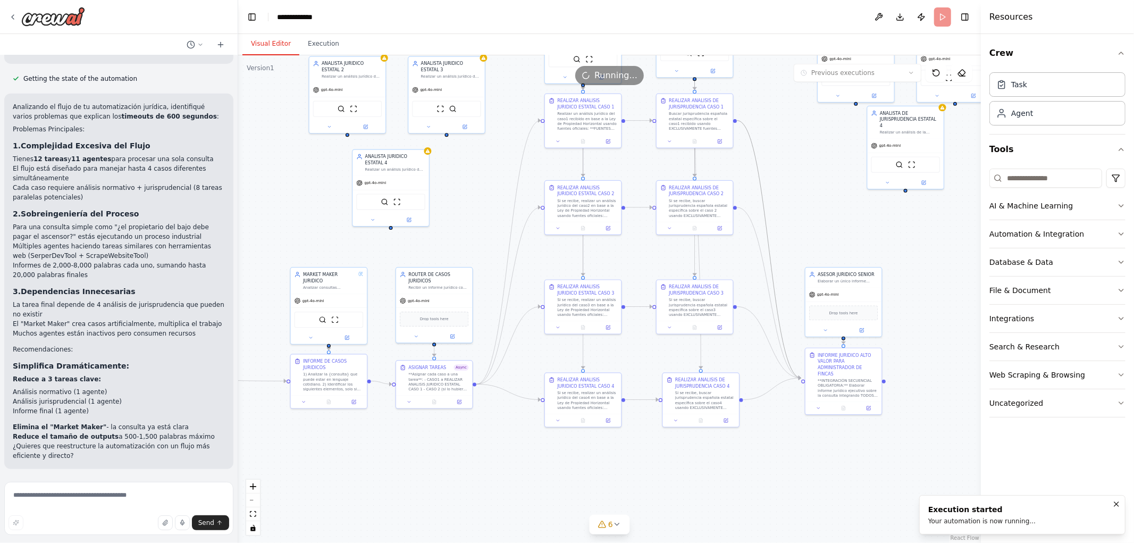
click at [259, 53] on button "Visual Editor" at bounding box center [270, 44] width 57 height 22
click at [330, 401] on icon at bounding box center [328, 401] width 3 height 4
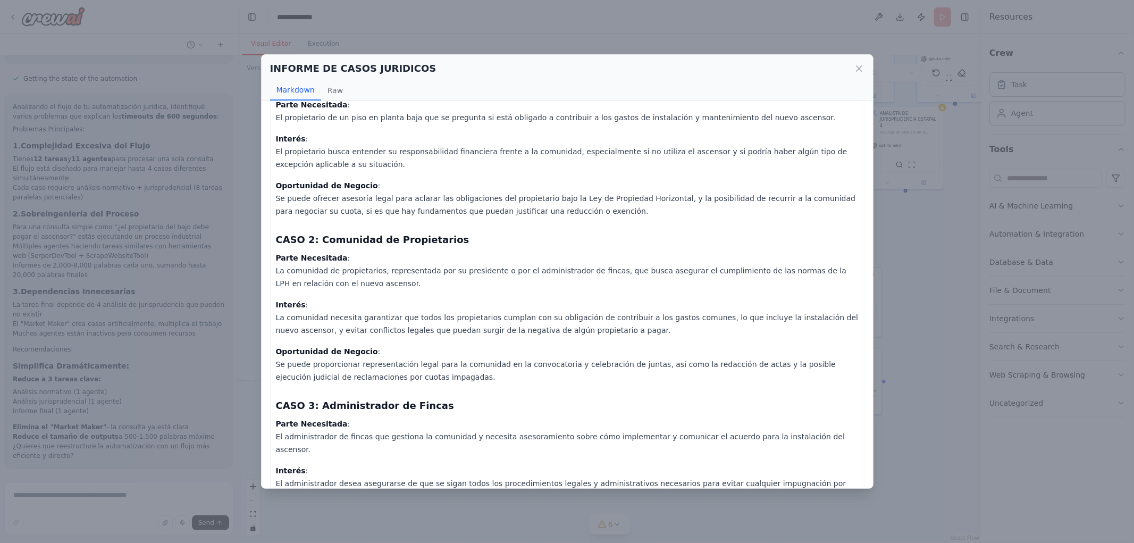
scroll to position [219, 0]
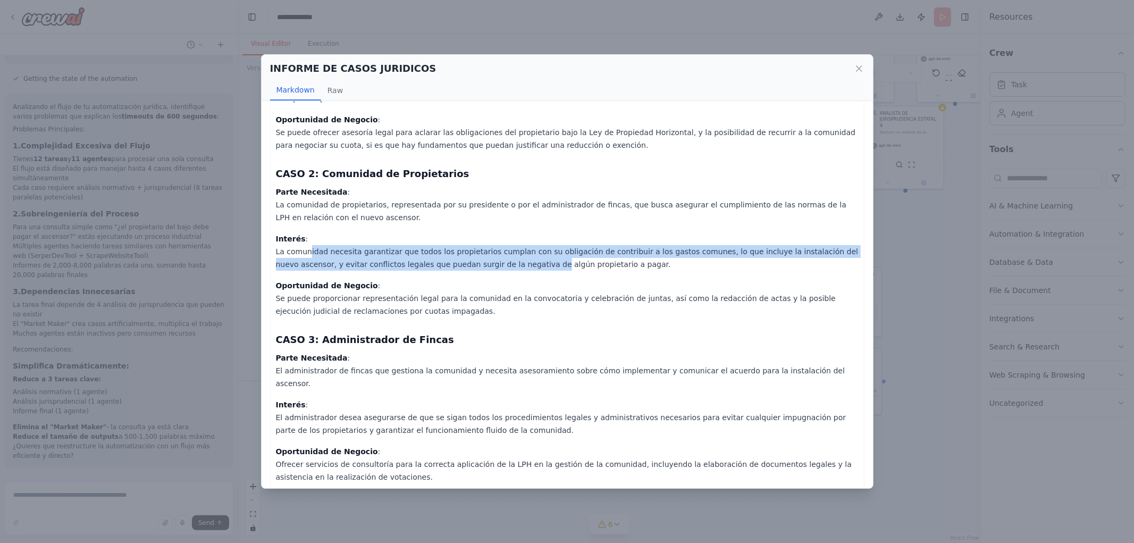
drag, startPoint x: 304, startPoint y: 257, endPoint x: 469, endPoint y: 271, distance: 165.3
click at [469, 271] on p "Interés : La comunidad necesita garantizar que todos los propietarios cumplan c…" at bounding box center [567, 251] width 582 height 38
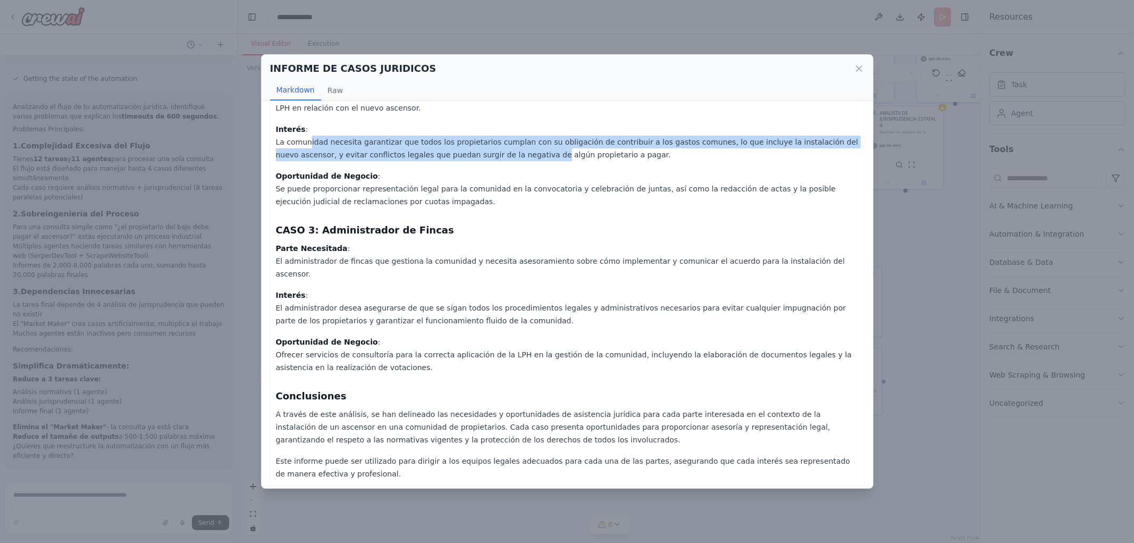
scroll to position [330, 0]
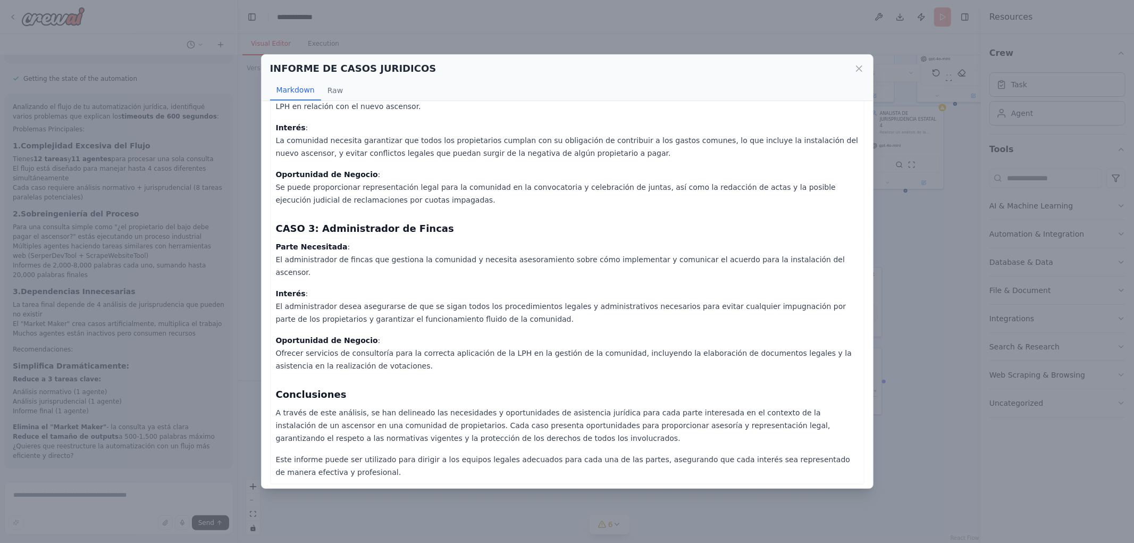
click at [383, 288] on p "Interés : El administrador desea asegurarse de que se sigan todos los procedimi…" at bounding box center [567, 306] width 582 height 38
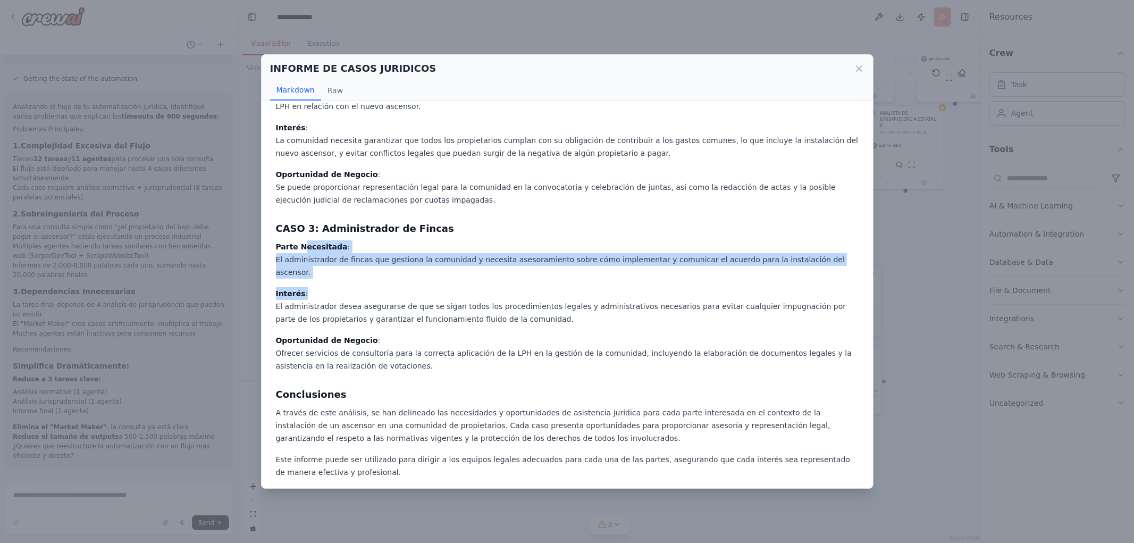
drag, startPoint x: 303, startPoint y: 254, endPoint x: 501, endPoint y: 290, distance: 201.0
click at [498, 290] on div "Thought: I have gathered relevant information regarding the obligations of grou…" at bounding box center [567, 131] width 582 height 693
click at [501, 289] on p "Interés : El administrador desea asegurarse de que se sigan todos los procedimi…" at bounding box center [567, 306] width 582 height 38
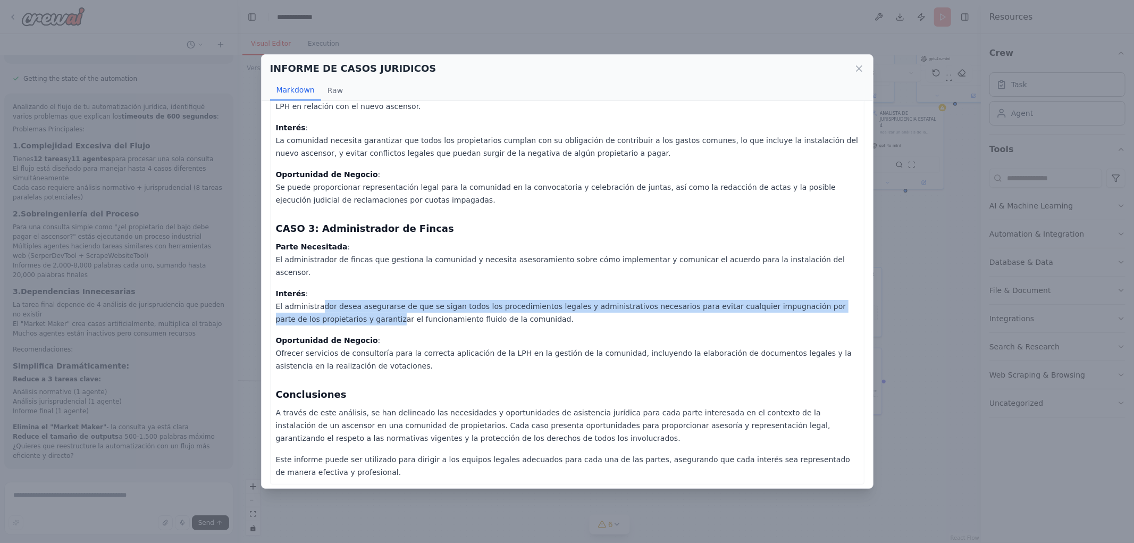
drag, startPoint x: 314, startPoint y: 302, endPoint x: 384, endPoint y: 311, distance: 70.2
click at [376, 311] on p "Interés : El administrador desea asegurarse de que se sigan todos los procedimi…" at bounding box center [567, 306] width 582 height 38
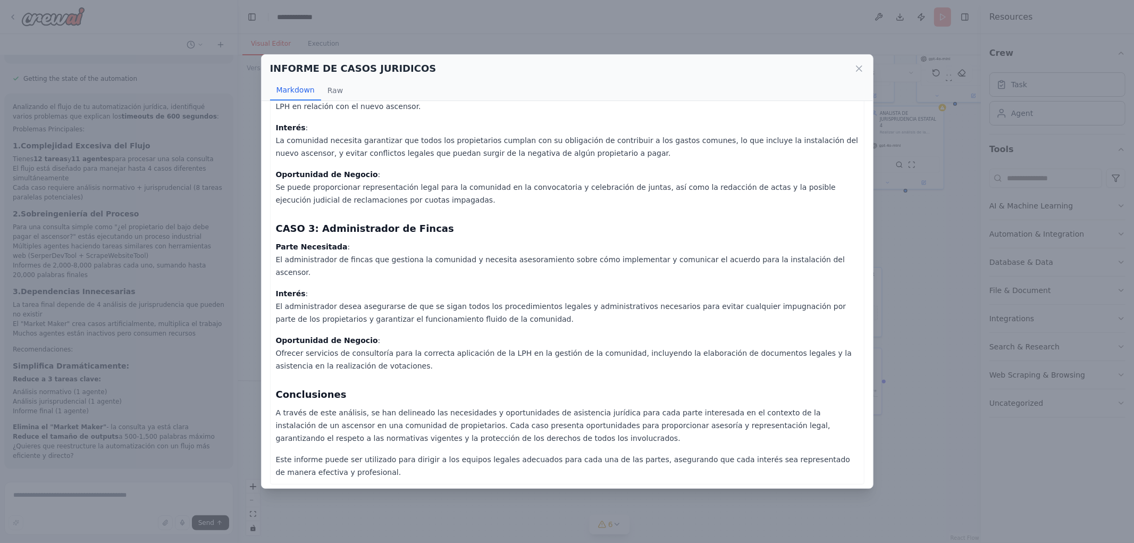
click at [385, 310] on p "Interés : El administrador desea asegurarse de que se sigan todos los procedimi…" at bounding box center [567, 306] width 582 height 38
click at [860, 67] on icon at bounding box center [858, 68] width 11 height 11
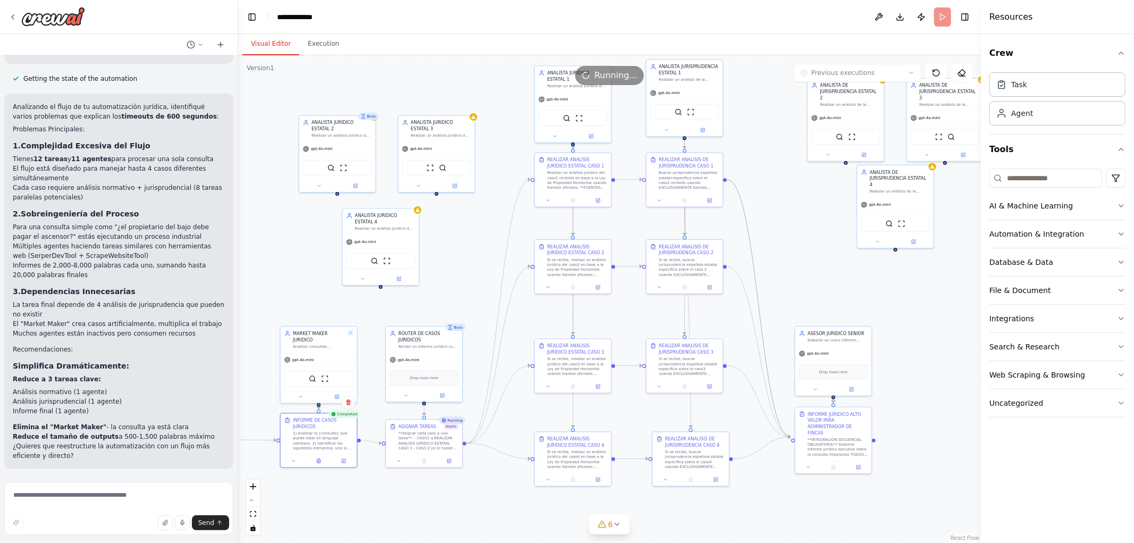
drag, startPoint x: 521, startPoint y: 182, endPoint x: 511, endPoint y: 265, distance: 83.5
click at [511, 265] on div ".deletable-edge-delete-btn { width: 20px; height: 20px; border: 0px solid #ffff…" at bounding box center [609, 298] width 742 height 487
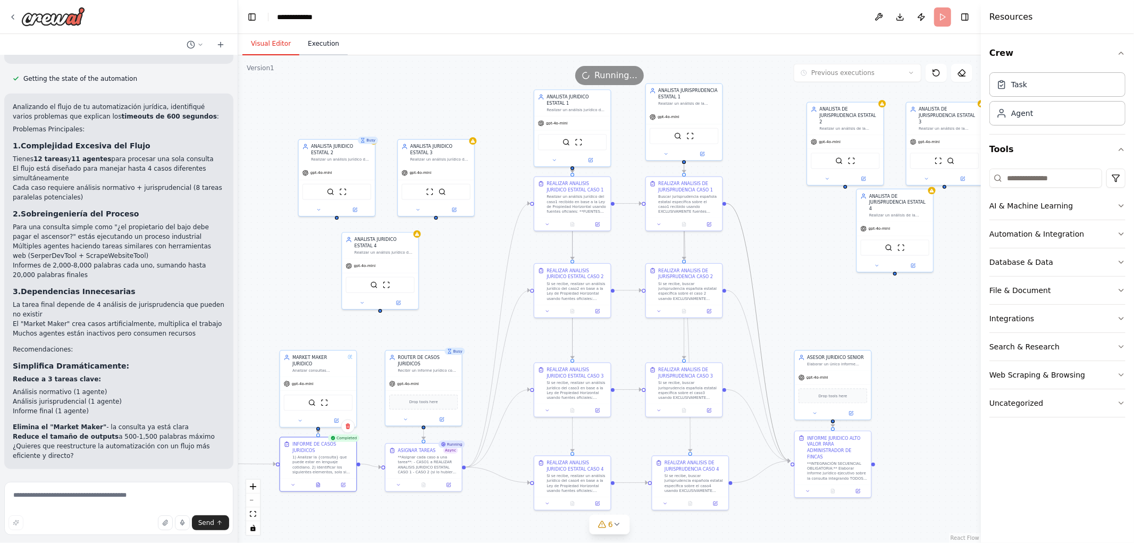
click at [306, 40] on button "Execution" at bounding box center [323, 44] width 48 height 22
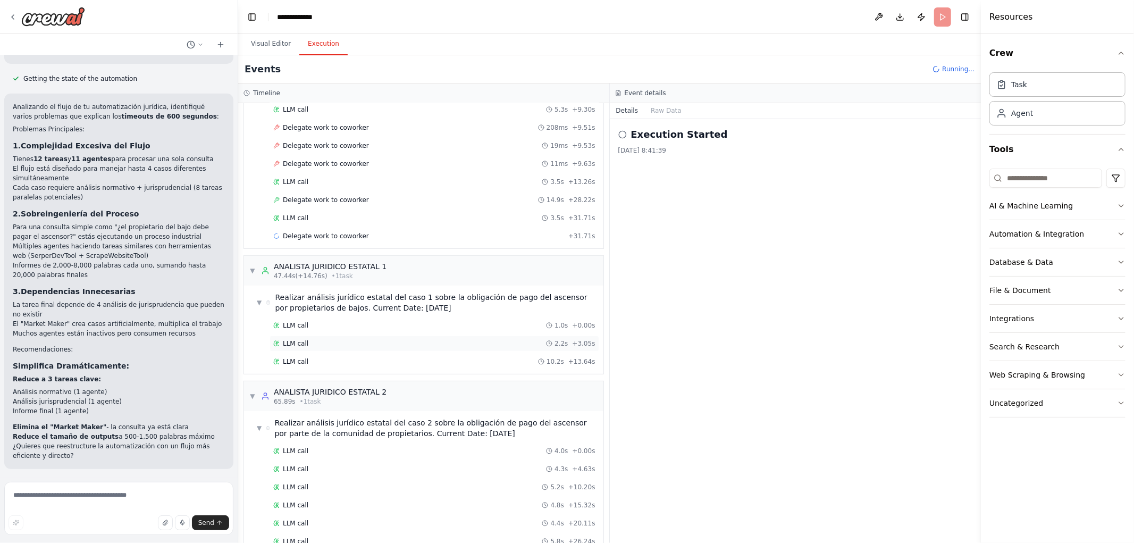
scroll to position [377, 0]
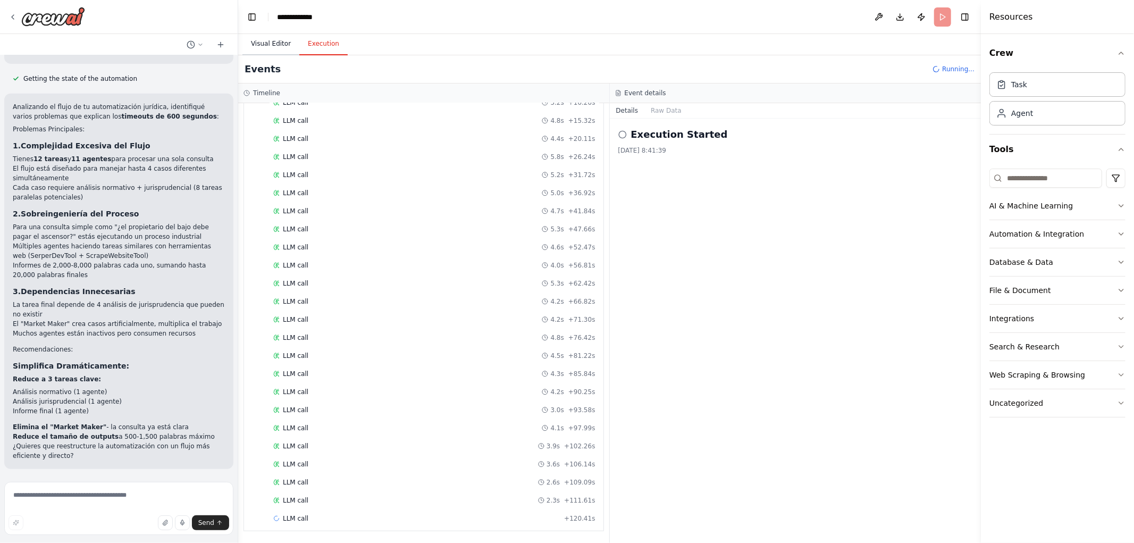
click at [264, 48] on button "Visual Editor" at bounding box center [270, 44] width 57 height 22
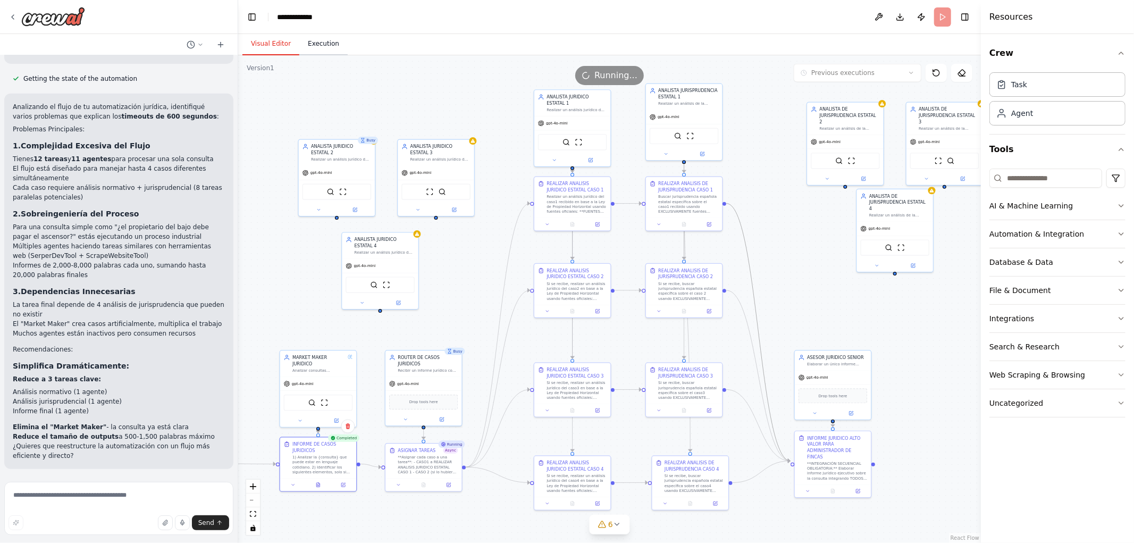
click at [311, 49] on button "Execution" at bounding box center [323, 44] width 48 height 22
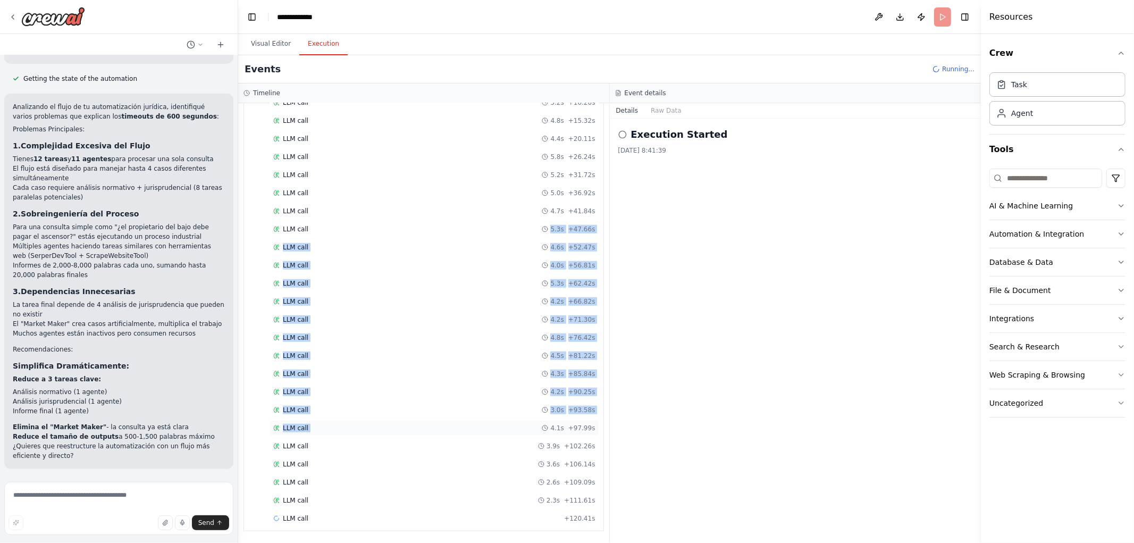
drag, startPoint x: 427, startPoint y: 250, endPoint x: 469, endPoint y: 426, distance: 180.5
click at [469, 426] on div "LLM call 4.0s + 0.00s LLM call 4.3s + 4.63s LLM call 5.2s + 10.20s LLM call 4.8…" at bounding box center [427, 293] width 351 height 470
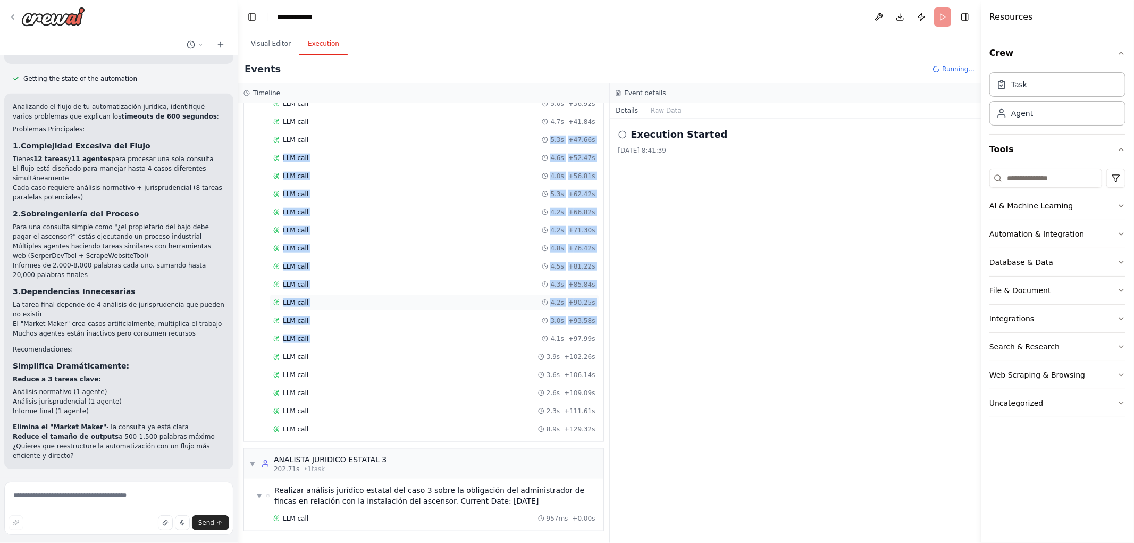
scroll to position [851, 0]
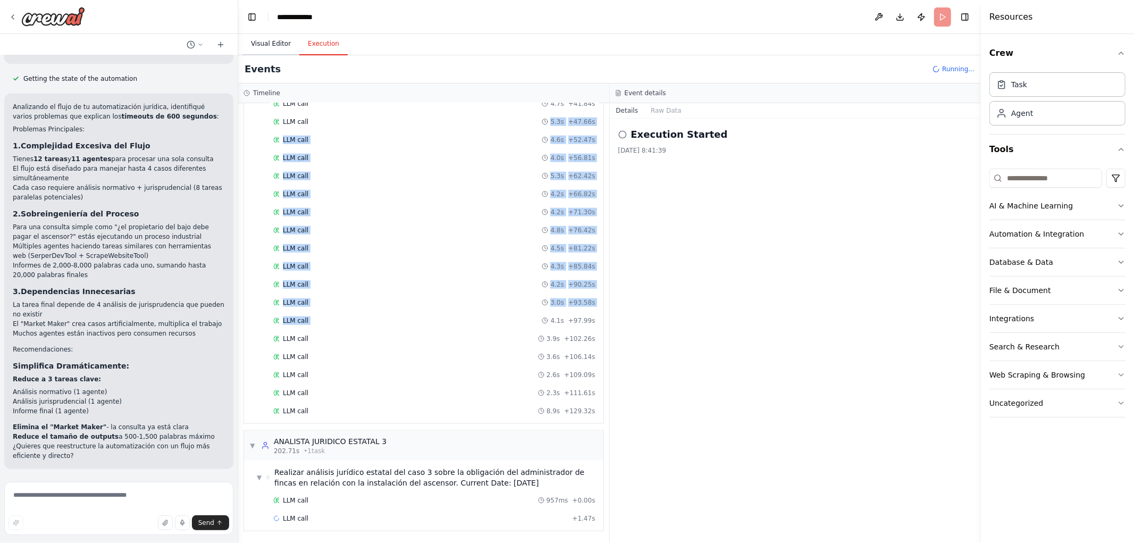
click at [266, 44] on button "Visual Editor" at bounding box center [270, 44] width 57 height 22
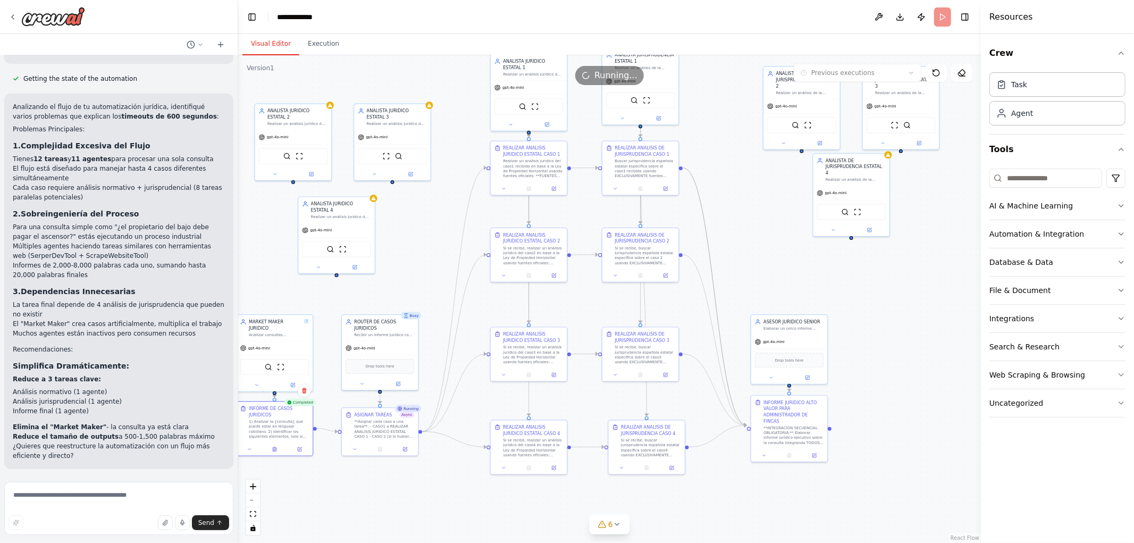
drag, startPoint x: 818, startPoint y: 303, endPoint x: 774, endPoint y: 268, distance: 57.1
click at [774, 268] on div ".deletable-edge-delete-btn { width: 20px; height: 20px; border: 0px solid #ffff…" at bounding box center [609, 298] width 742 height 487
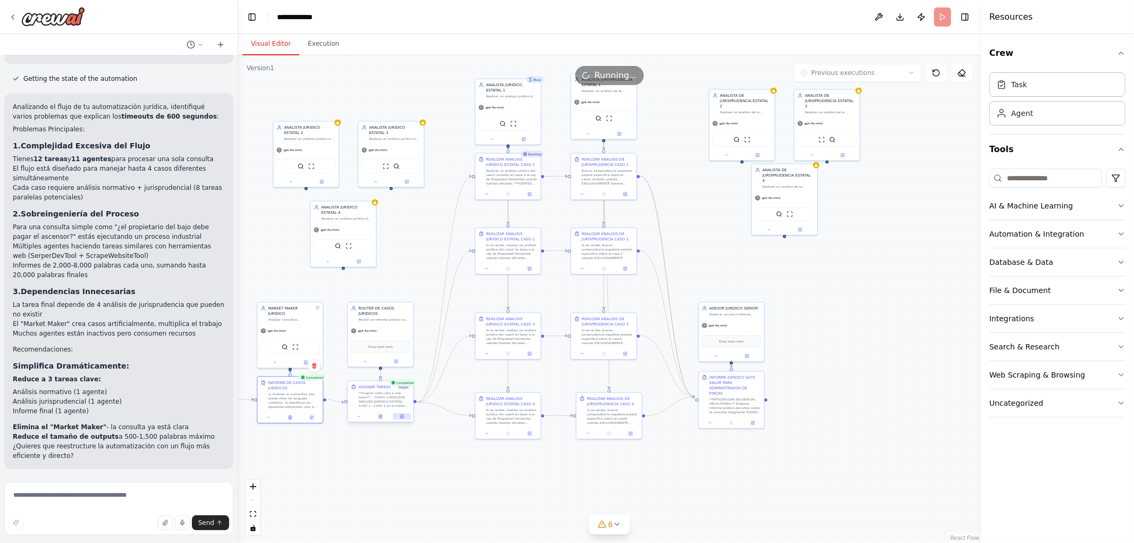
click at [402, 419] on button at bounding box center [402, 416] width 18 height 6
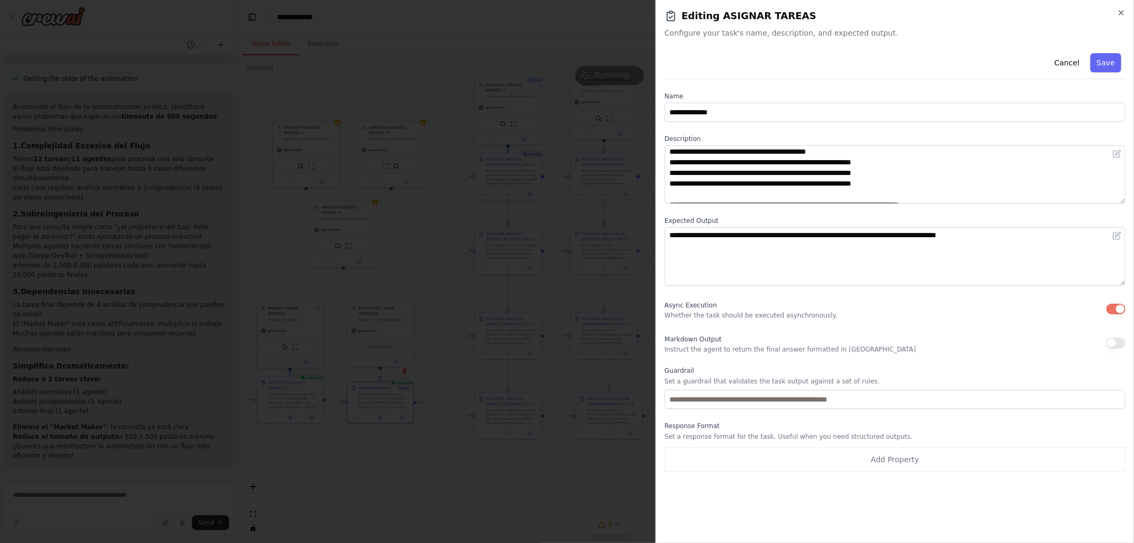
scroll to position [32, 0]
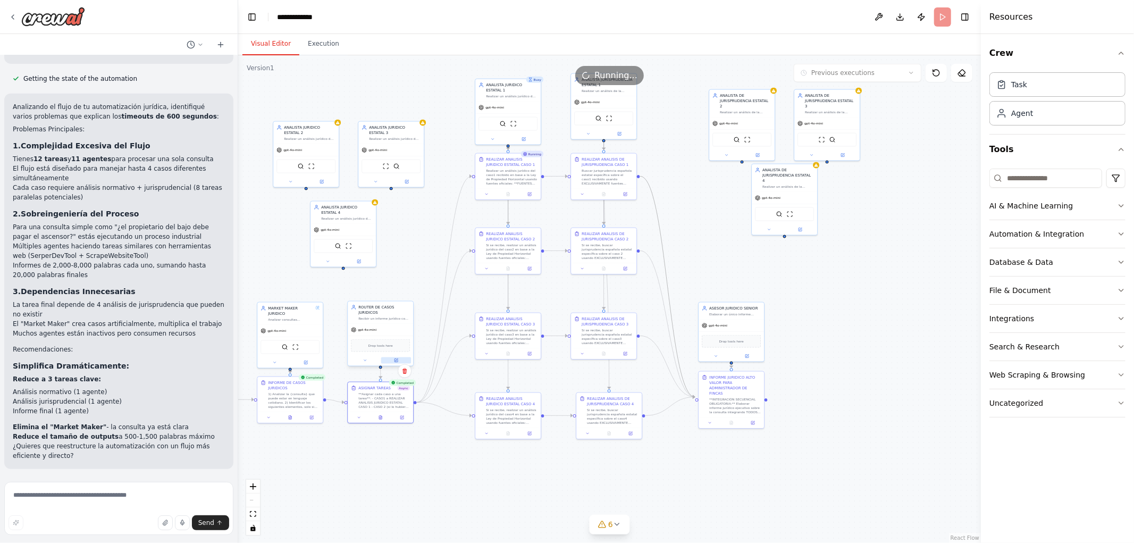
click at [396, 358] on icon at bounding box center [396, 359] width 3 height 3
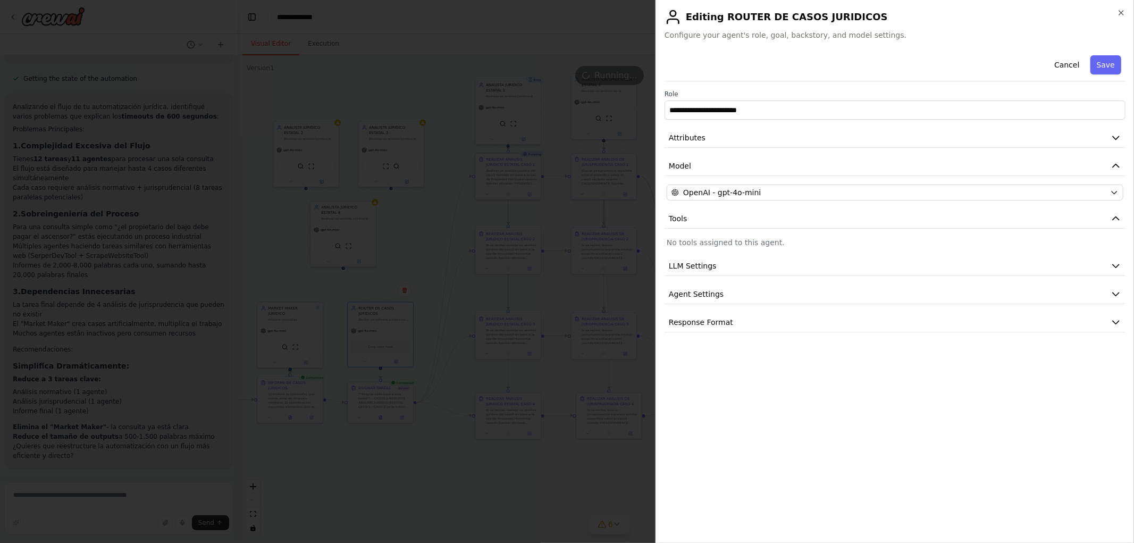
click at [783, 148] on div "**********" at bounding box center [894, 191] width 461 height 281
click at [783, 141] on button "Attributes" at bounding box center [894, 138] width 461 height 20
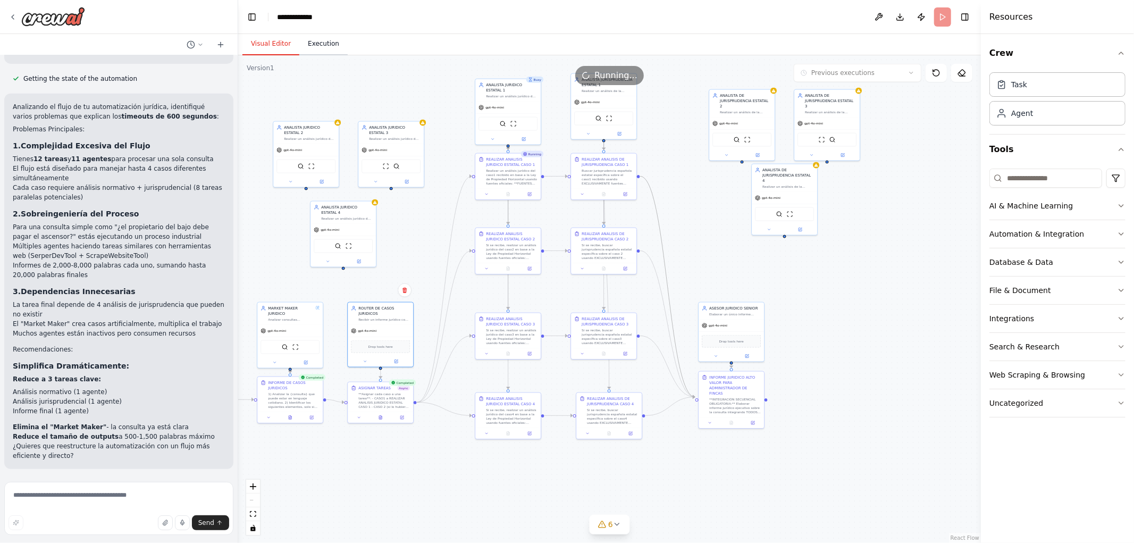
click at [328, 44] on button "Execution" at bounding box center [323, 44] width 48 height 22
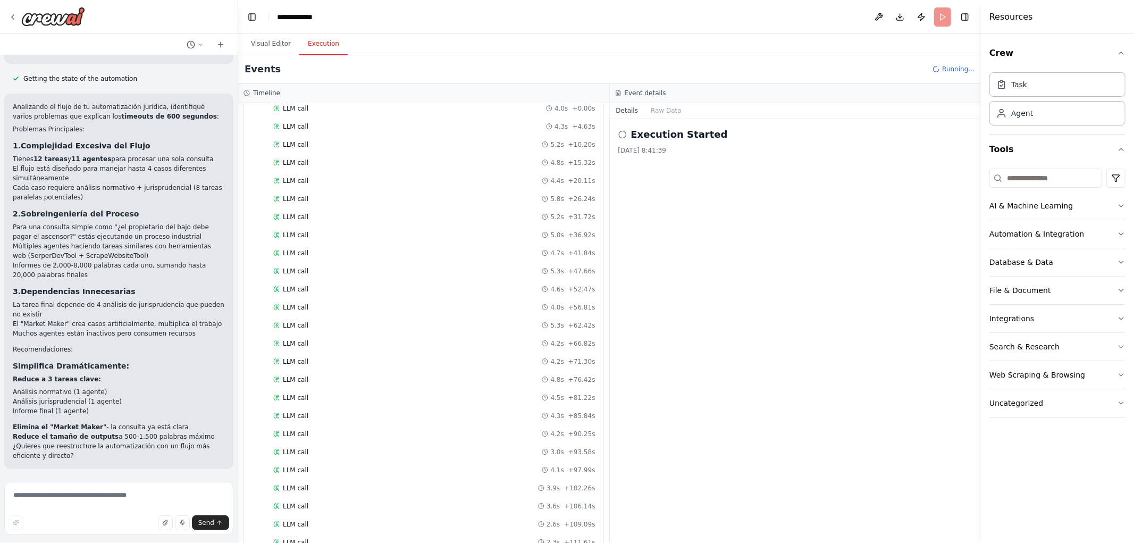
scroll to position [1380, 0]
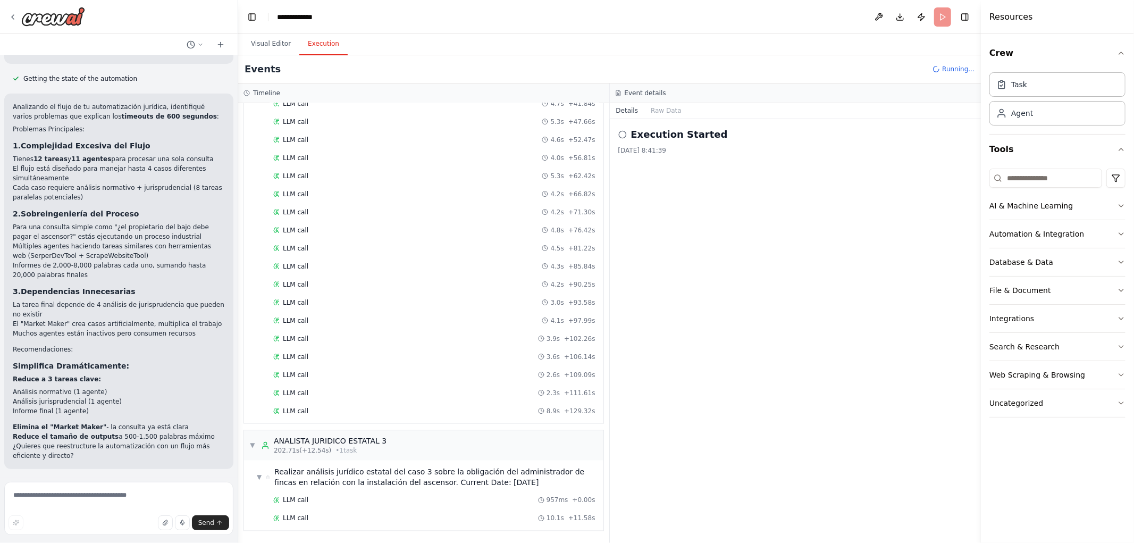
click at [255, 444] on span "▼" at bounding box center [252, 445] width 6 height 9
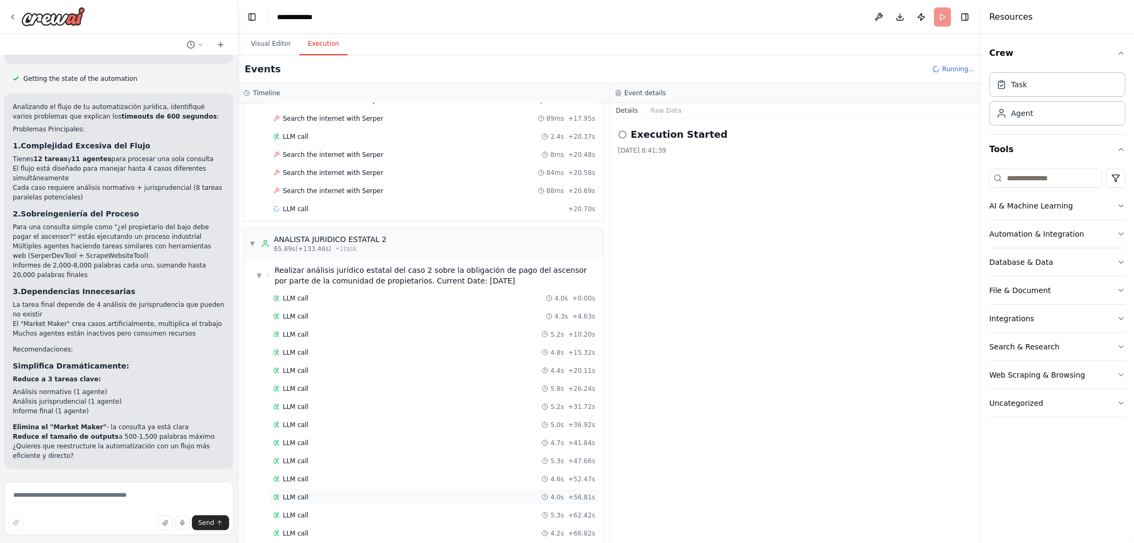
scroll to position [1051, 0]
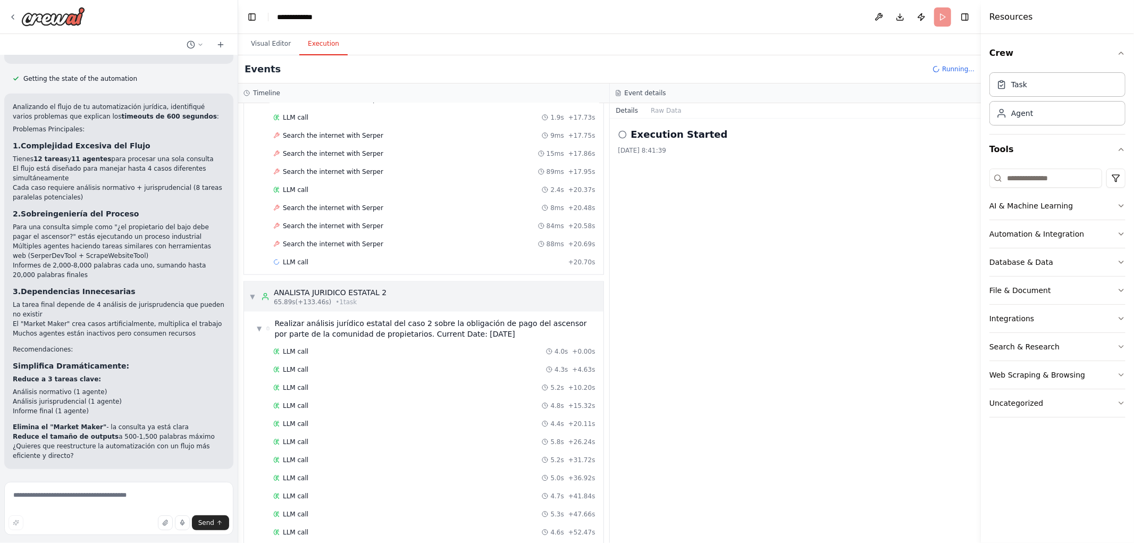
click at [257, 303] on div "▼ MARKET MAKER JURIDICO 7.01s (+26.97s) • 1 task ▼ INFORME DE CASOS JURIDICOS 2…" at bounding box center [423, 323] width 371 height 440
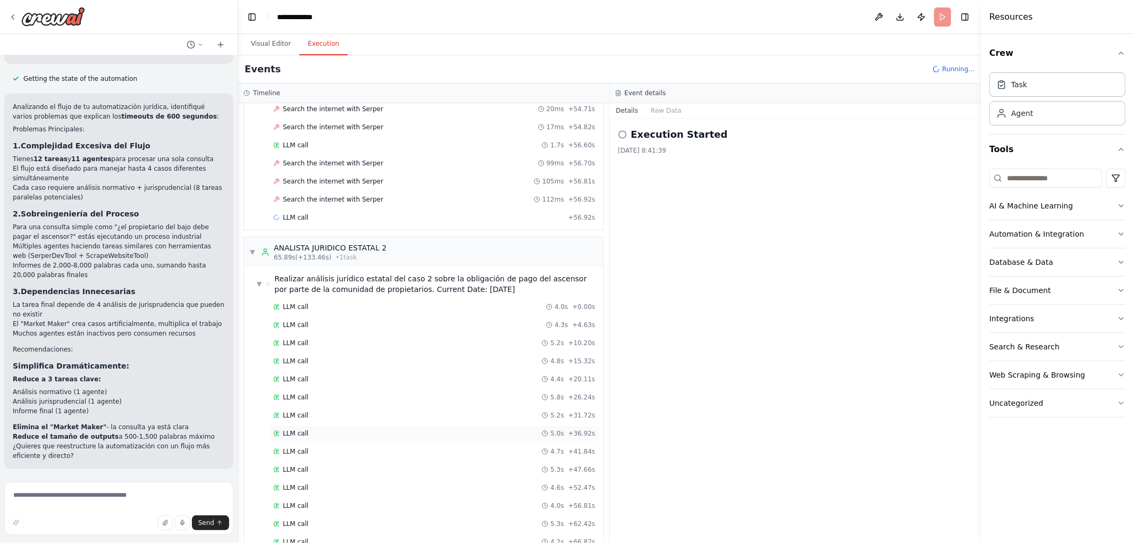
scroll to position [2259, 0]
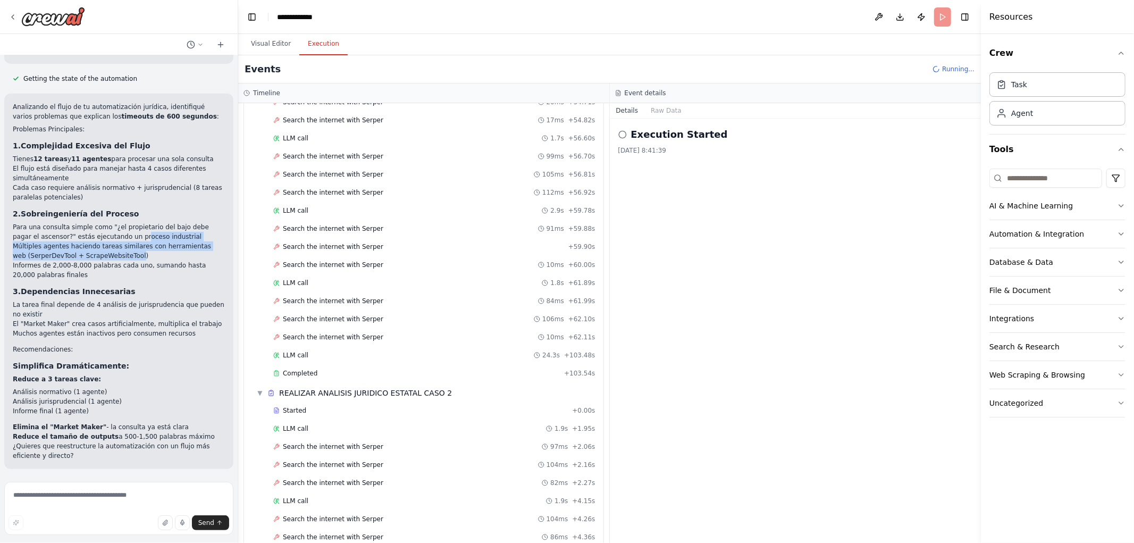
drag, startPoint x: 110, startPoint y: 243, endPoint x: 109, endPoint y: 235, distance: 8.6
click at [109, 235] on ul "Para una consulta simple como "¿el propietario del bajo debe pagar el ascensor?…" at bounding box center [119, 250] width 212 height 57
click at [85, 236] on li "Para una consulta simple como "¿el propietario del bajo debe pagar el ascensor?…" at bounding box center [119, 231] width 212 height 19
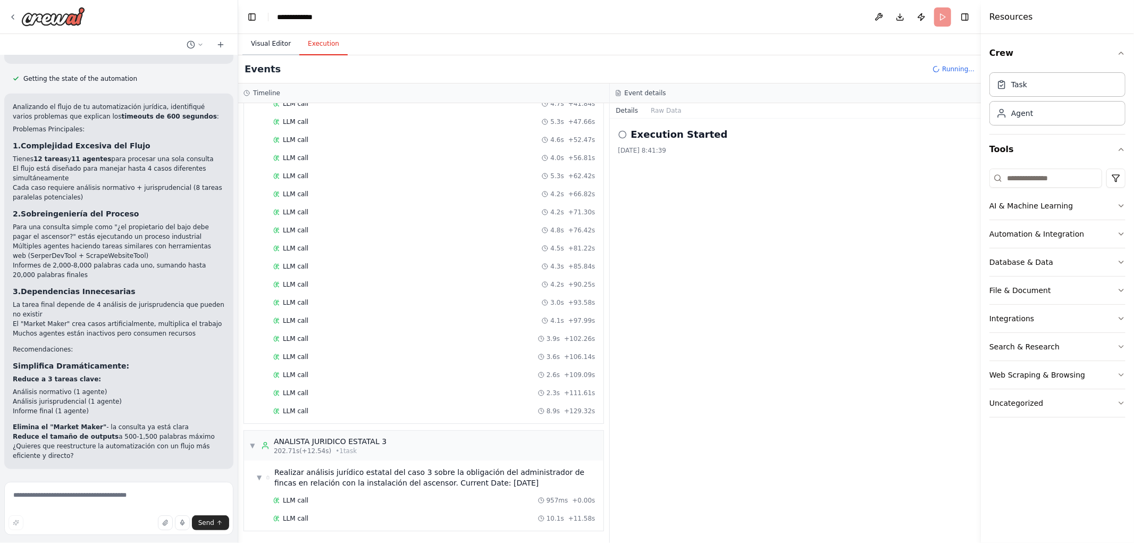
scroll to position [4216, 0]
click at [263, 45] on button "Visual Editor" at bounding box center [270, 44] width 57 height 22
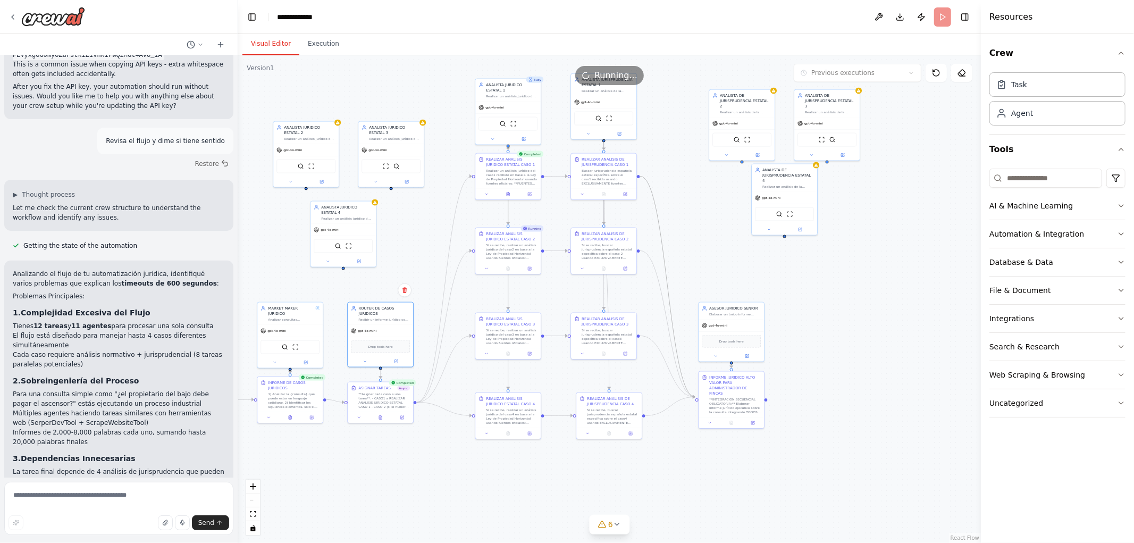
scroll to position [424, 0]
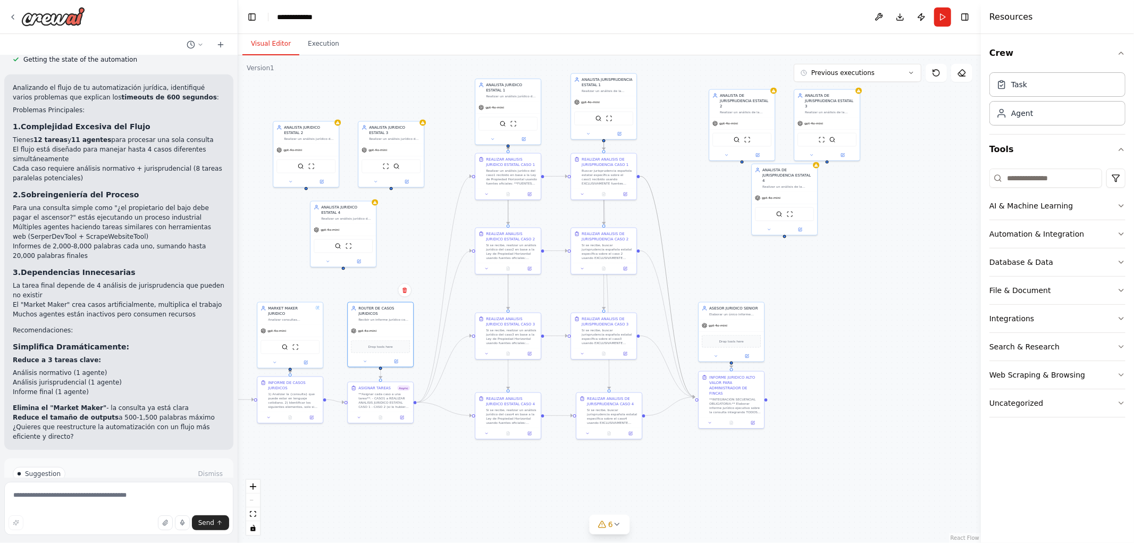
click at [846, 86] on div ".deletable-edge-delete-btn { width: 20px; height: 20px; border: 0px solid #ffff…" at bounding box center [609, 298] width 742 height 487
click at [848, 78] on button "Previous executions" at bounding box center [857, 73] width 128 height 18
click at [698, 75] on div ".deletable-edge-delete-btn { width: 20px; height: 20px; border: 0px solid #ffff…" at bounding box center [609, 298] width 742 height 487
click at [318, 50] on button "Execution" at bounding box center [323, 44] width 48 height 22
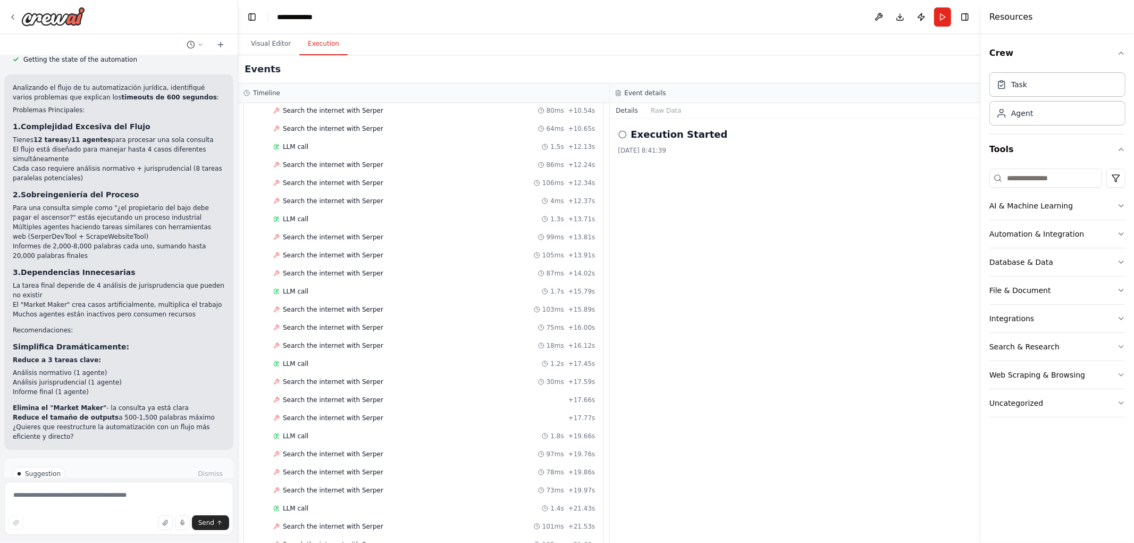
scroll to position [7968, 0]
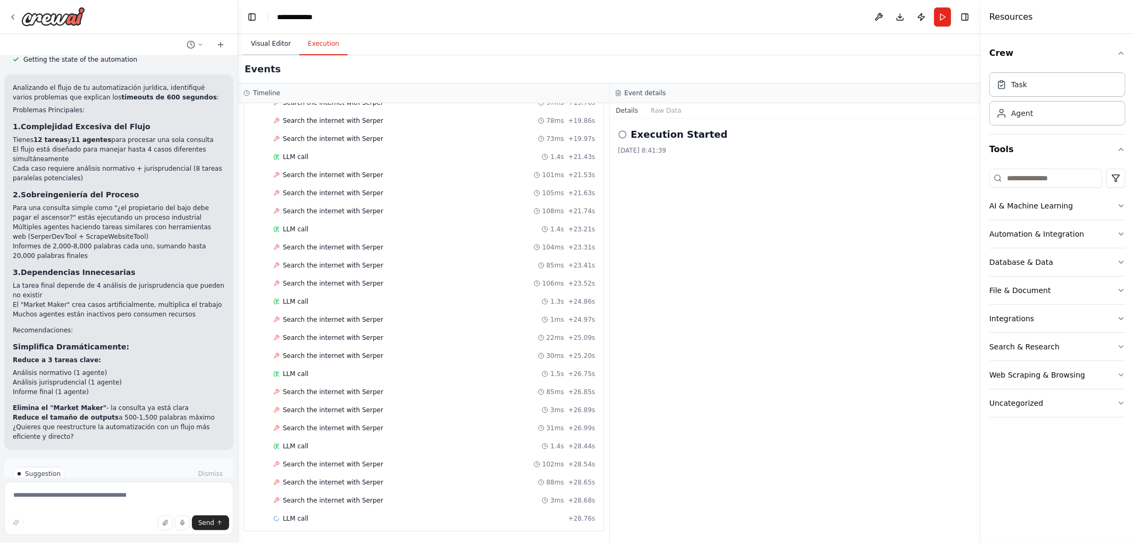
click at [279, 38] on button "Visual Editor" at bounding box center [270, 44] width 57 height 22
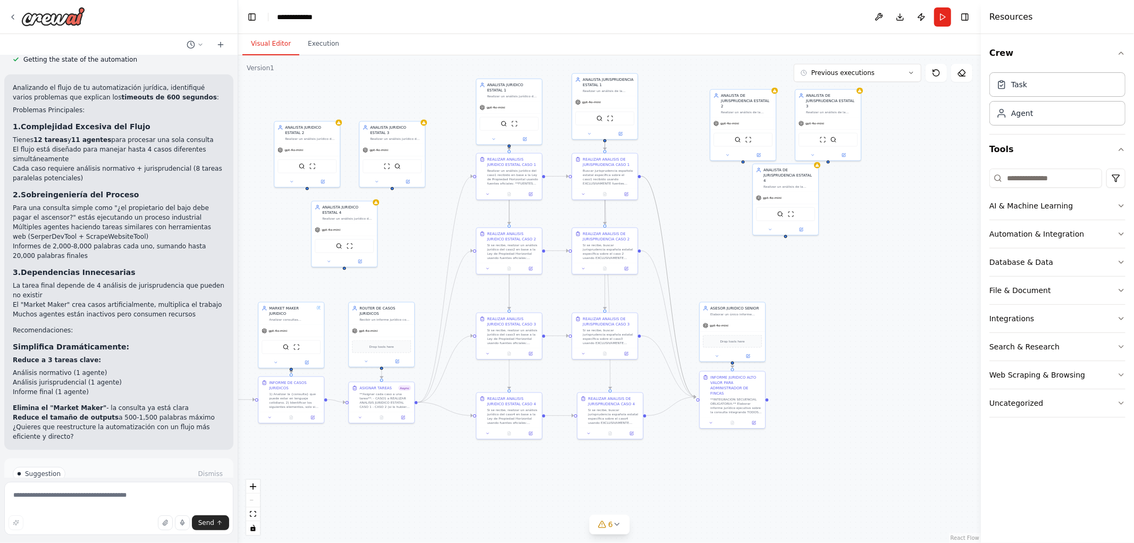
click at [824, 259] on div ".deletable-edge-delete-btn { width: 20px; height: 20px; border: 0px solid #ffff…" at bounding box center [609, 298] width 742 height 487
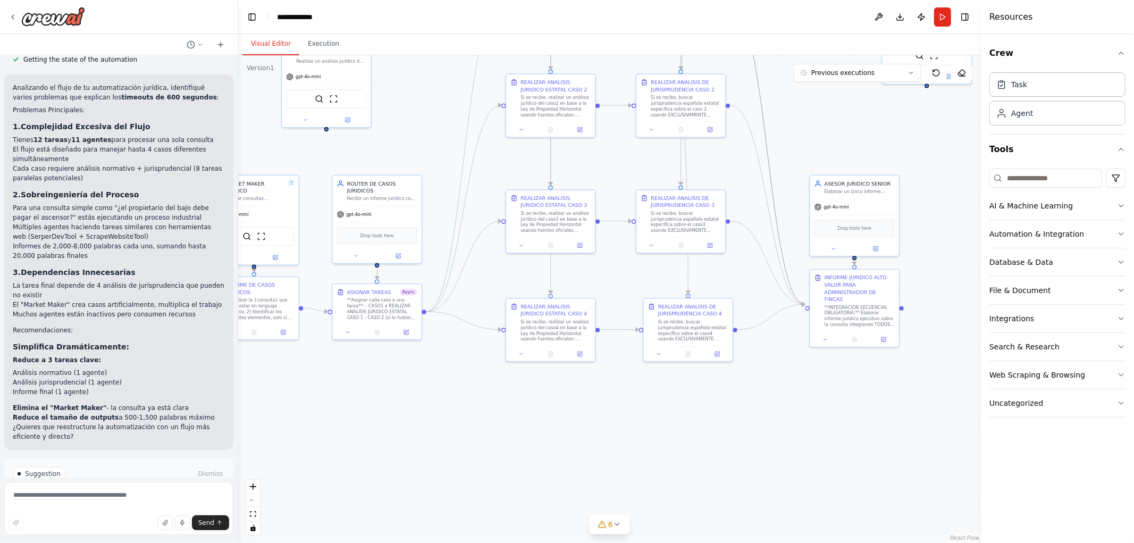
click at [464, 371] on div ".deletable-edge-delete-btn { width: 20px; height: 20px; border: 0px solid #ffff…" at bounding box center [609, 298] width 742 height 487
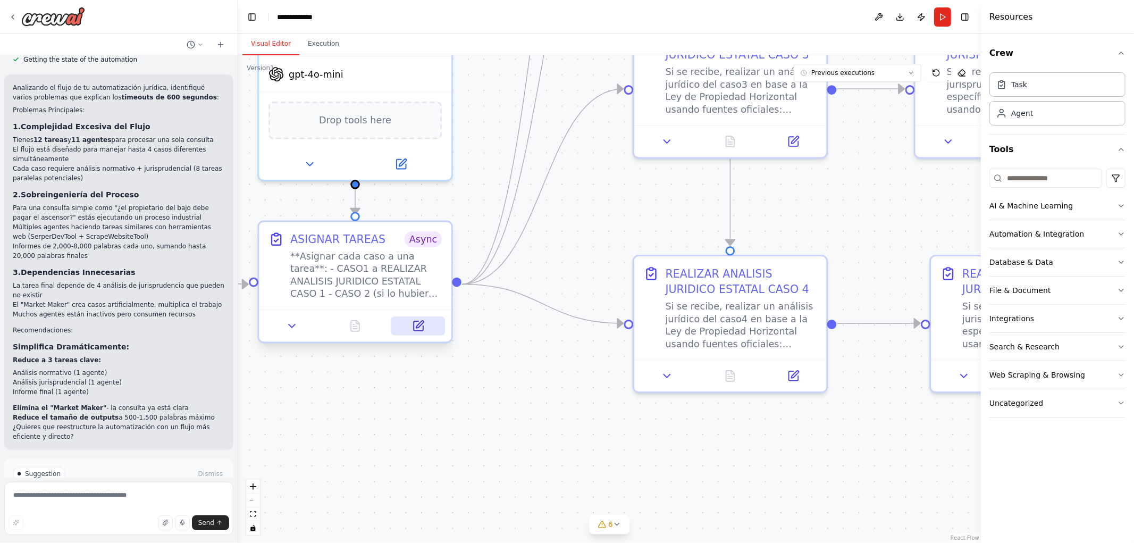
click at [420, 331] on icon at bounding box center [418, 325] width 13 height 13
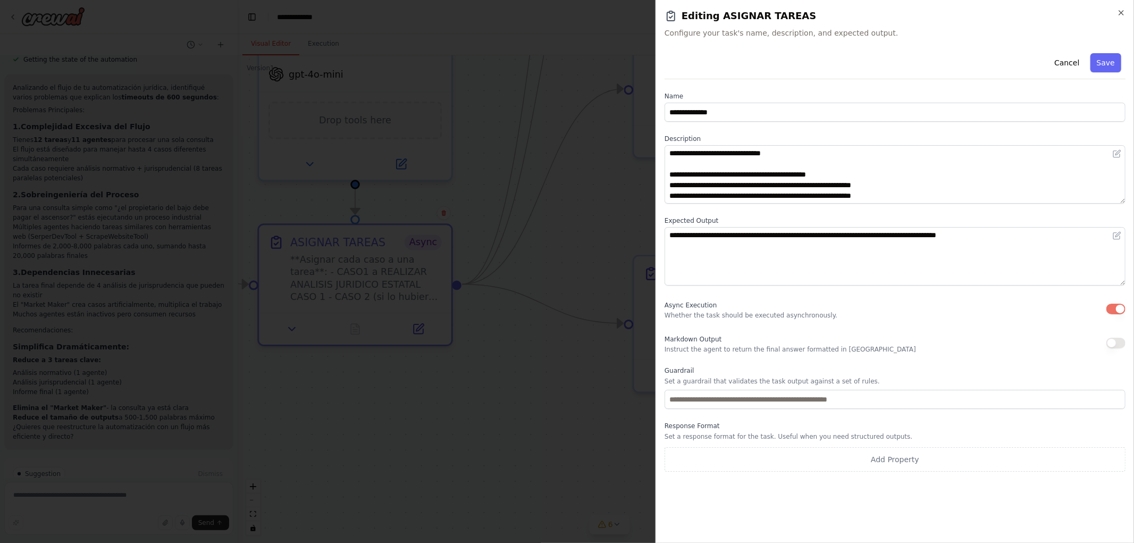
click at [1109, 303] on button "button" at bounding box center [1115, 308] width 19 height 11
click at [1104, 62] on button "Save" at bounding box center [1105, 62] width 31 height 19
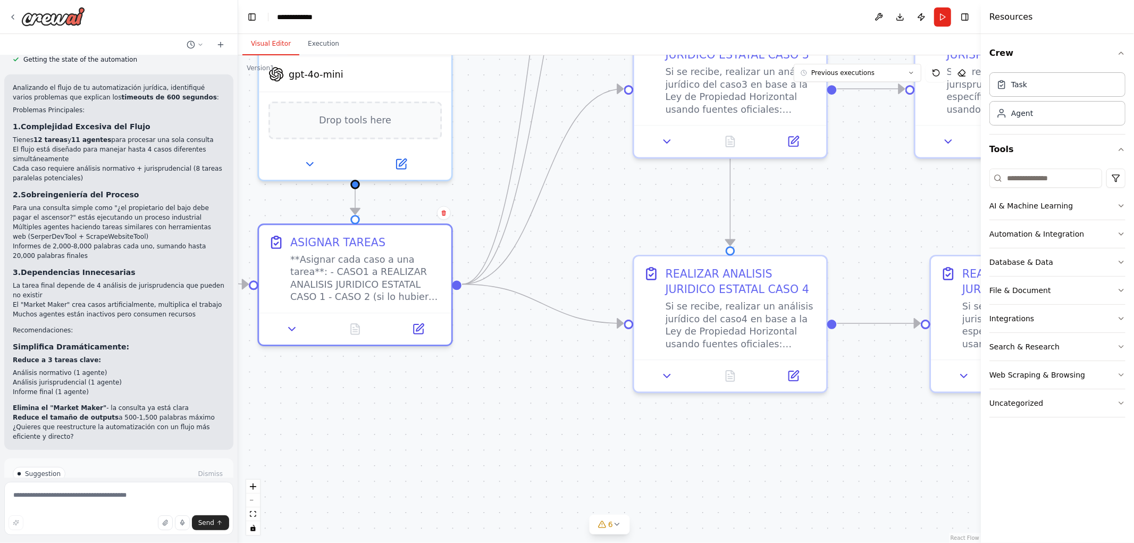
drag, startPoint x: 605, startPoint y: 206, endPoint x: 539, endPoint y: 215, distance: 66.6
click at [553, 219] on div ".deletable-edge-delete-btn { width: 20px; height: 20px; border: 0px solid #ffff…" at bounding box center [609, 298] width 742 height 487
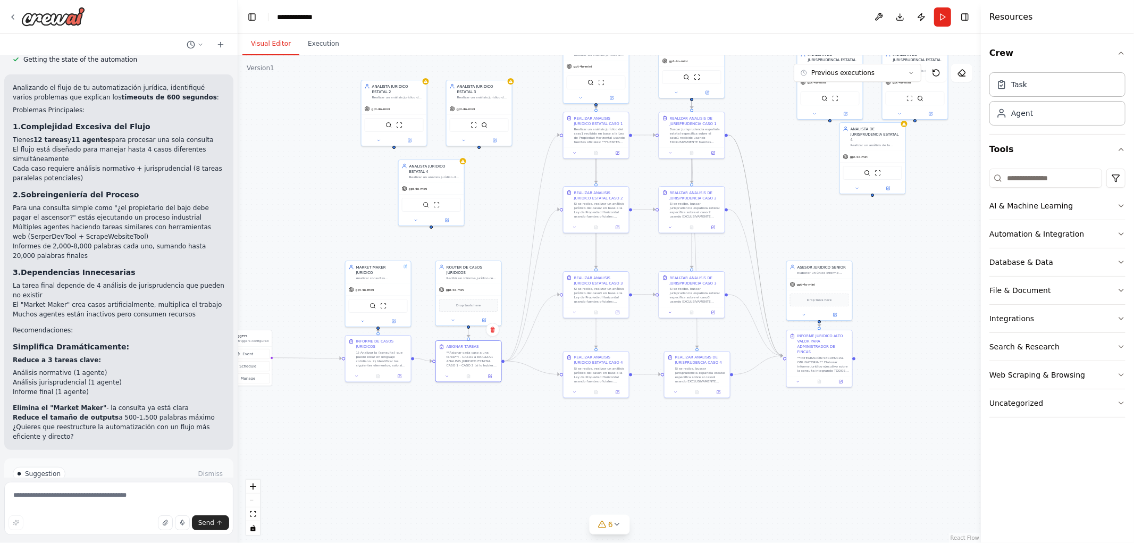
drag, startPoint x: 842, startPoint y: 394, endPoint x: 788, endPoint y: 459, distance: 84.9
click at [788, 459] on div ".deletable-edge-delete-btn { width: 20px; height: 20px; border: 0px solid #ffff…" at bounding box center [609, 298] width 742 height 487
drag, startPoint x: 644, startPoint y: 465, endPoint x: 652, endPoint y: 463, distance: 7.7
click at [651, 463] on div ".deletable-edge-delete-btn { width: 20px; height: 20px; border: 0px solid #ffff…" at bounding box center [609, 298] width 742 height 487
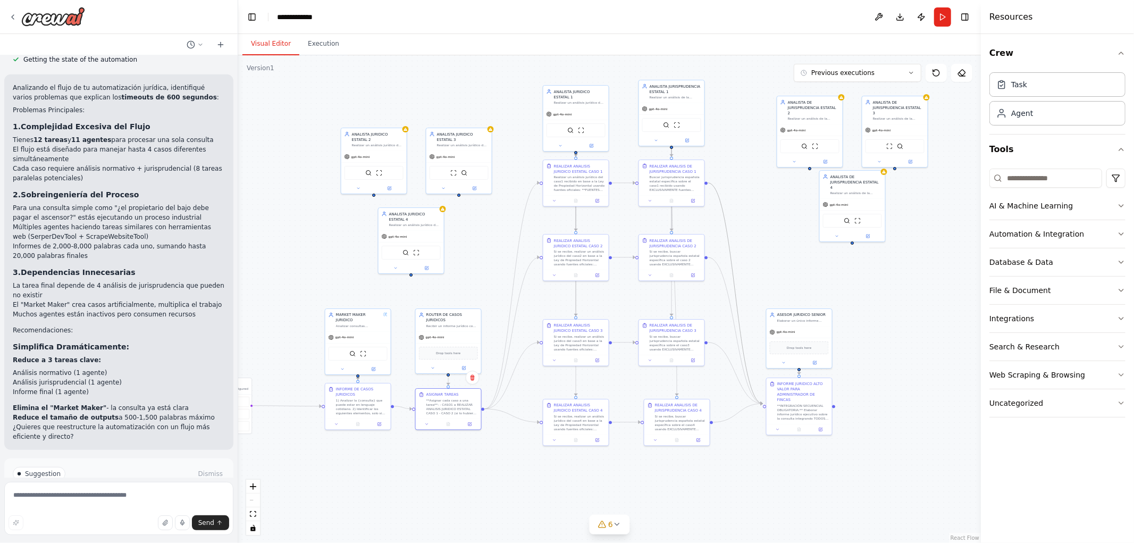
drag, startPoint x: 912, startPoint y: 283, endPoint x: 885, endPoint y: 333, distance: 56.8
click at [885, 333] on div ".deletable-edge-delete-btn { width: 20px; height: 20px; border: 0px solid #ffff…" at bounding box center [609, 298] width 742 height 487
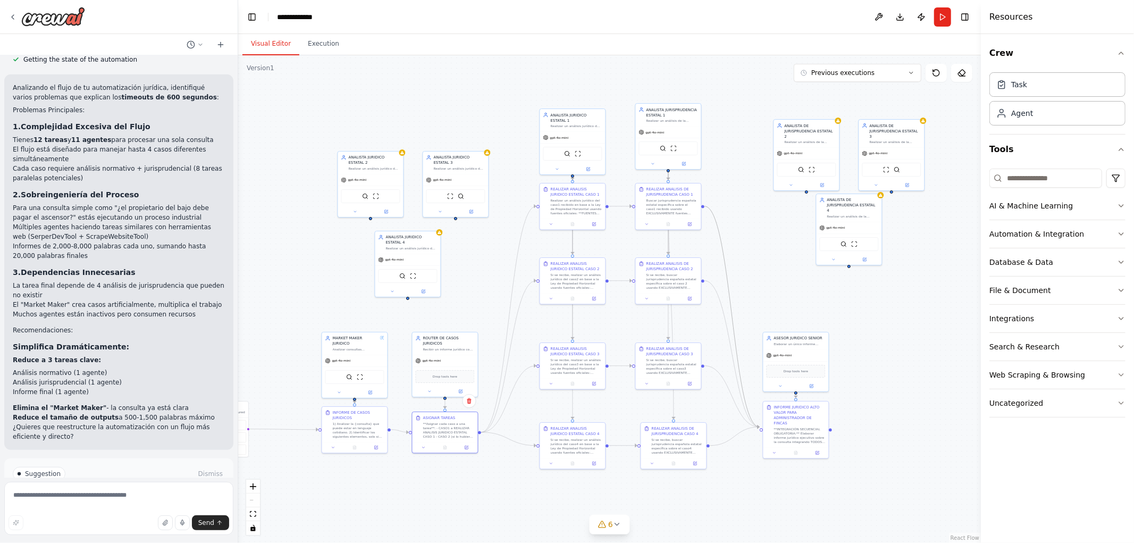
drag, startPoint x: 756, startPoint y: 250, endPoint x: 767, endPoint y: 226, distance: 26.4
click at [767, 227] on div ".deletable-edge-delete-btn { width: 20px; height: 20px; border: 0px solid #ffff…" at bounding box center [609, 298] width 742 height 487
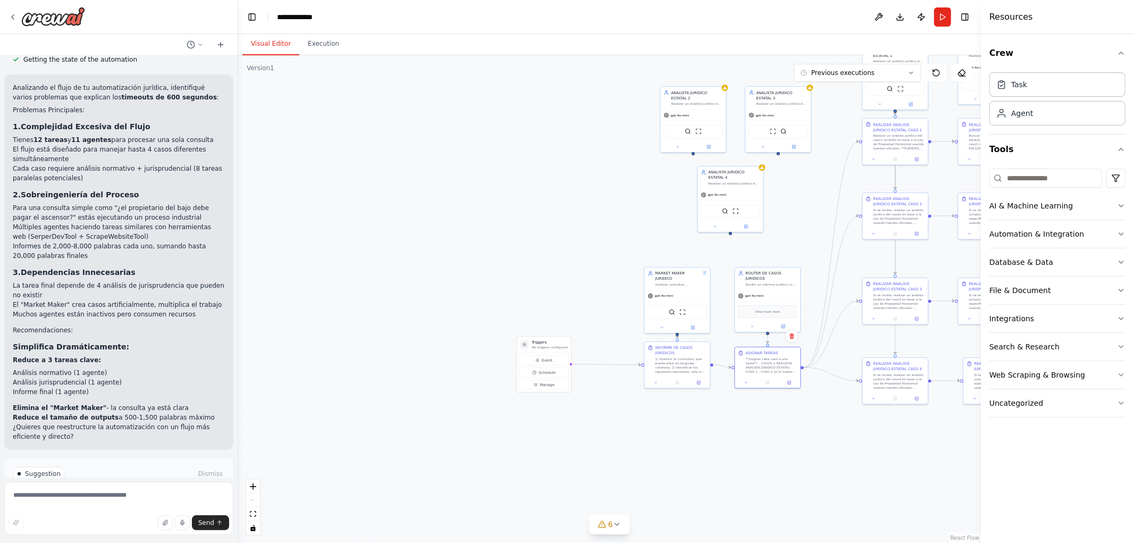
drag, startPoint x: 456, startPoint y: 454, endPoint x: 767, endPoint y: 413, distance: 314.2
click at [767, 413] on div ".deletable-edge-delete-btn { width: 20px; height: 20px; border: 0px solid #ffff…" at bounding box center [609, 298] width 742 height 487
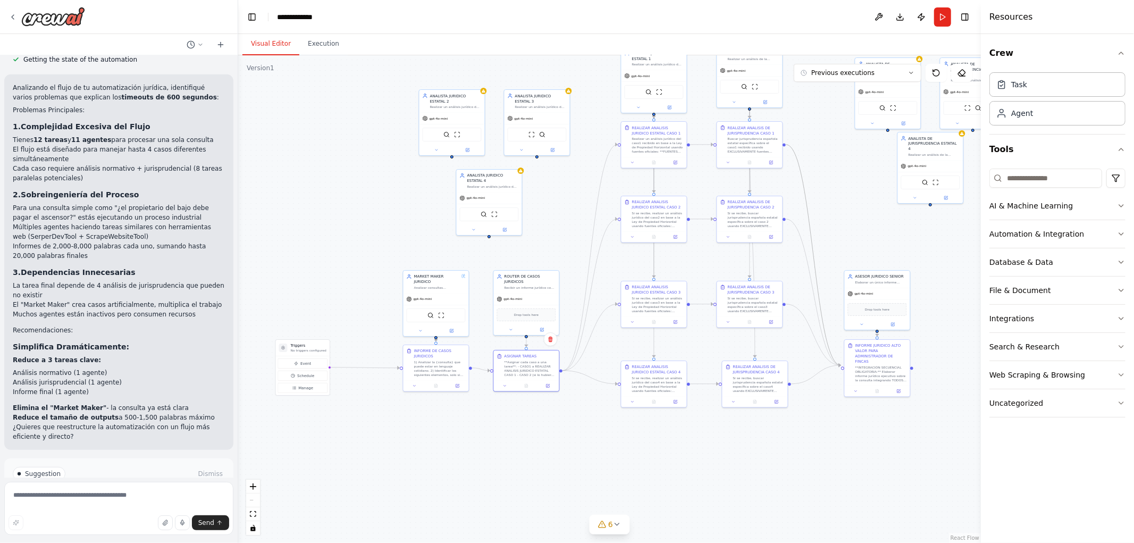
drag, startPoint x: 793, startPoint y: 434, endPoint x: 612, endPoint y: 436, distance: 180.7
click at [538, 438] on div ".deletable-edge-delete-btn { width: 20px; height: 20px; border: 0px solid #ffff…" at bounding box center [609, 298] width 742 height 487
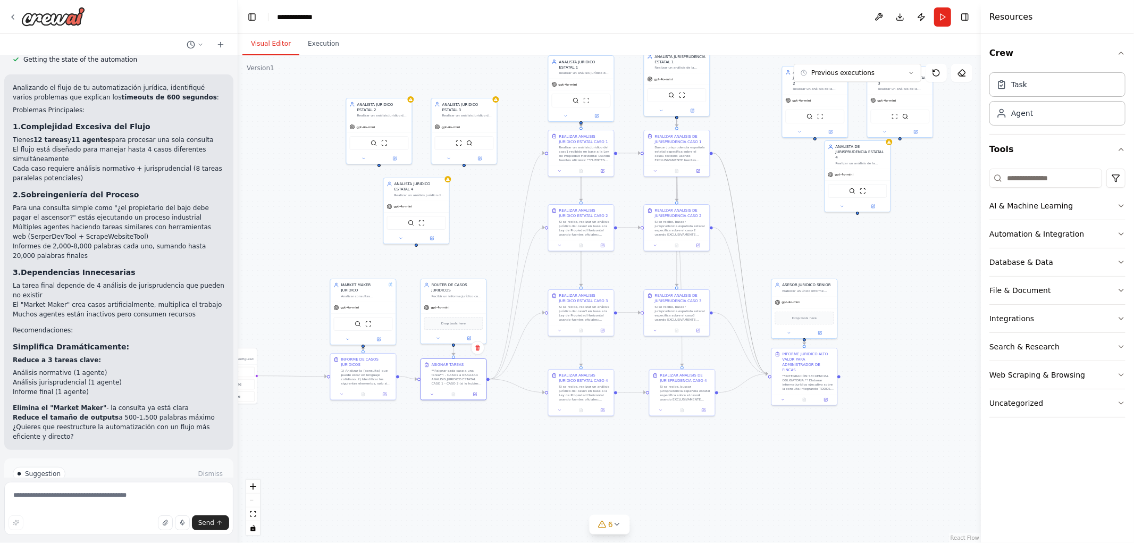
drag, startPoint x: 877, startPoint y: 433, endPoint x: 723, endPoint y: 437, distance: 154.2
click at [677, 449] on div ".deletable-edge-delete-btn { width: 20px; height: 20px; border: 0px solid #ffff…" at bounding box center [609, 298] width 742 height 487
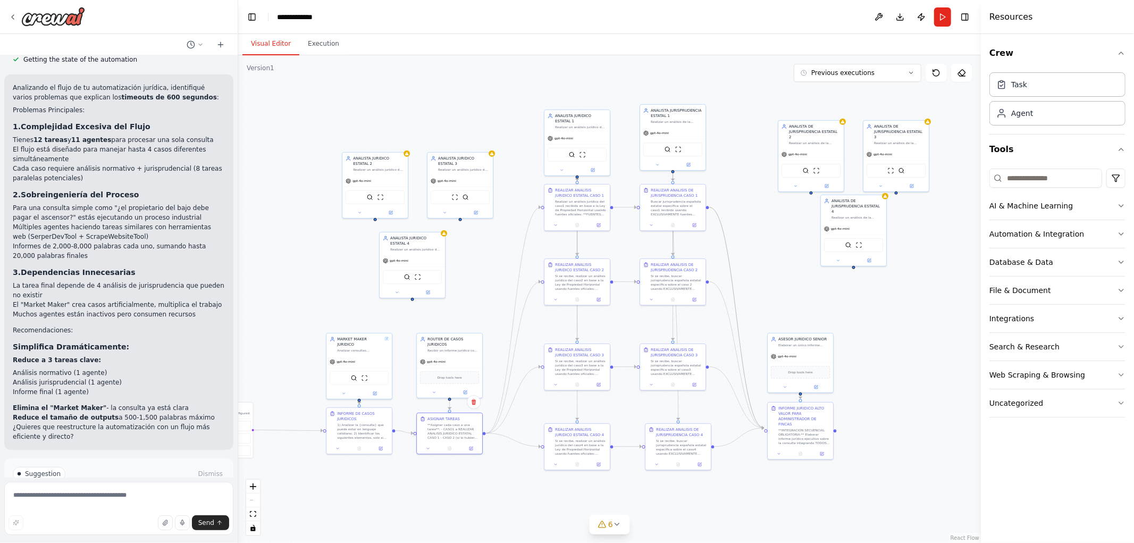
drag, startPoint x: 805, startPoint y: 358, endPoint x: 943, endPoint y: 399, distance: 143.4
click at [943, 399] on div ".deletable-edge-delete-btn { width: 20px; height: 20px; border: 0px solid #ffff…" at bounding box center [609, 298] width 742 height 487
drag, startPoint x: 274, startPoint y: 92, endPoint x: 282, endPoint y: 91, distance: 8.0
click at [280, 92] on div ".deletable-edge-delete-btn { width: 20px; height: 20px; border: 0px solid #ffff…" at bounding box center [609, 298] width 742 height 487
